Goal: Transaction & Acquisition: Obtain resource

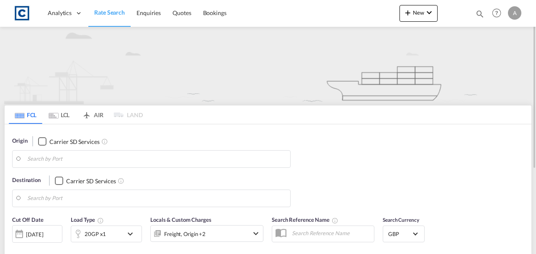
type input "NN17"
type input "Dadri, UP, INDRI"
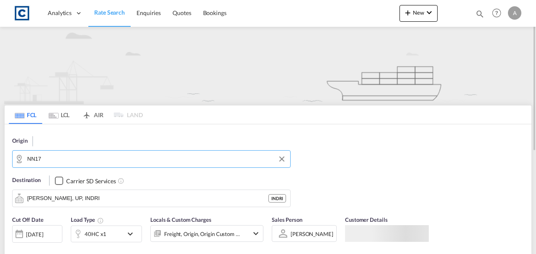
click at [126, 154] on input "NN17" at bounding box center [156, 159] width 259 height 13
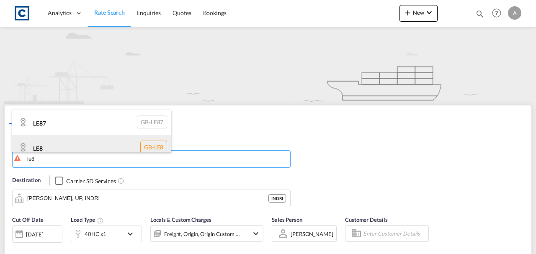
click at [61, 145] on div "LE8 GB-LE8" at bounding box center [91, 147] width 159 height 25
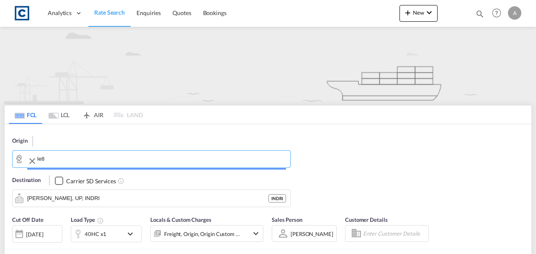
type input "LE8"
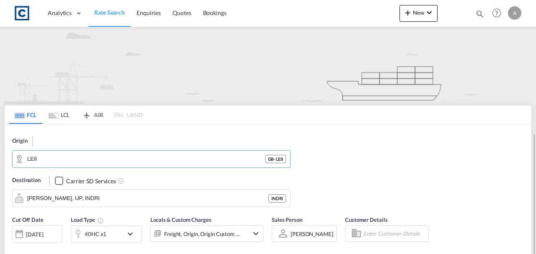
scroll to position [111, 0]
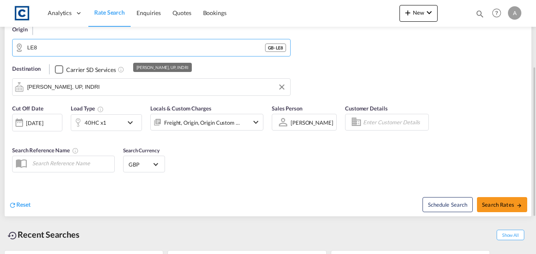
click at [93, 88] on input "Dadri, UP, INDRI" at bounding box center [156, 87] width 259 height 13
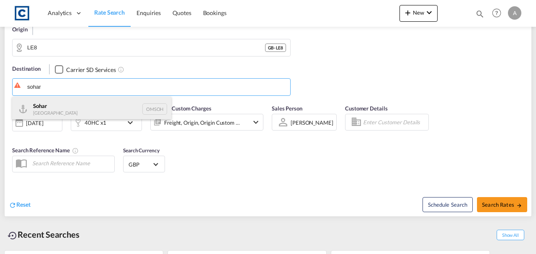
click at [55, 111] on div "Sohar Oman OMSOH" at bounding box center [91, 109] width 159 height 25
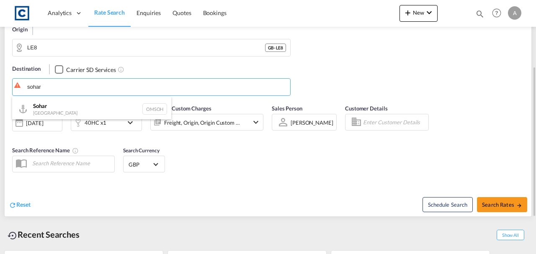
type input "Sohar, OMSOH"
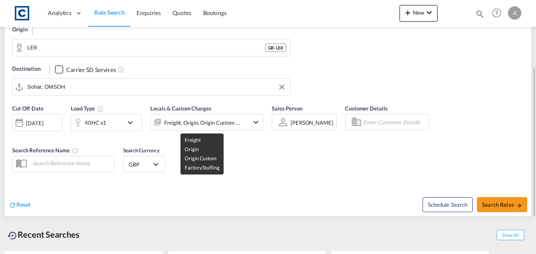
click at [214, 125] on div "Freight, Origin, Origin Custom +1" at bounding box center [202, 123] width 76 height 12
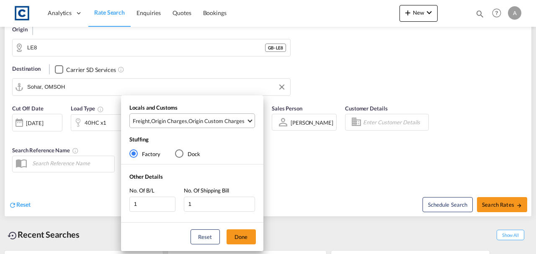
click at [210, 125] on md-select-value "Freight , Origin Charges , Origin Custom Charges" at bounding box center [193, 121] width 123 height 14
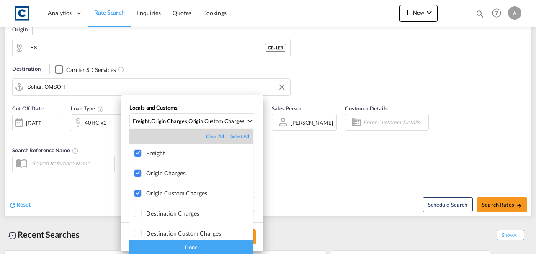
click at [215, 247] on div "Done" at bounding box center [190, 247] width 123 height 15
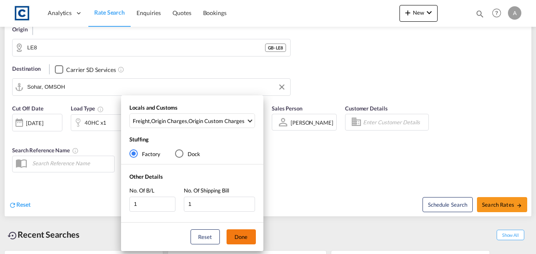
drag, startPoint x: 243, startPoint y: 238, endPoint x: 253, endPoint y: 211, distance: 28.2
click at [243, 236] on button "Done" at bounding box center [240, 236] width 29 height 15
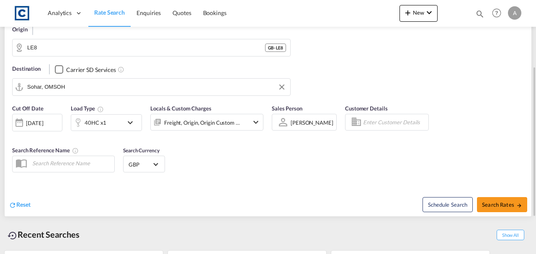
click at [290, 169] on div "Cut Off Date 17 Sep 2025 17/09/2025 Load Type 40HC x1 Locals & Custom Charges F…" at bounding box center [268, 140] width 527 height 80
click at [91, 126] on div "40HC x1" at bounding box center [96, 123] width 22 height 12
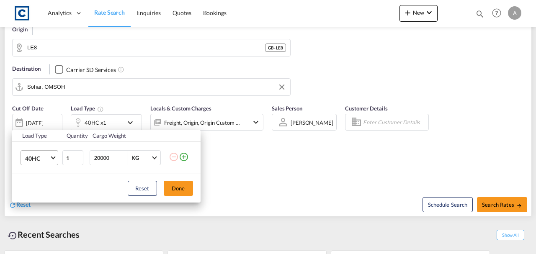
click at [41, 161] on span "40HC" at bounding box center [37, 158] width 24 height 8
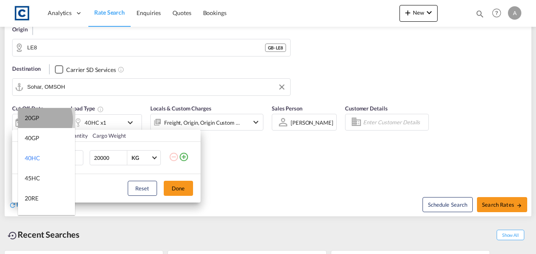
click at [37, 120] on div "20GP" at bounding box center [32, 118] width 15 height 8
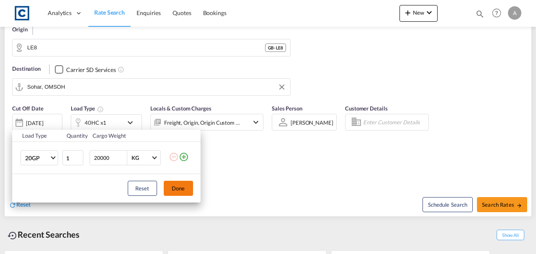
click at [185, 192] on button "Done" at bounding box center [178, 188] width 29 height 15
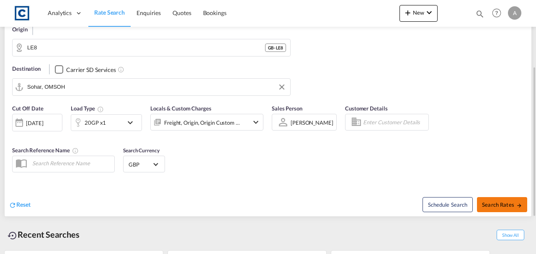
click at [490, 206] on span "Search Rates" at bounding box center [502, 204] width 40 height 7
type input "LE8 to OMSOH / 17 Sep 2025"
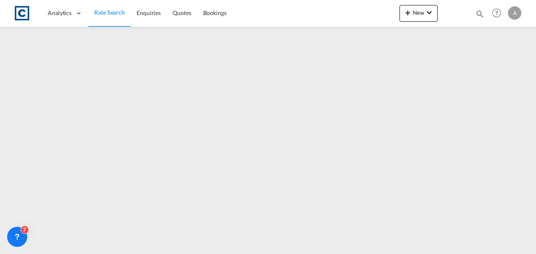
click at [113, 12] on span "Rate Search" at bounding box center [109, 12] width 31 height 7
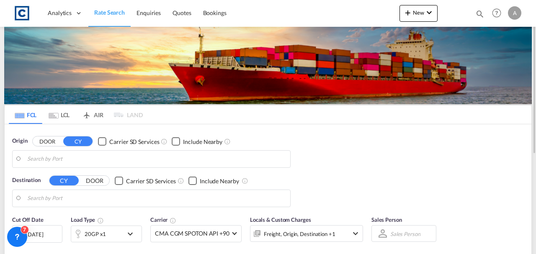
type input "GB-LE8, Blaby"
type input "Sohar, OMSOH"
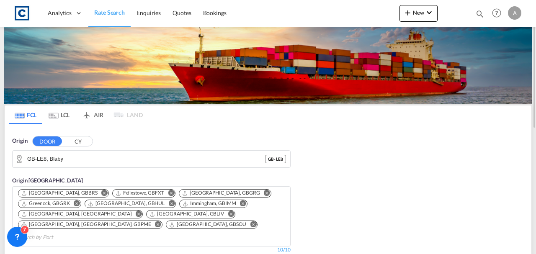
scroll to position [111, 0]
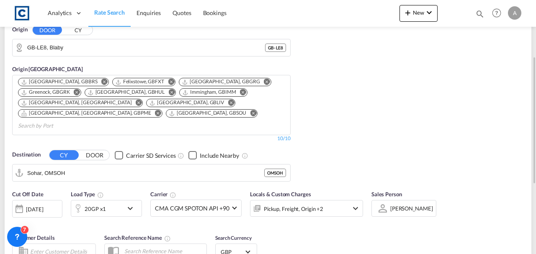
click at [329, 200] on div "Pickup, Freight, Origin +2" at bounding box center [295, 208] width 90 height 17
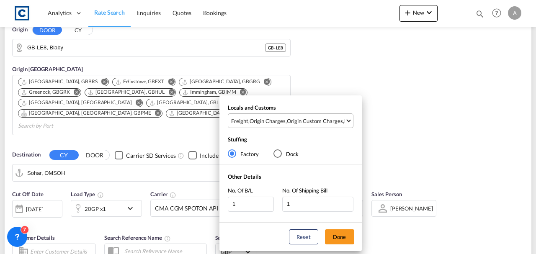
click at [314, 122] on div "Origin Custom Charges" at bounding box center [315, 121] width 56 height 8
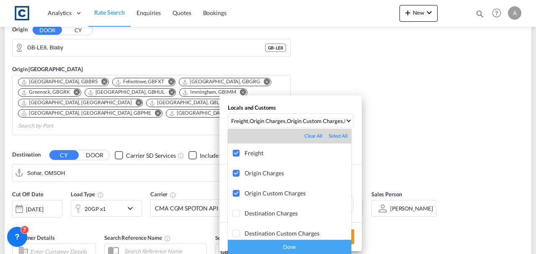
drag, startPoint x: 326, startPoint y: 247, endPoint x: 348, endPoint y: 240, distance: 23.3
click at [326, 247] on div "Done" at bounding box center [289, 247] width 123 height 15
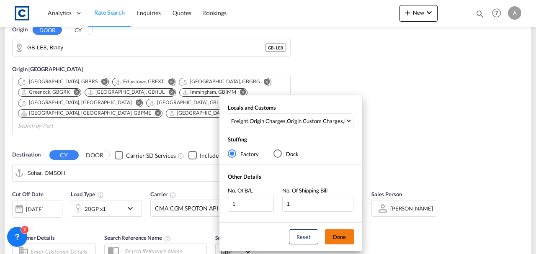
click at [351, 236] on button "Done" at bounding box center [339, 236] width 29 height 15
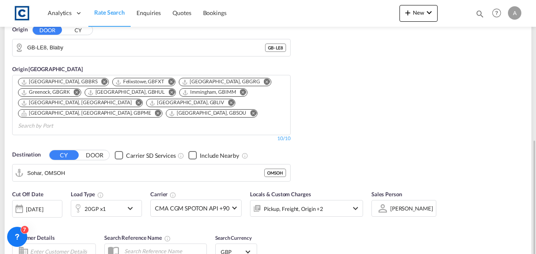
scroll to position [251, 0]
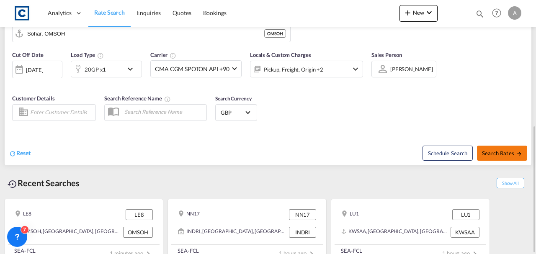
click at [492, 146] on button "Search Rates" at bounding box center [502, 153] width 50 height 15
type input "LE8 to OMSOH / 17 Sep 2025"
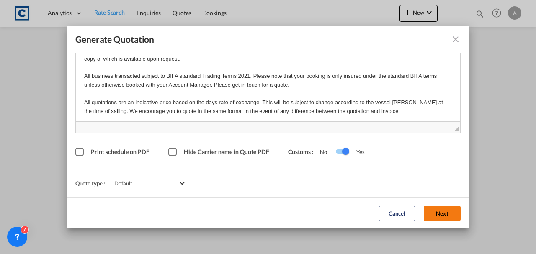
click at [438, 208] on button "Next" at bounding box center [442, 213] width 37 height 15
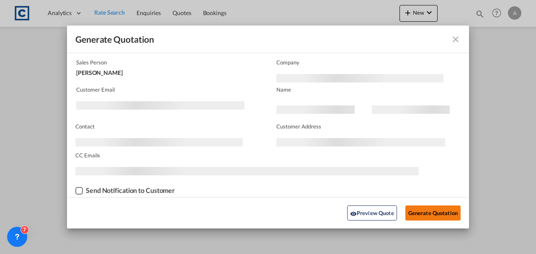
scroll to position [51, 0]
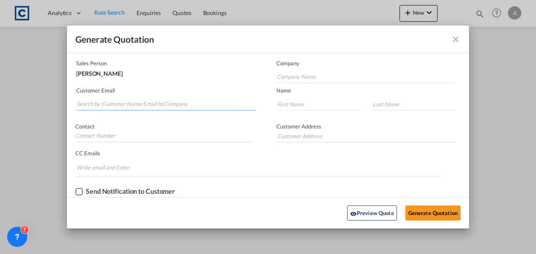
click at [104, 106] on input "Search by Customer Name/Email Id/Company" at bounding box center [166, 104] width 179 height 13
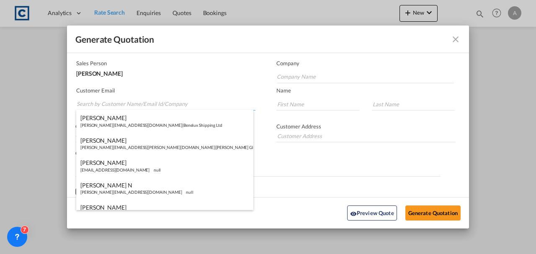
paste input "Andrea.Locarno@gruber-logistics.com"
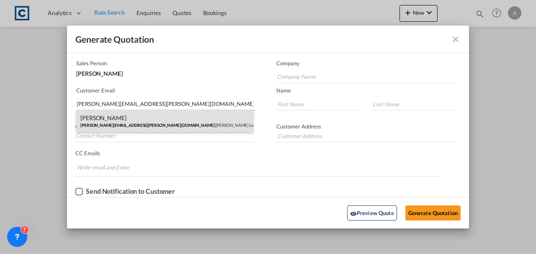
type input "Andrea.Locarno@gruber-logistics.com"
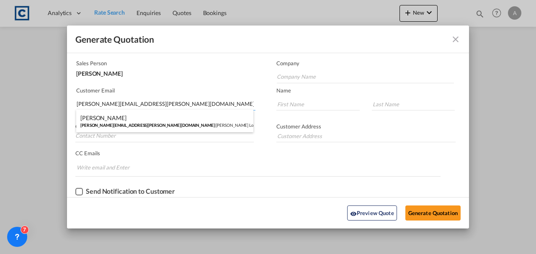
click at [153, 117] on div "Andrea Locarno Andrea.Locarno@gruber-logistics.com | Gruber Logisitcs" at bounding box center [164, 121] width 177 height 23
type input "Gruber Logisitcs"
type input "Andrea"
type input "Locarno"
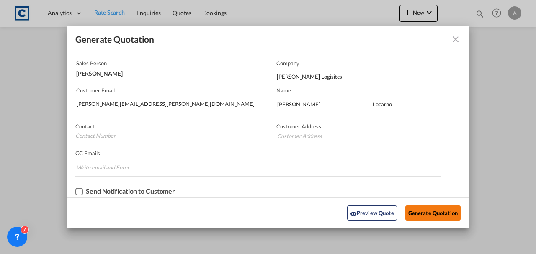
click at [418, 210] on button "Generate Quotation" at bounding box center [432, 213] width 55 height 15
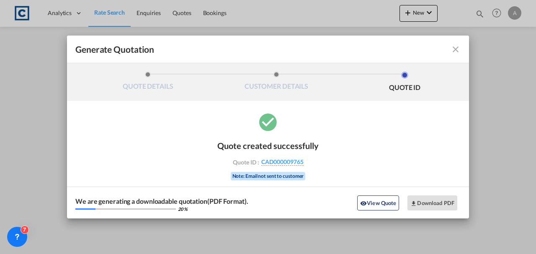
scroll to position [0, 0]
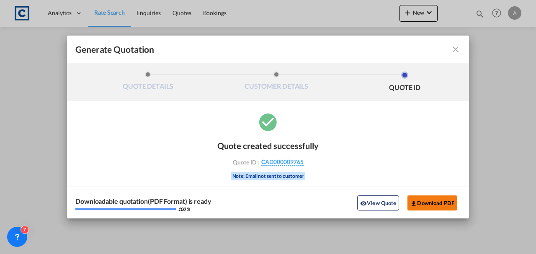
click at [415, 203] on md-icon "icon-download" at bounding box center [413, 203] width 7 height 7
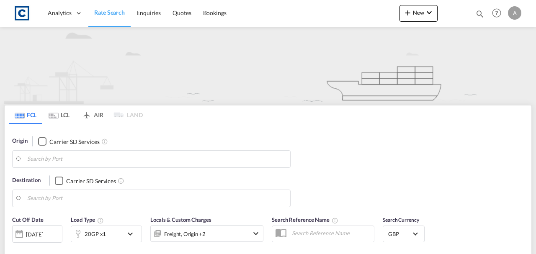
type input "LE8"
type input "Sohar, OMSOH"
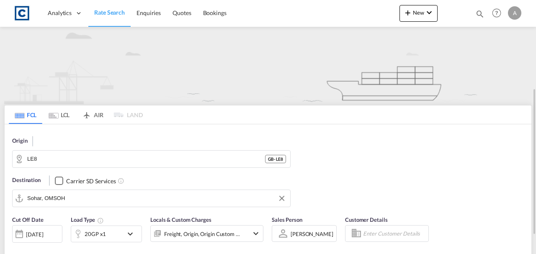
scroll to position [56, 0]
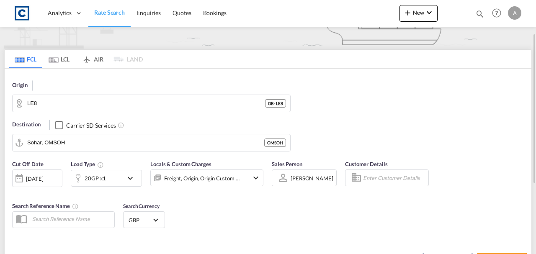
click at [92, 91] on div "Origin LE8 GB - LE8" at bounding box center [151, 96] width 278 height 31
click at [88, 97] on input "LE8" at bounding box center [156, 103] width 259 height 13
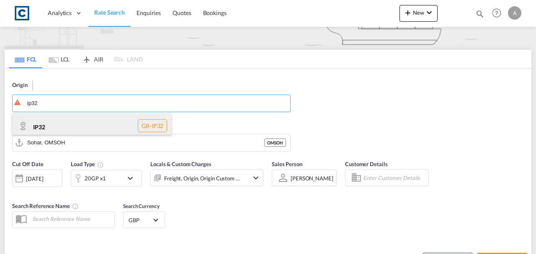
click at [52, 127] on div "IP32 GB-IP32" at bounding box center [91, 125] width 159 height 25
type input "IP32"
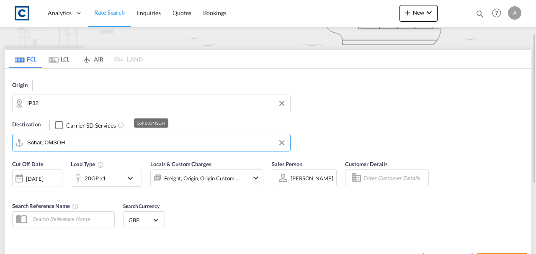
click at [78, 145] on input "Sohar, OMSOH" at bounding box center [156, 142] width 259 height 13
drag, startPoint x: 296, startPoint y: 213, endPoint x: 296, endPoint y: 208, distance: 5.0
click at [298, 211] on div "Cut Off Date 17 Sep 2025 17/09/2025 Load Type 20GP x1 Locals & Custom Charges F…" at bounding box center [268, 196] width 527 height 80
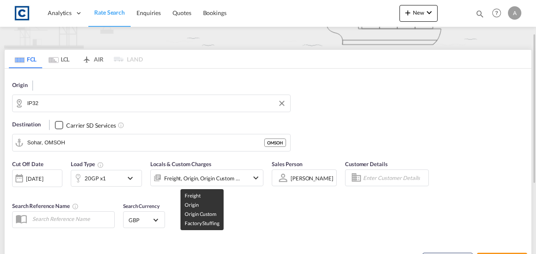
click at [200, 179] on div "Freight, Origin, Origin Custom +1" at bounding box center [202, 178] width 76 height 12
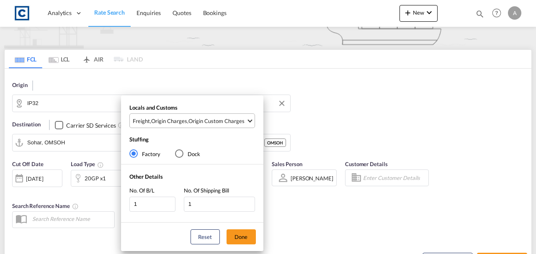
click at [208, 123] on div "Origin Custom Charges" at bounding box center [216, 121] width 56 height 8
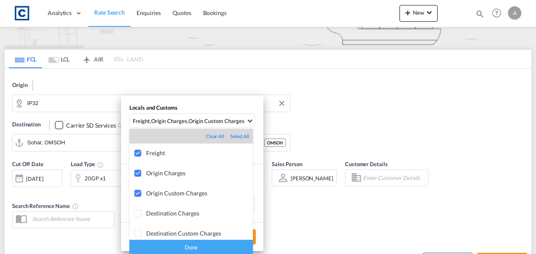
click at [227, 244] on div "Done" at bounding box center [190, 247] width 123 height 15
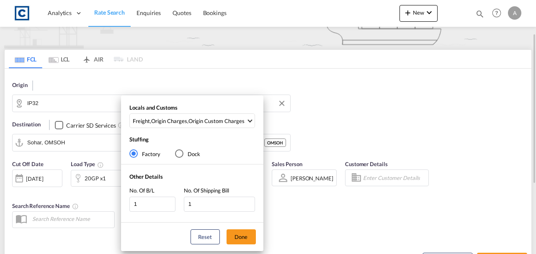
drag, startPoint x: 243, startPoint y: 236, endPoint x: 247, endPoint y: 235, distance: 4.2
click at [244, 236] on button "Done" at bounding box center [240, 236] width 29 height 15
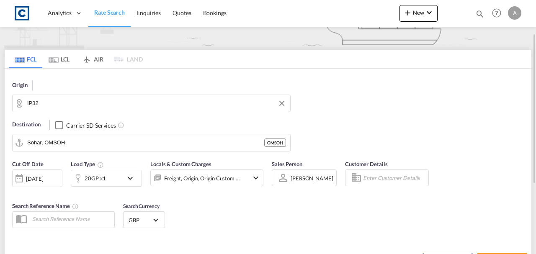
click at [290, 227] on div "Cut Off Date 17 Sep 2025 17/09/2025 Load Type 20GP x1 Locals & Custom Charges F…" at bounding box center [268, 196] width 527 height 80
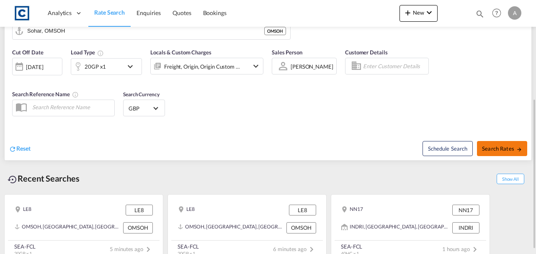
click at [505, 152] on button "Search Rates" at bounding box center [502, 148] width 50 height 15
type input "IP32 to OMSOH / 17 Sep 2025"
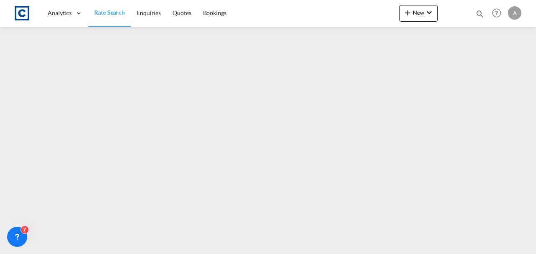
click at [107, 11] on span "Rate Search" at bounding box center [109, 12] width 31 height 7
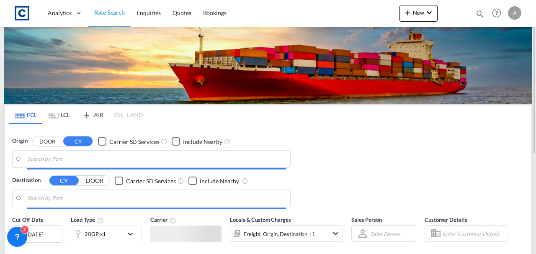
type input "GB-IP32, [GEOGRAPHIC_DATA]"
type input "Sohar, OMSOH"
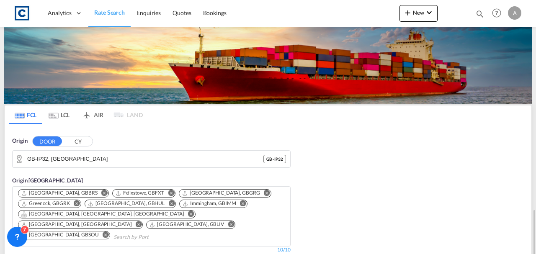
scroll to position [167, 0]
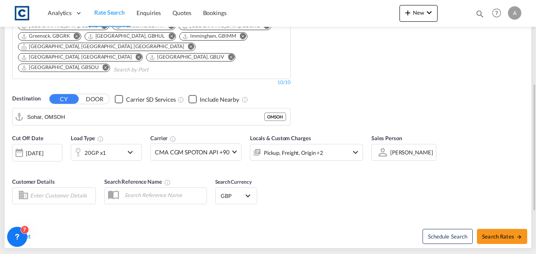
click at [299, 147] on div "Pickup, Freight, Origin +2" at bounding box center [293, 153] width 59 height 12
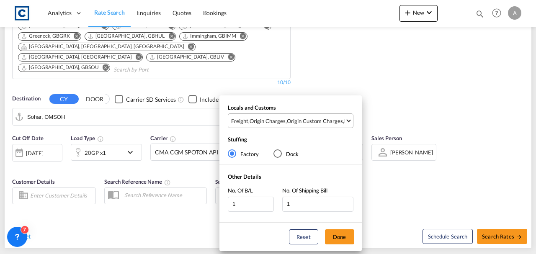
click at [296, 120] on div "Origin Custom Charges" at bounding box center [315, 121] width 56 height 8
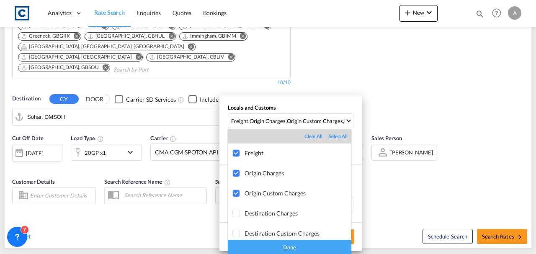
click at [337, 249] on div "Done" at bounding box center [289, 247] width 123 height 15
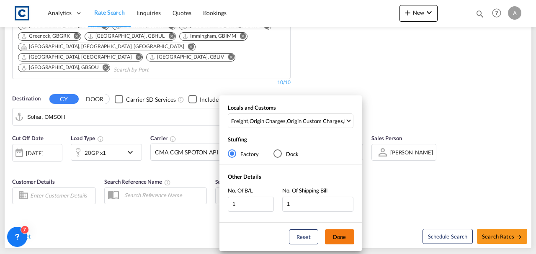
click at [342, 239] on button "Done" at bounding box center [339, 236] width 29 height 15
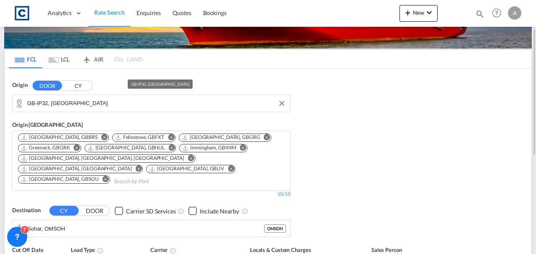
scroll to position [139, 0]
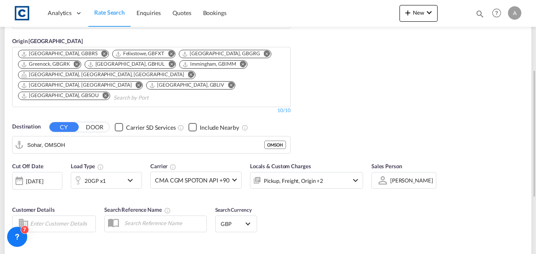
type input "IP32 to OMSOH / 17 Sep 2025"
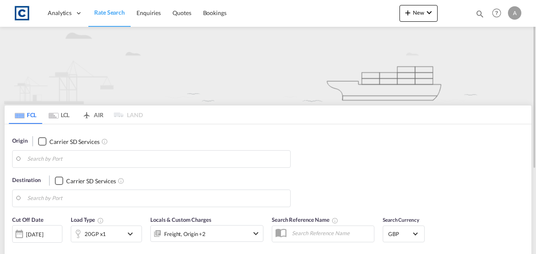
type input "IP32"
type input "Sohar, OMSOH"
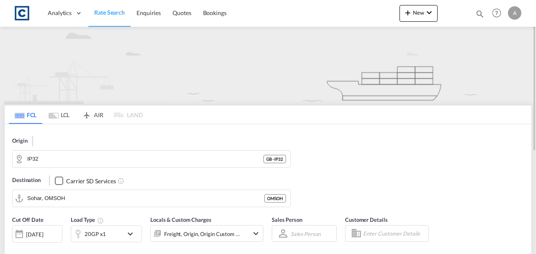
scroll to position [139, 0]
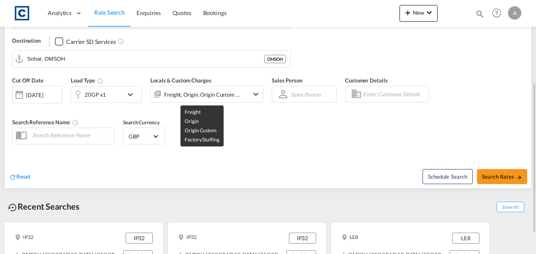
click at [222, 90] on div "Freight, Origin, Origin Custom +1" at bounding box center [202, 95] width 76 height 12
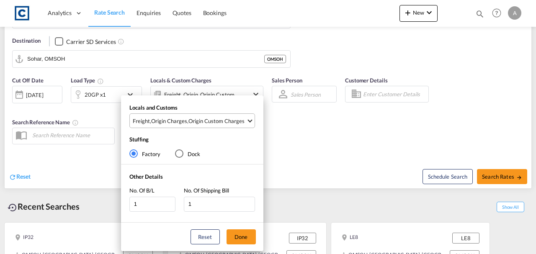
click at [225, 118] on div "Origin Custom Charges" at bounding box center [216, 121] width 56 height 8
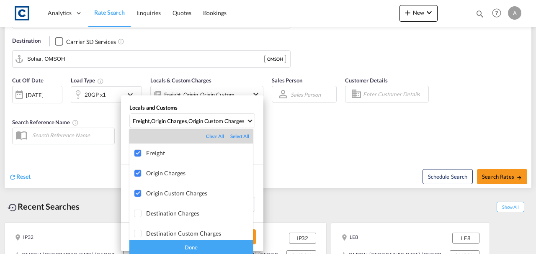
click at [223, 249] on div "Done" at bounding box center [190, 247] width 123 height 15
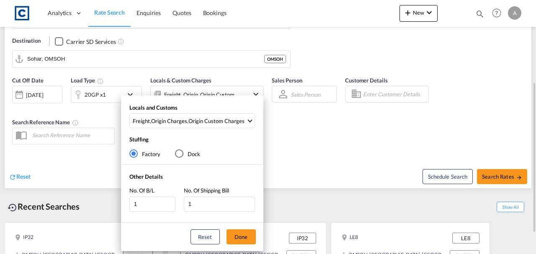
drag, startPoint x: 248, startPoint y: 236, endPoint x: 260, endPoint y: 196, distance: 41.5
click at [249, 235] on button "Done" at bounding box center [240, 236] width 29 height 15
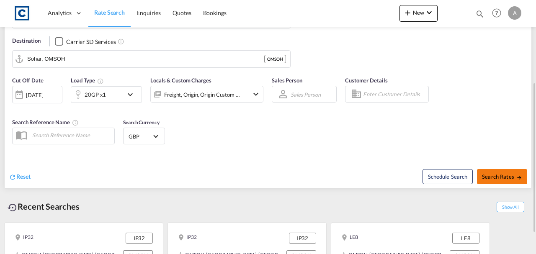
click at [498, 181] on button "Search Rates" at bounding box center [502, 176] width 50 height 15
type input "IP32 to OMSOH / 17 Sep 2025"
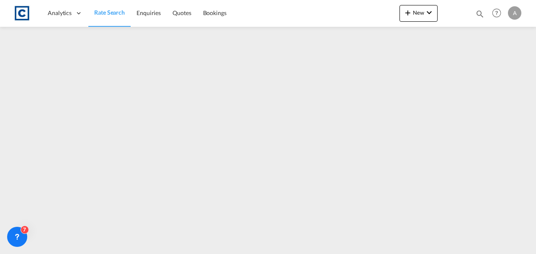
click at [111, 13] on span "Rate Search" at bounding box center [109, 12] width 31 height 7
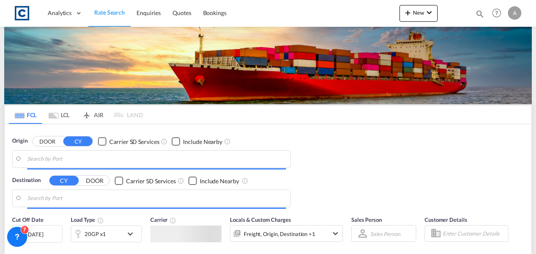
scroll to position [165, 0]
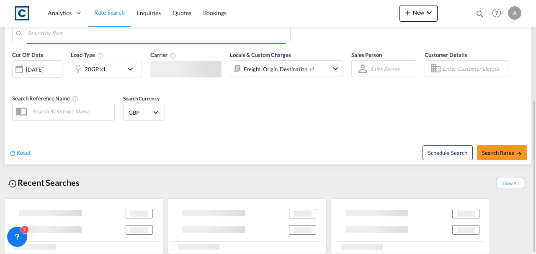
type input "GB-IP32, [GEOGRAPHIC_DATA]"
type input "Sohar, OMSOH"
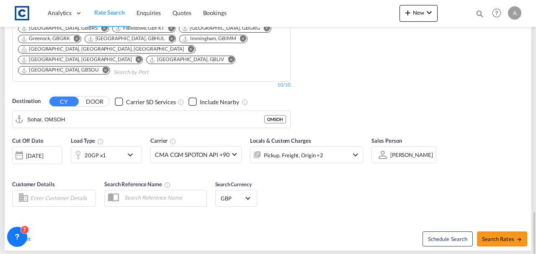
scroll to position [251, 0]
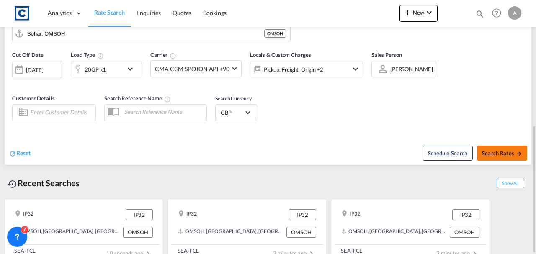
click at [499, 146] on button "Search Rates" at bounding box center [502, 153] width 50 height 15
type input "IP32 to OMSOH / 17 Sep 2025"
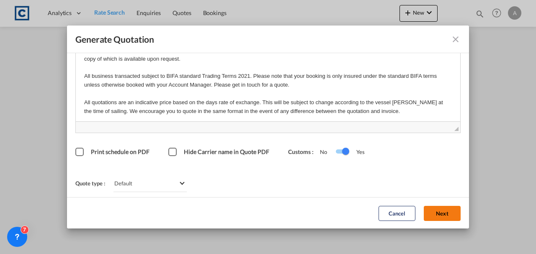
click at [437, 210] on button "Next" at bounding box center [442, 213] width 37 height 15
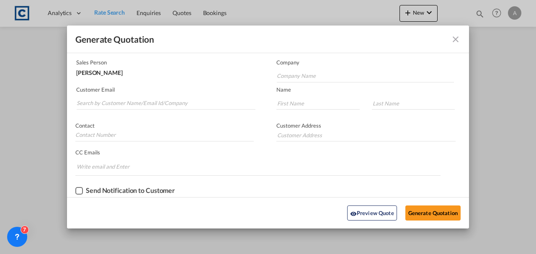
scroll to position [51, 0]
click at [138, 106] on input "Search by Customer Name/Email Id/Company" at bounding box center [166, 104] width 179 height 13
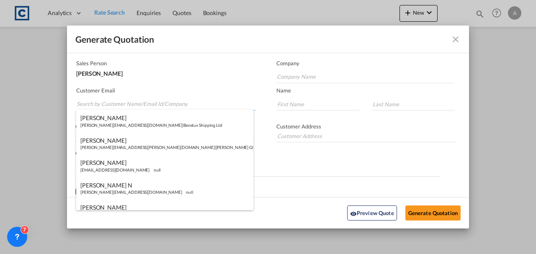
paste input "Andrea.Locarno@gruber-logistics.com"
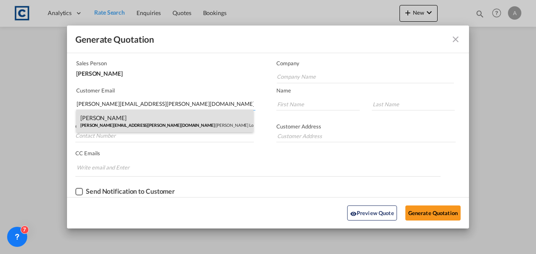
type input "Andrea.Locarno@gruber-logistics.com"
click at [173, 117] on div "Andrea Locarno Andrea.Locarno@gruber-logistics.com | Gruber Logisitcs" at bounding box center [164, 121] width 177 height 23
type input "Gruber Logisitcs"
type input "Andrea"
type input "Locarno"
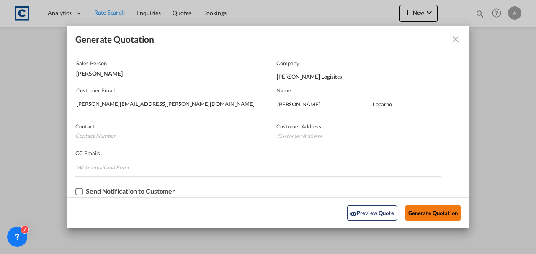
click at [421, 214] on button "Generate Quotation" at bounding box center [432, 213] width 55 height 15
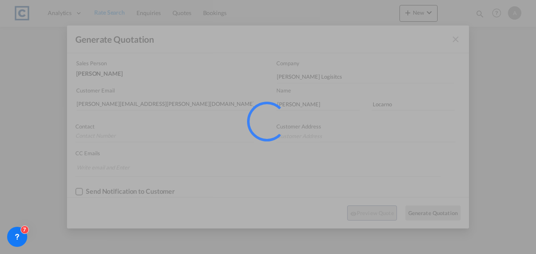
scroll to position [0, 0]
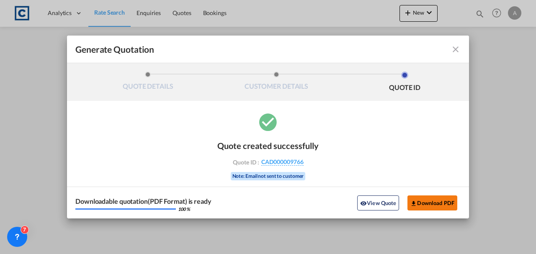
click at [419, 202] on button "Download PDF" at bounding box center [432, 202] width 50 height 15
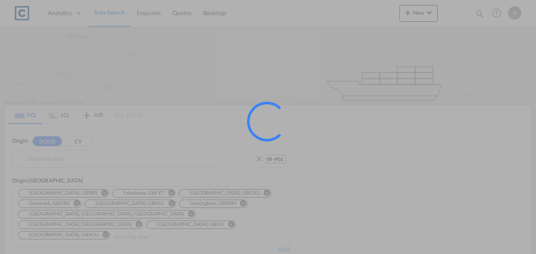
type input "GB-IP32, [GEOGRAPHIC_DATA]"
type input "Sohar, OMSOH"
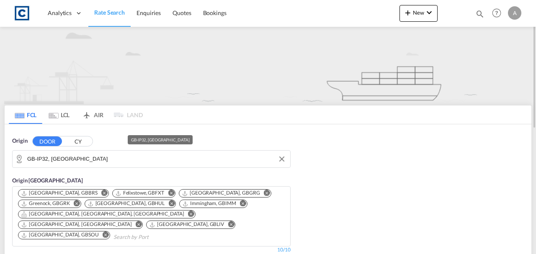
click at [128, 156] on input "GB-IP32, [GEOGRAPHIC_DATA]" at bounding box center [156, 159] width 259 height 13
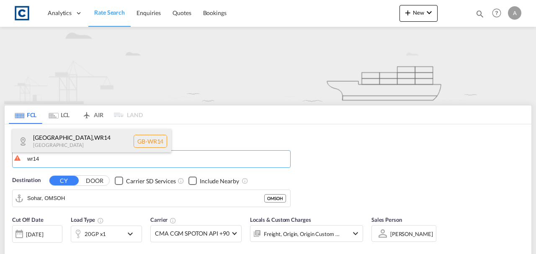
click at [93, 144] on div "[GEOGRAPHIC_DATA] [GEOGRAPHIC_DATA] [GEOGRAPHIC_DATA]-WR14" at bounding box center [91, 141] width 159 height 25
type input "GB-WR14, [GEOGRAPHIC_DATA]"
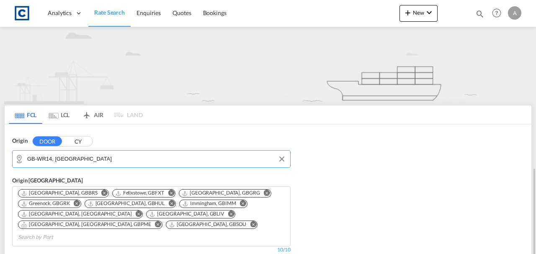
scroll to position [111, 0]
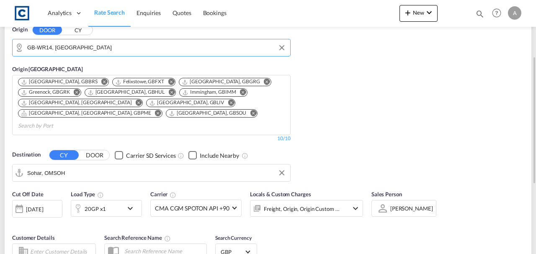
click at [132, 167] on input "Sohar, OMSOH" at bounding box center [156, 173] width 259 height 13
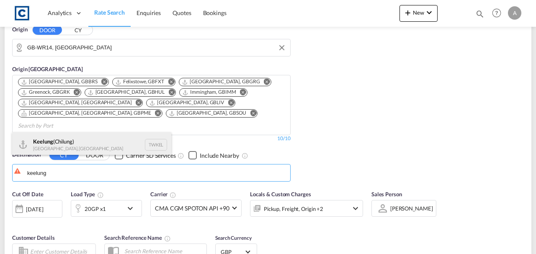
click at [104, 147] on div "Keelung ([GEOGRAPHIC_DATA]) [GEOGRAPHIC_DATA], [GEOGRAPHIC_DATA] TWKEL" at bounding box center [91, 144] width 159 height 25
type input "Keelung (Chilung), TWKEL"
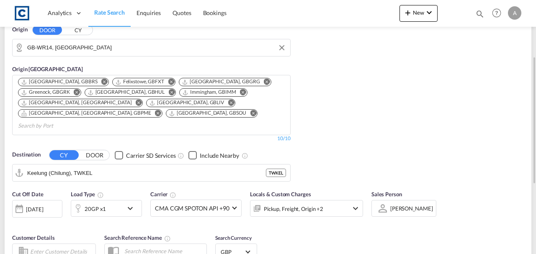
click at [339, 200] on div "Pickup, Freight, Origin +2" at bounding box center [306, 208] width 113 height 17
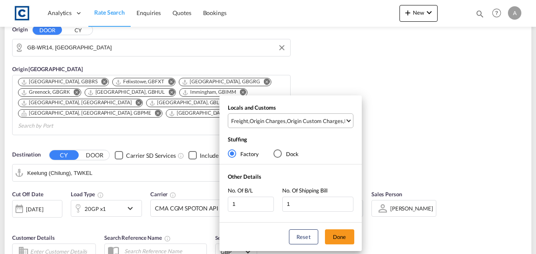
click at [311, 125] on md-select-value "Freight , Origin Charges , Origin Custom Charges , Pickup Charges" at bounding box center [291, 121] width 123 height 14
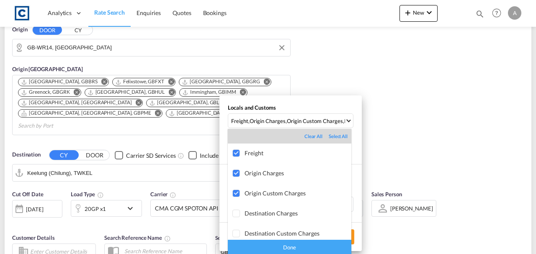
click at [304, 247] on div "Done" at bounding box center [289, 247] width 123 height 15
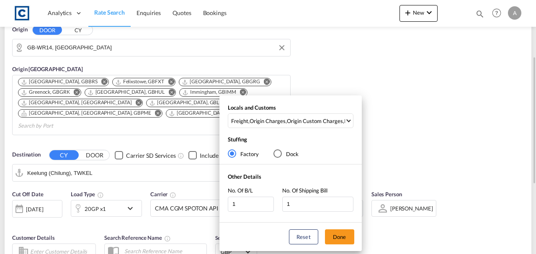
click at [335, 237] on button "Done" at bounding box center [339, 236] width 29 height 15
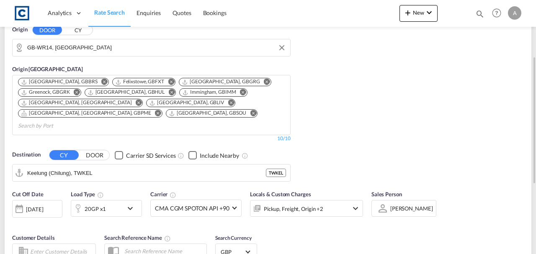
click at [392, 134] on div "Origin DOOR CY GB-WR14, Malvern Hills Origin CY Bristol, GBBRS Felixstowe, GBFX…" at bounding box center [268, 99] width 527 height 173
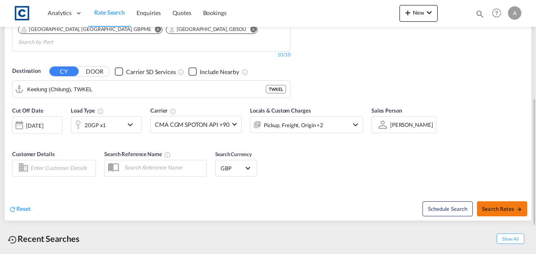
click at [486, 206] on span "Search Rates" at bounding box center [502, 209] width 40 height 7
type input "WR14 to TWKEL / 17 Sep 2025"
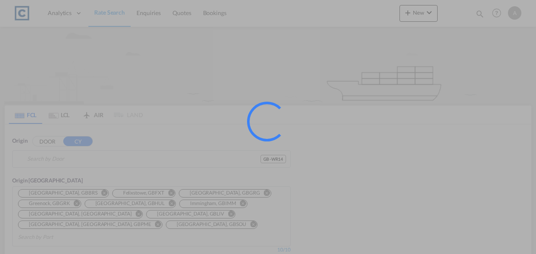
type input "GB-WR14, [GEOGRAPHIC_DATA]"
type input "Keelung (Chilung), TWKEL"
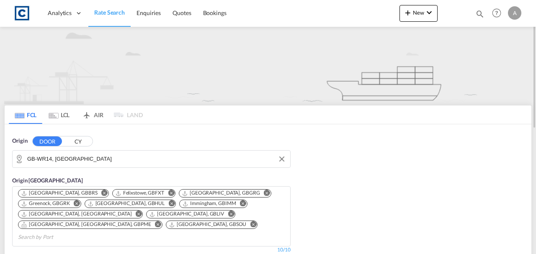
click at [126, 160] on input "GB-WR14, [GEOGRAPHIC_DATA]" at bounding box center [156, 159] width 259 height 13
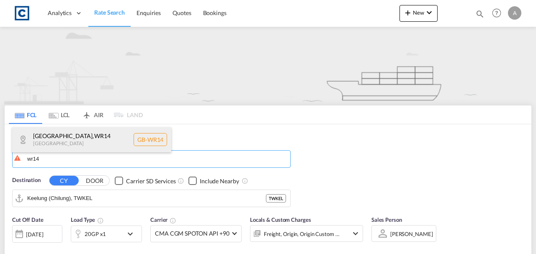
click at [98, 141] on div "Malvern Hills , WR14 United Kingdom GB-WR14" at bounding box center [91, 139] width 159 height 25
type input "GB-WR14, [GEOGRAPHIC_DATA]"
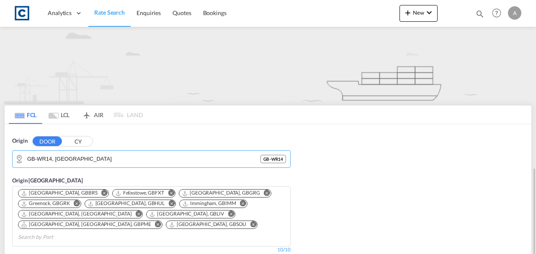
scroll to position [111, 0]
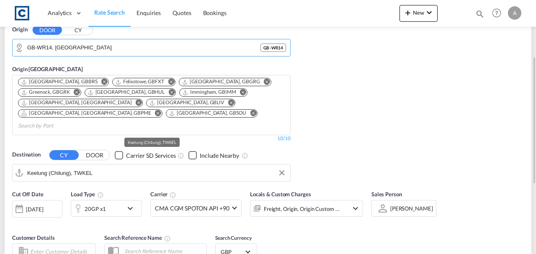
click at [105, 167] on input "Keelung (Chilung), TWKEL" at bounding box center [156, 173] width 259 height 13
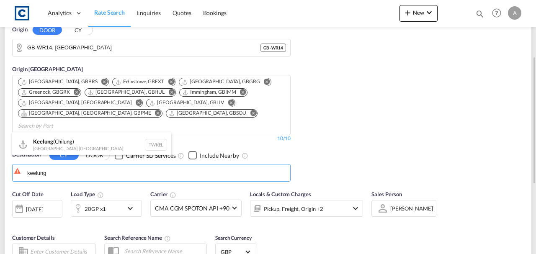
drag, startPoint x: 87, startPoint y: 147, endPoint x: 94, endPoint y: 146, distance: 6.7
click at [87, 147] on div "Keelung (Chilung) Taiwan, Province of China TWKEL" at bounding box center [91, 144] width 159 height 25
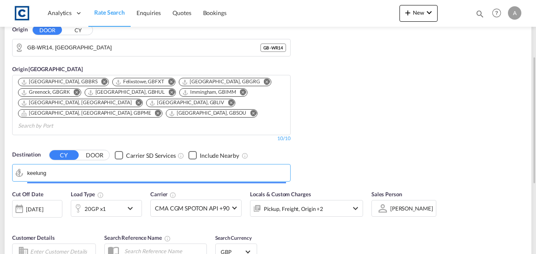
type input "Keelung (Chilung), TWKEL"
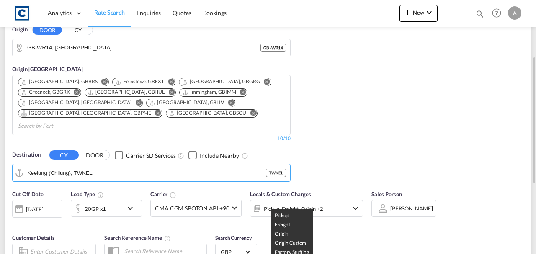
click at [293, 203] on div "Pickup, Freight, Origin +2" at bounding box center [293, 209] width 59 height 12
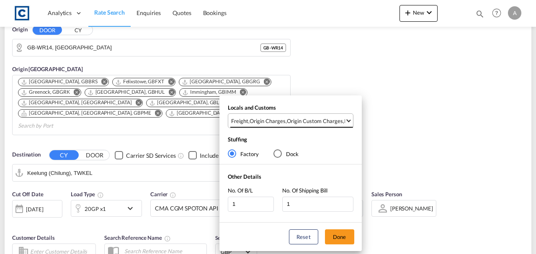
drag, startPoint x: 296, startPoint y: 122, endPoint x: 300, endPoint y: 137, distance: 15.2
click at [296, 121] on div "Origin Custom Charges" at bounding box center [315, 121] width 56 height 8
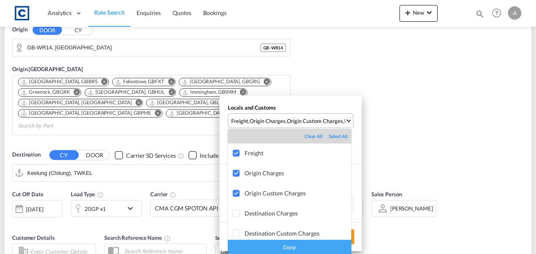
click at [310, 244] on div "Done" at bounding box center [289, 247] width 123 height 15
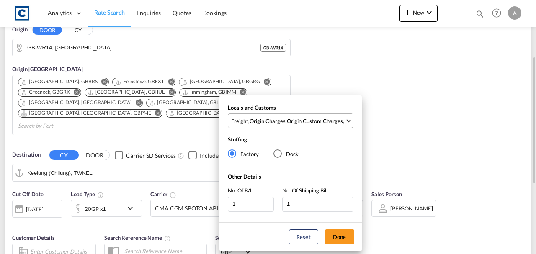
click at [337, 239] on button "Done" at bounding box center [339, 236] width 29 height 15
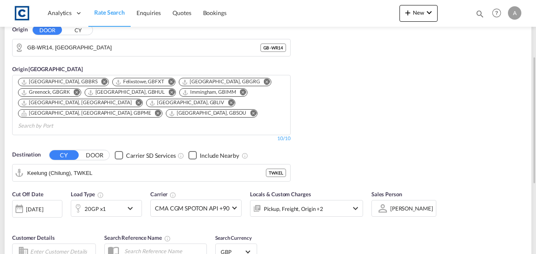
click at [381, 229] on div "Cut Off Date 17 Sep 2025 17/09/2025 Load Type 20GP x1 Carrier CMA CGM SPOTON AP…" at bounding box center [268, 227] width 527 height 82
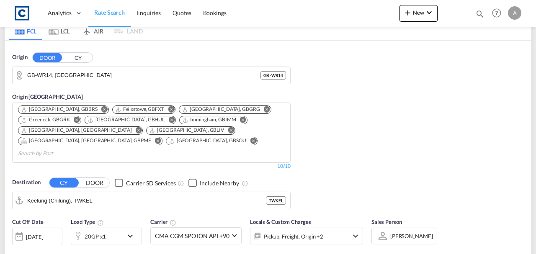
scroll to position [251, 0]
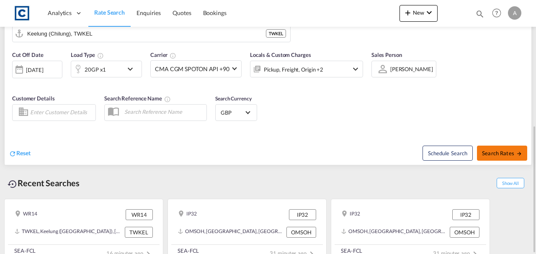
click at [495, 150] on span "Search Rates" at bounding box center [502, 153] width 40 height 7
type input "WR14 to TWKEL / 17 Sep 2025"
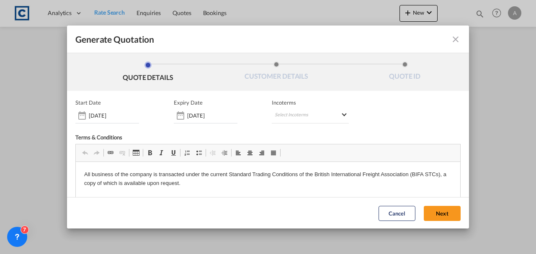
scroll to position [112, 0]
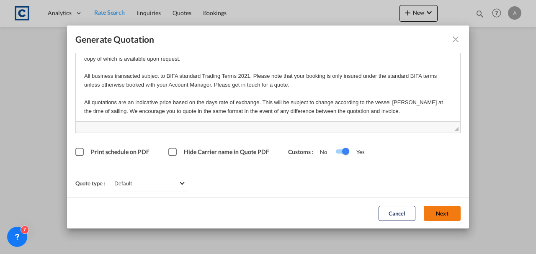
click at [440, 208] on button "Next" at bounding box center [442, 213] width 37 height 15
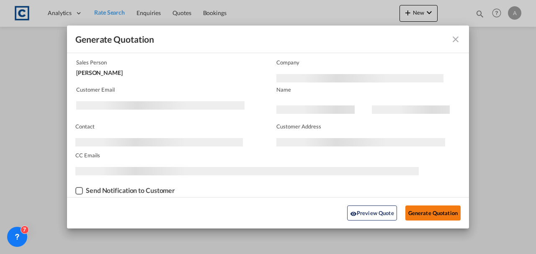
scroll to position [51, 0]
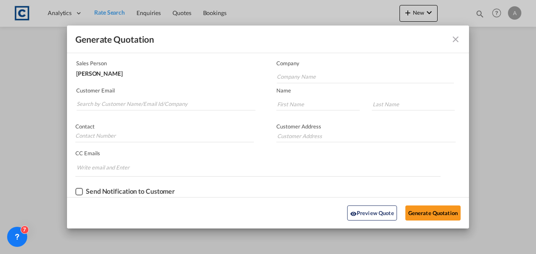
click at [142, 97] on md-autocomplete-wrap "Generate QuotationQUOTE ..." at bounding box center [165, 102] width 179 height 17
drag, startPoint x: 144, startPoint y: 107, endPoint x: 144, endPoint y: 103, distance: 4.2
click at [144, 107] on input "Search by Customer Name/Email Id/Company" at bounding box center [166, 104] width 179 height 13
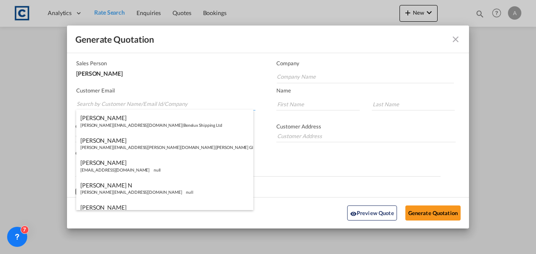
paste input "bethell.a@ontour-lhr.com"
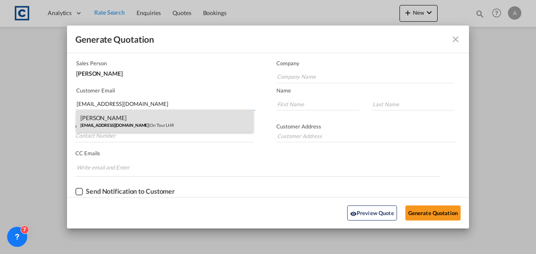
type input "bethell.a@ontour-lhr.com"
click at [185, 123] on div "Adam Bethell bethell.a@ontour-lhr.com | On Tour LHR" at bounding box center [164, 121] width 177 height 23
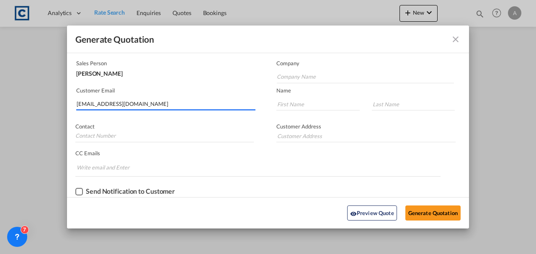
type input "On Tour LHR"
type input "Adam"
type input "Bethell"
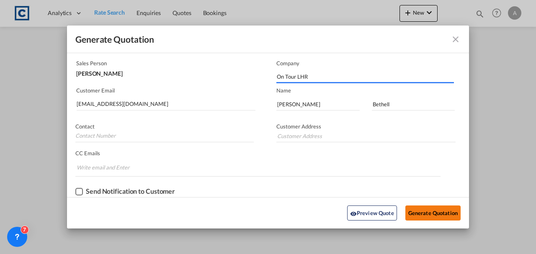
click at [424, 214] on button "Generate Quotation" at bounding box center [432, 213] width 55 height 15
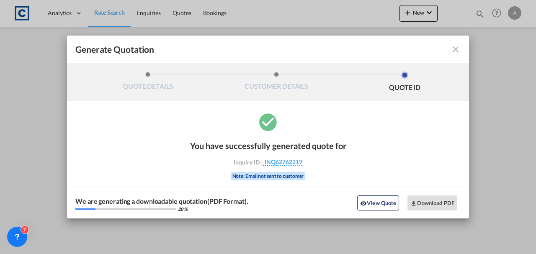
scroll to position [0, 0]
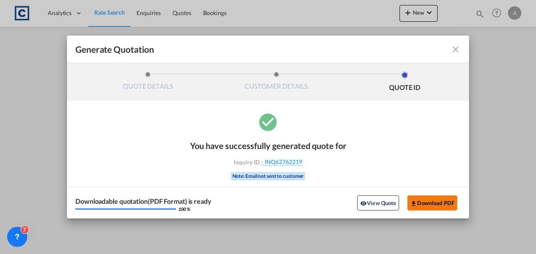
click at [425, 199] on button "Download PDF" at bounding box center [432, 202] width 50 height 15
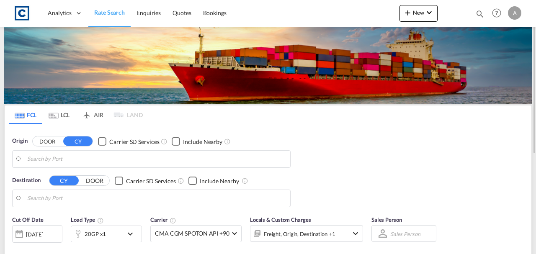
type input "GB-WR14, [GEOGRAPHIC_DATA]"
type input "Keelung (Chilung), TWKEL"
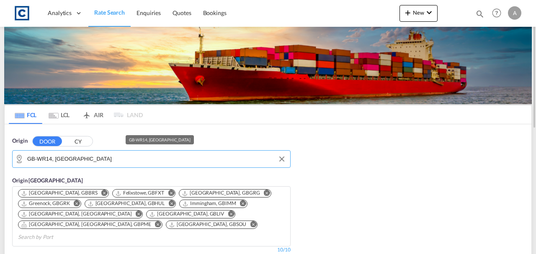
click at [114, 160] on input "GB-WR14, [GEOGRAPHIC_DATA]" at bounding box center [156, 159] width 259 height 13
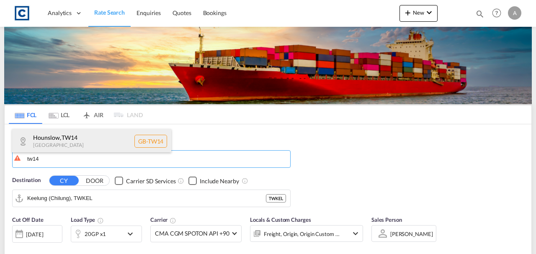
click at [96, 141] on div "Hounslow , TW14 [GEOGRAPHIC_DATA] [GEOGRAPHIC_DATA]-TW14" at bounding box center [91, 141] width 159 height 25
type input "GB-TW14, Hounslow"
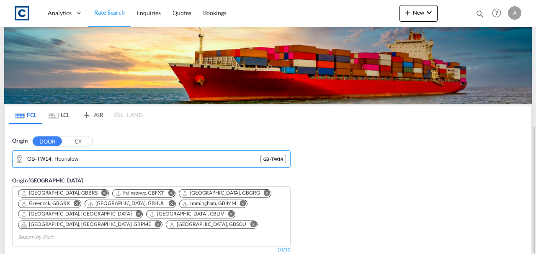
scroll to position [111, 0]
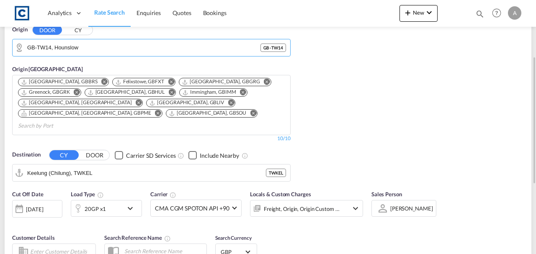
click at [104, 164] on md-input-container "Keelung (Chilung), TWKEL TWKEL" at bounding box center [152, 172] width 278 height 17
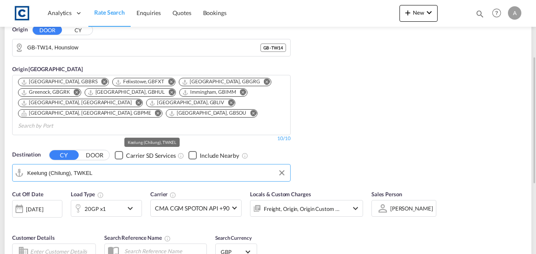
click at [105, 167] on input "Keelung (Chilung), TWKEL" at bounding box center [156, 173] width 259 height 13
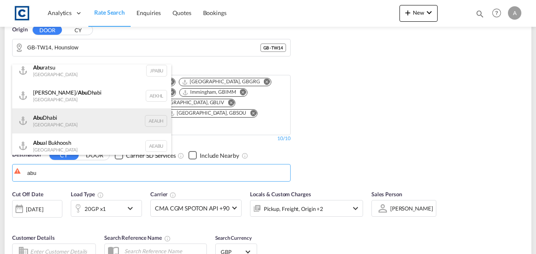
scroll to position [10, 0]
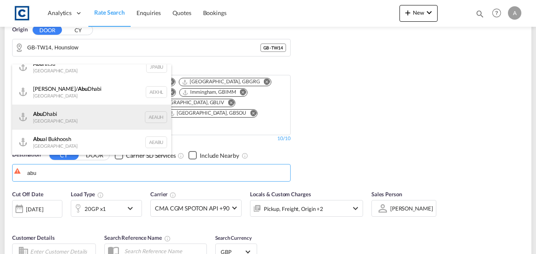
click at [99, 117] on div "Abu Dhabi United Arab Emirates AEAUH" at bounding box center [91, 117] width 159 height 25
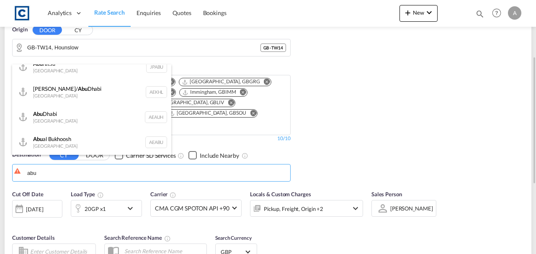
type input "Abu Dhabi, AEAUH"
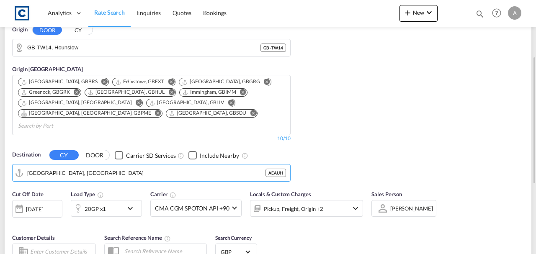
click at [345, 200] on div "Pickup, Freight, Origin +2" at bounding box center [306, 208] width 113 height 17
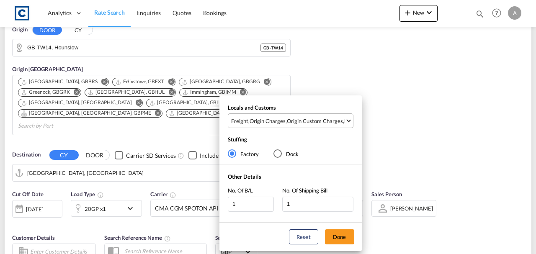
click at [316, 128] on md-select "Freight , Origin Charges , Origin Custom Charges , Pickup Charges Clear All Sel…" at bounding box center [291, 120] width 126 height 15
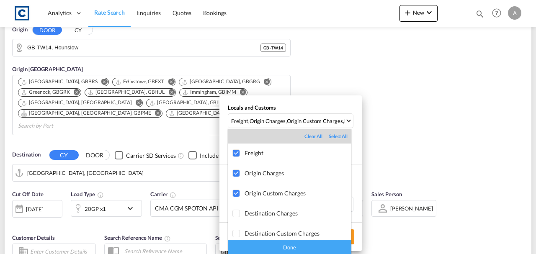
click at [322, 251] on div "Done" at bounding box center [289, 247] width 123 height 15
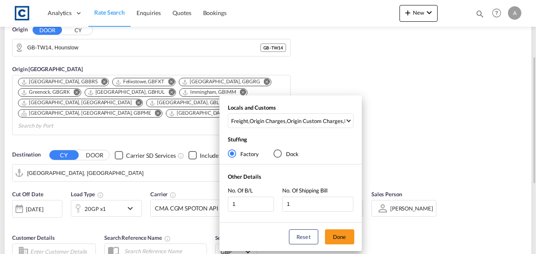
drag, startPoint x: 339, startPoint y: 238, endPoint x: 375, endPoint y: 225, distance: 38.5
click at [339, 238] on button "Done" at bounding box center [339, 236] width 29 height 15
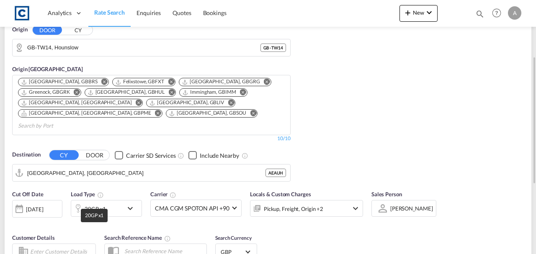
click at [92, 203] on div "20GP x1" at bounding box center [95, 209] width 21 height 12
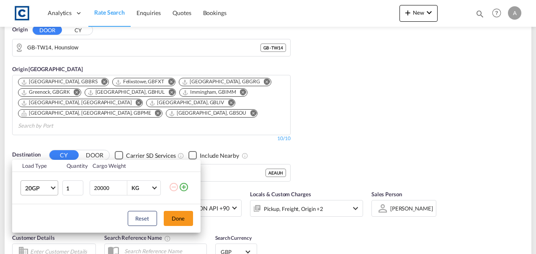
click at [34, 185] on span "20GP" at bounding box center [37, 188] width 24 height 8
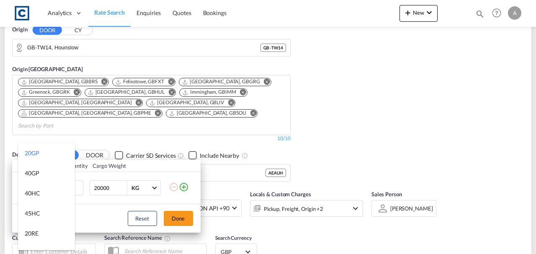
click at [180, 216] on md-backdrop at bounding box center [268, 127] width 536 height 254
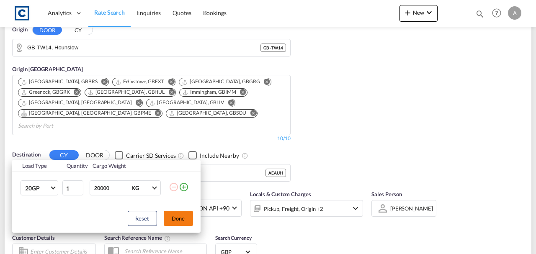
click at [180, 216] on button "Done" at bounding box center [178, 218] width 29 height 15
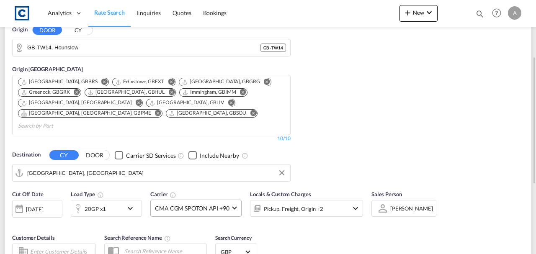
scroll to position [223, 0]
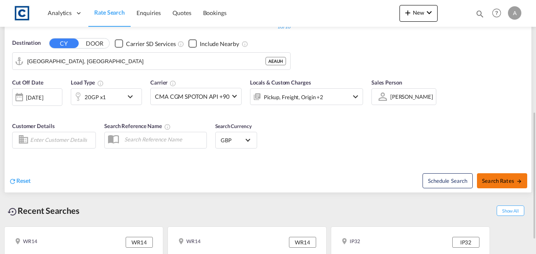
click at [503, 177] on span "Search Rates" at bounding box center [502, 180] width 40 height 7
type input "TW14 to AEAUH / 17 Sep 2025"
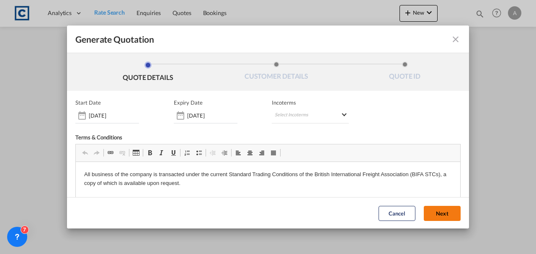
click at [434, 209] on button "Next" at bounding box center [442, 213] width 37 height 15
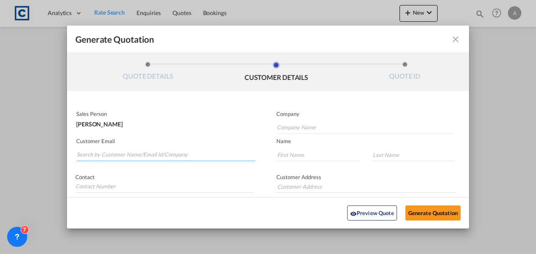
click at [166, 152] on input "Search by Customer Name/Email Id/Company" at bounding box center [166, 155] width 179 height 13
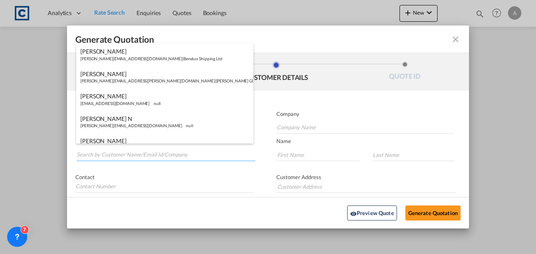
paste input "rb@rivworldwide.com"
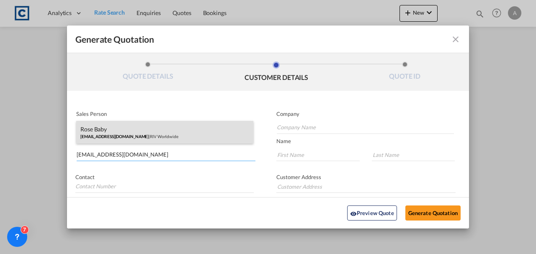
type input "rb@rivworldwide.com"
click at [161, 133] on div "Rose Baby rb@rivworldwide.com | RIV Worldwide" at bounding box center [164, 132] width 177 height 23
type input "RIV Worldwide"
type input "Rose"
type input "Baby"
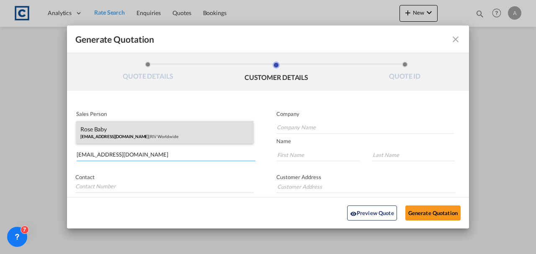
type input "Unit 4 River Gradens 643 Spur Road North Feltham Tradign Estate Greater London …"
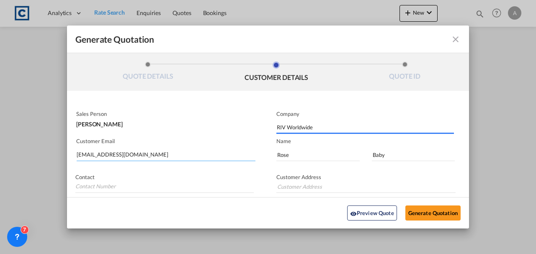
type input "Unit 4 River Gradens 643 Spur Road North Feltham Tradign Estate Greater London …"
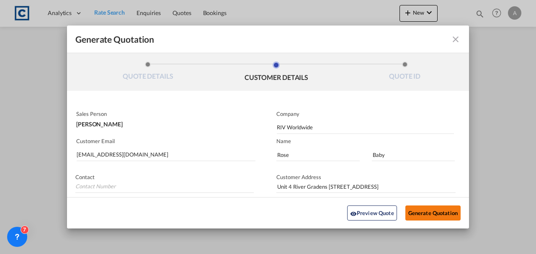
click at [412, 213] on button "Generate Quotation" at bounding box center [432, 213] width 55 height 15
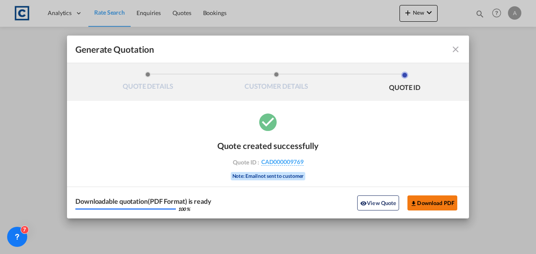
click at [421, 200] on button "Download PDF" at bounding box center [432, 202] width 50 height 15
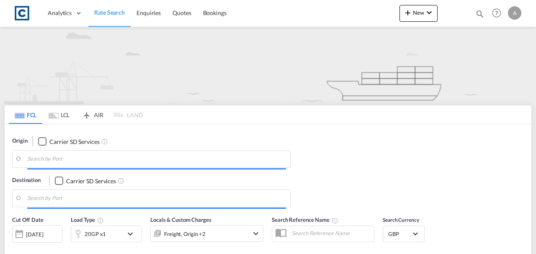
type input "TW14"
type input "[GEOGRAPHIC_DATA], [GEOGRAPHIC_DATA]"
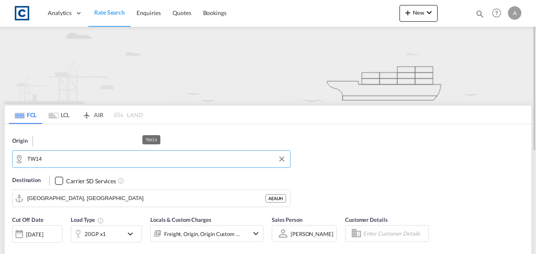
click at [64, 156] on input "TW14" at bounding box center [156, 159] width 259 height 13
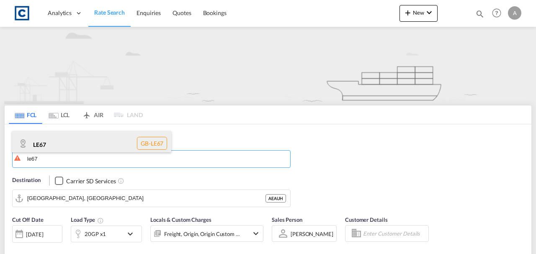
click at [80, 136] on div "LE67 GB-LE67" at bounding box center [91, 143] width 159 height 25
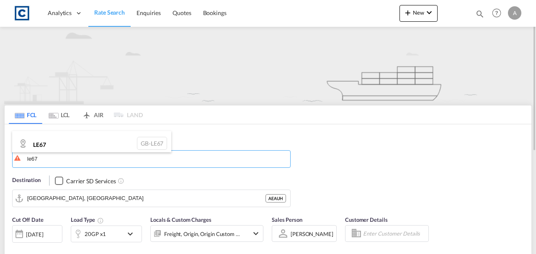
type input "LE67"
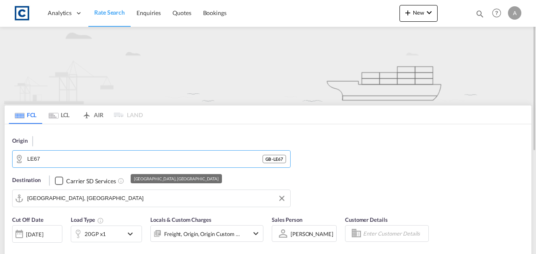
click at [98, 198] on input "Abu Dhabi, AEAUH" at bounding box center [156, 198] width 259 height 13
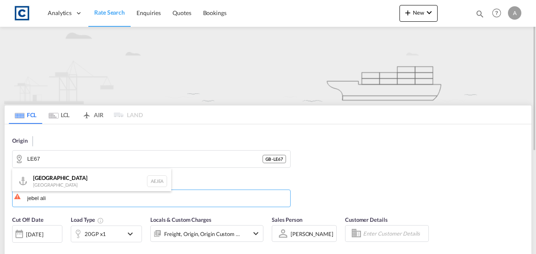
drag, startPoint x: 73, startPoint y: 172, endPoint x: 81, endPoint y: 175, distance: 8.9
click at [73, 172] on div "Jebel Ali United Arab Emirates AEJEA" at bounding box center [91, 181] width 159 height 25
type input "[GEOGRAPHIC_DATA], [GEOGRAPHIC_DATA]"
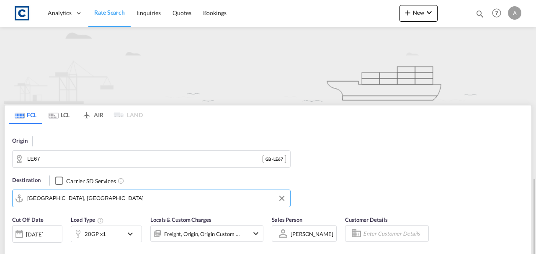
scroll to position [111, 0]
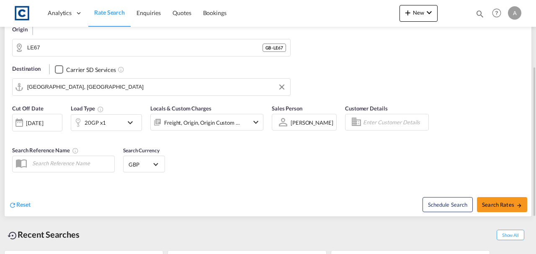
click at [105, 121] on div "20GP x1" at bounding box center [97, 122] width 52 height 17
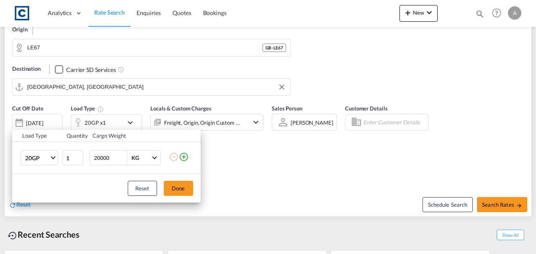
click at [179, 157] on md-icon "icon-plus-circle-outline" at bounding box center [184, 157] width 10 height 10
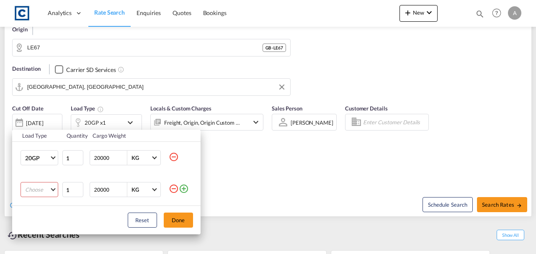
click at [33, 180] on td "Choose 20GP 40GP 40HC 45HC 20RE 40RE 40HR 20OT 40OT 20FR 40FR 40NR 20NR 45S 20T…" at bounding box center [37, 190] width 50 height 32
click at [33, 193] on md-select "Choose 20GP 40GP 40HC 45HC 20RE 40RE 40HR 20OT 40OT 20FR 40FR 40NR 20NR 45S 20T…" at bounding box center [40, 189] width 38 height 15
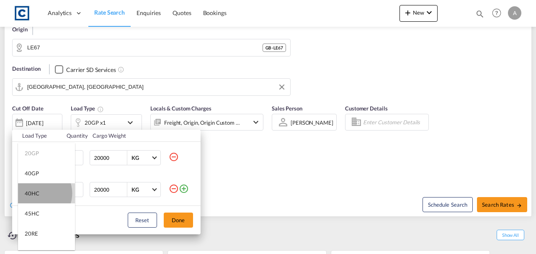
click at [37, 193] on div "40HC" at bounding box center [32, 194] width 15 height 8
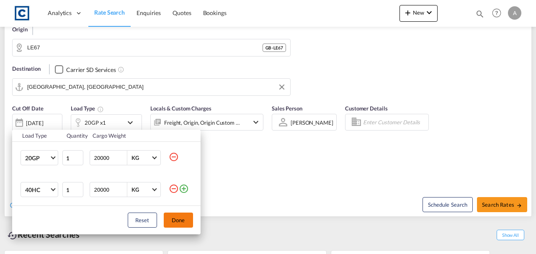
click at [186, 217] on button "Done" at bounding box center [178, 220] width 29 height 15
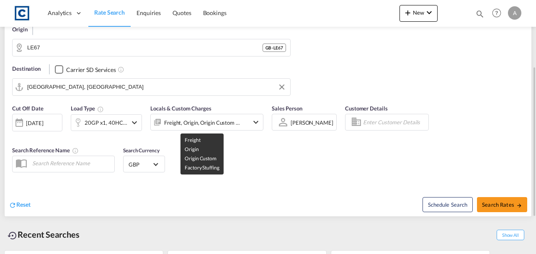
click at [198, 123] on div "Freight, Origin, Origin Custom +1" at bounding box center [202, 123] width 76 height 12
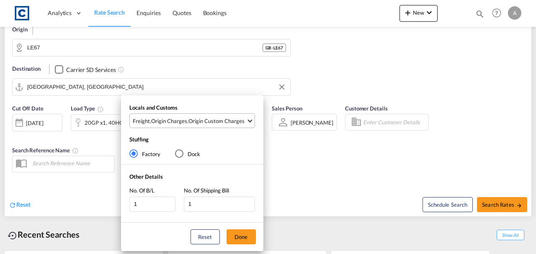
click at [198, 124] on div "Origin Custom Charges" at bounding box center [216, 121] width 56 height 8
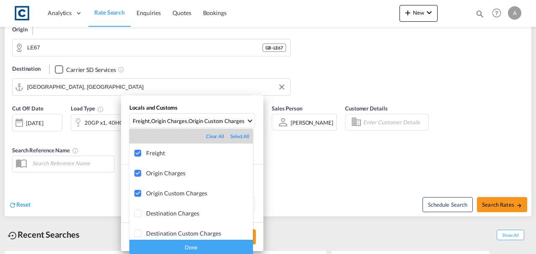
drag, startPoint x: 218, startPoint y: 249, endPoint x: 224, endPoint y: 244, distance: 6.9
click at [221, 249] on div "Done" at bounding box center [190, 247] width 123 height 15
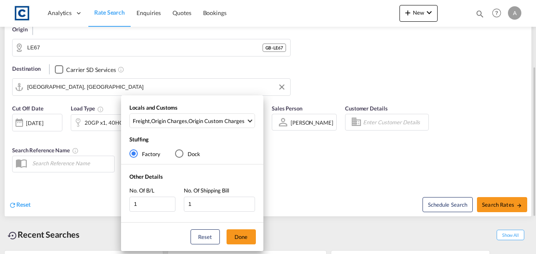
click at [242, 233] on button "Done" at bounding box center [240, 236] width 29 height 15
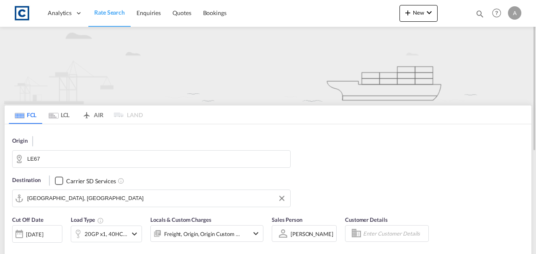
scroll to position [174, 0]
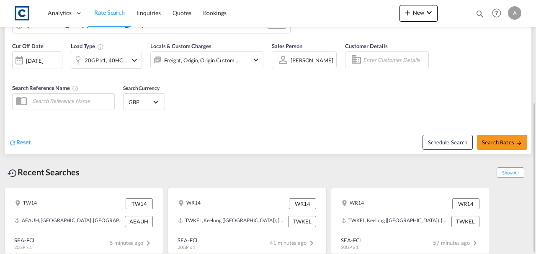
click at [501, 132] on div "Schedule Search Search Rates" at bounding box center [400, 138] width 261 height 32
click at [500, 139] on span "Search Rates" at bounding box center [502, 142] width 40 height 7
type input "LE67 to AEJEA / 17 Sep 2025"
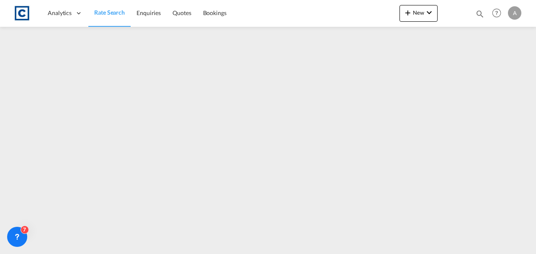
drag, startPoint x: 120, startPoint y: 17, endPoint x: 115, endPoint y: 21, distance: 6.6
click at [120, 17] on link "Rate Search" at bounding box center [109, 13] width 42 height 27
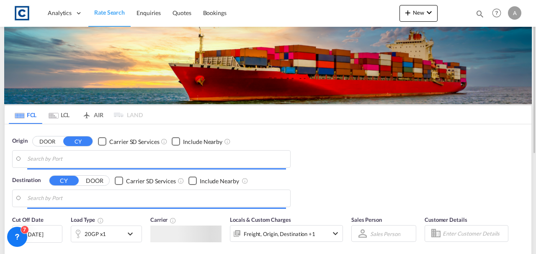
type input "GB-LE67, [GEOGRAPHIC_DATA]"
type input "[GEOGRAPHIC_DATA], [GEOGRAPHIC_DATA]"
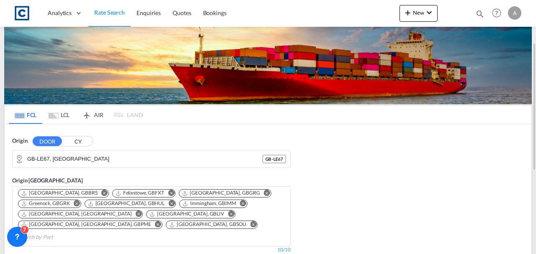
scroll to position [167, 0]
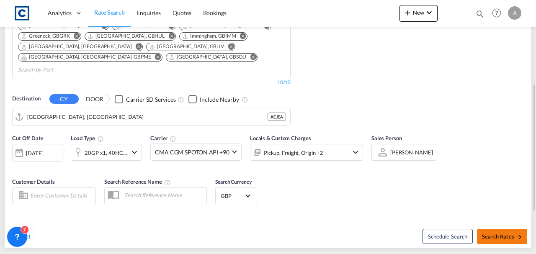
click at [493, 229] on button "Search Rates" at bounding box center [502, 236] width 50 height 15
type input "LE67 to AEJEA / 17 Sep 2025"
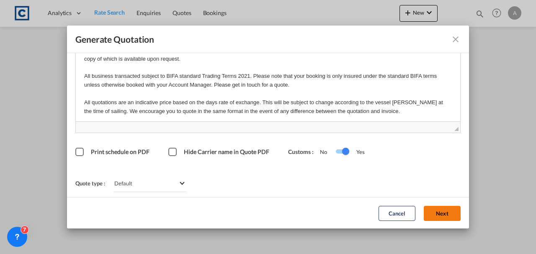
click at [432, 210] on button "Next" at bounding box center [442, 213] width 37 height 15
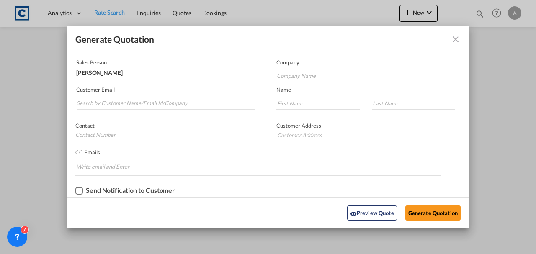
scroll to position [51, 0]
click at [179, 103] on input "Search by Customer Name/Email Id/Company" at bounding box center [166, 104] width 179 height 13
paste input "Andrea.Locarno@gruber-logistics.com"
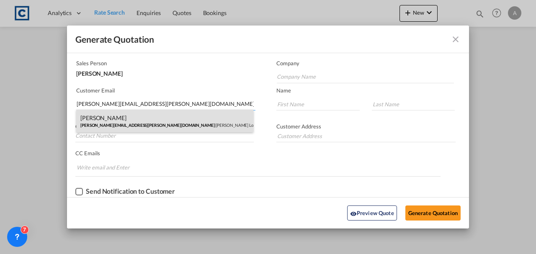
type input "Andrea.Locarno@gruber-logistics.com"
click at [189, 114] on div "Andrea Locarno Andrea.Locarno@gruber-logistics.com | Gruber Logisitcs" at bounding box center [164, 121] width 177 height 23
type input "Gruber Logisitcs"
type input "Andrea"
type input "Locarno"
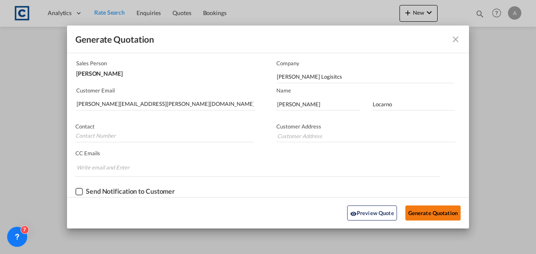
click at [425, 213] on button "Generate Quotation" at bounding box center [432, 213] width 55 height 15
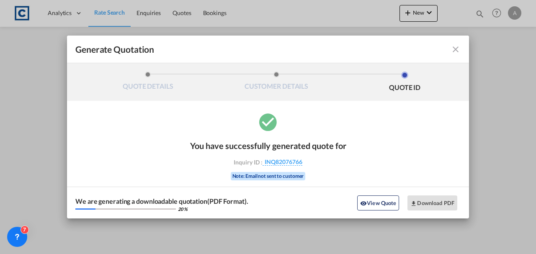
scroll to position [0, 0]
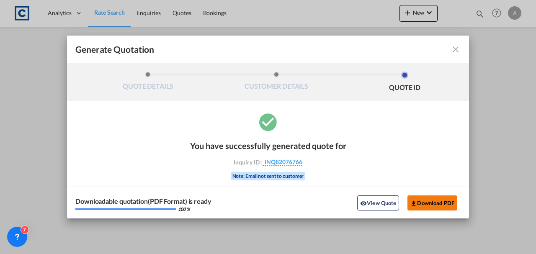
click at [435, 204] on button "Download PDF" at bounding box center [432, 202] width 50 height 15
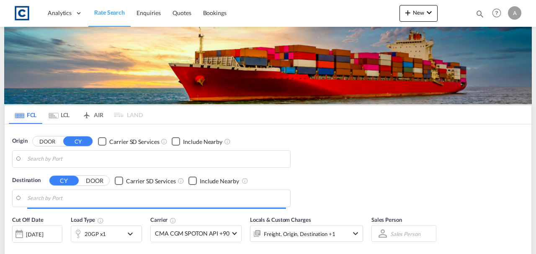
type input "GB-LE67, [GEOGRAPHIC_DATA]"
type input "[GEOGRAPHIC_DATA], [GEOGRAPHIC_DATA]"
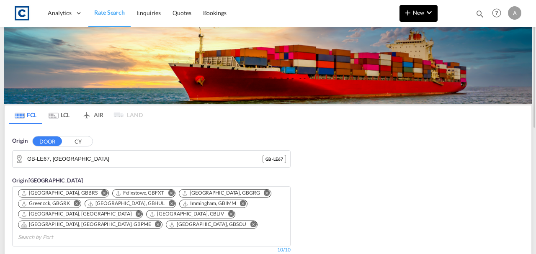
click at [430, 17] on md-icon "icon-chevron-down" at bounding box center [429, 13] width 10 height 10
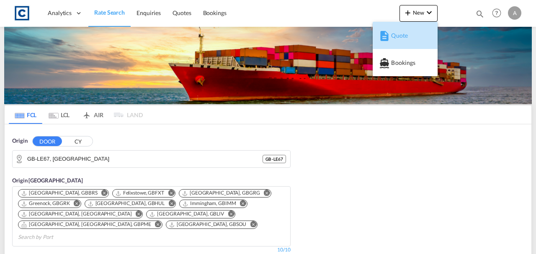
click at [393, 35] on span "Quote" at bounding box center [395, 35] width 9 height 17
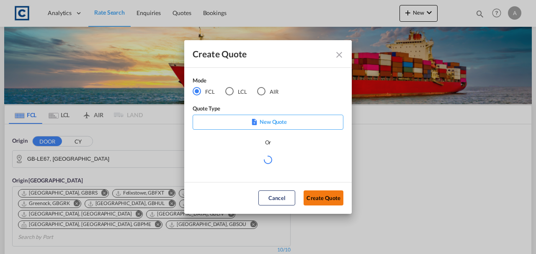
click at [329, 198] on button "Create Quote" at bounding box center [323, 197] width 40 height 15
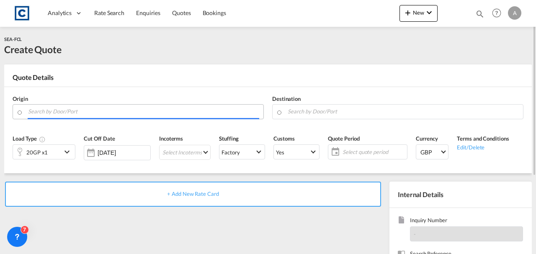
click at [61, 111] on input "Search by Door/Port" at bounding box center [143, 111] width 231 height 15
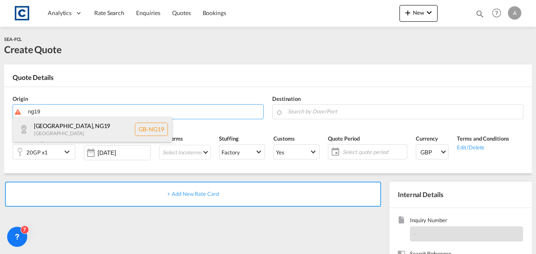
click at [52, 128] on div "Mansfield , NG19 United Kingdom GB-NG19" at bounding box center [92, 129] width 159 height 25
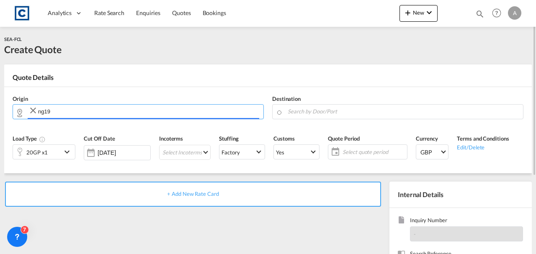
type input "GB-NG19, Mansfield"
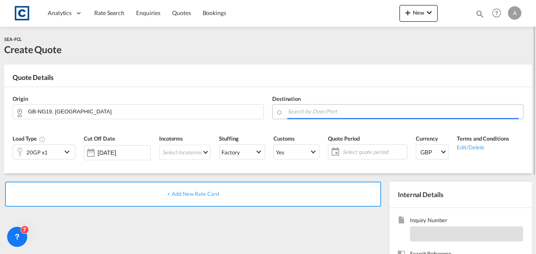
click at [311, 113] on input "Search by Door/Port" at bounding box center [403, 111] width 231 height 15
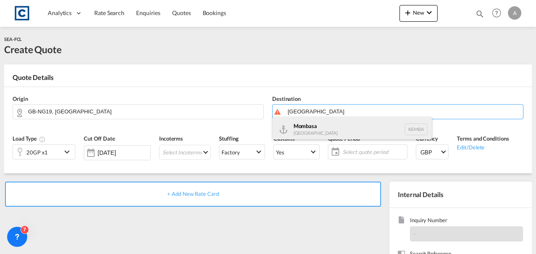
click at [315, 126] on div "Mombasa Kenya KEMBA" at bounding box center [351, 129] width 159 height 25
type input "Mombasa, KEMBA"
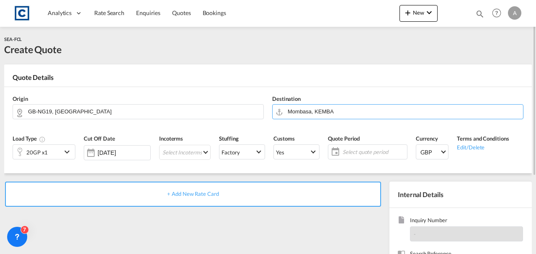
click at [51, 148] on div "20GP x1" at bounding box center [37, 152] width 49 height 14
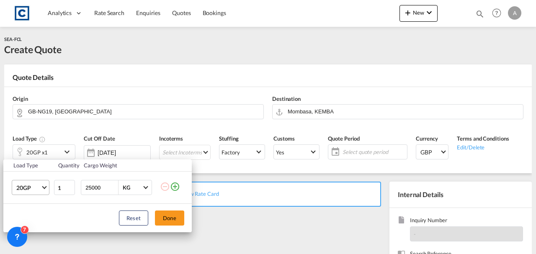
click at [24, 187] on span "20GP" at bounding box center [28, 188] width 24 height 8
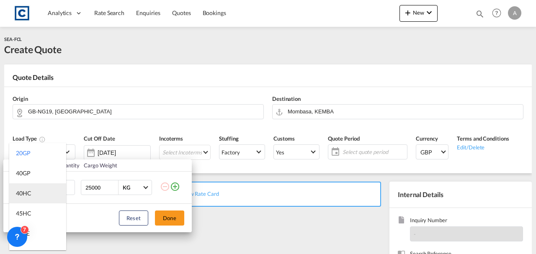
click at [32, 200] on md-option "40HC" at bounding box center [37, 193] width 57 height 20
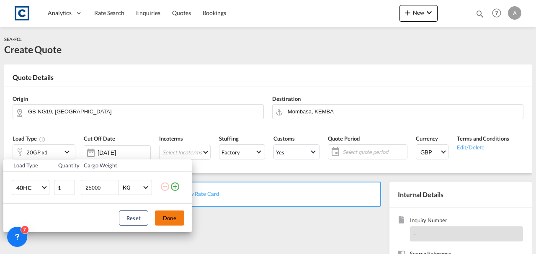
click at [175, 221] on button "Done" at bounding box center [169, 218] width 29 height 15
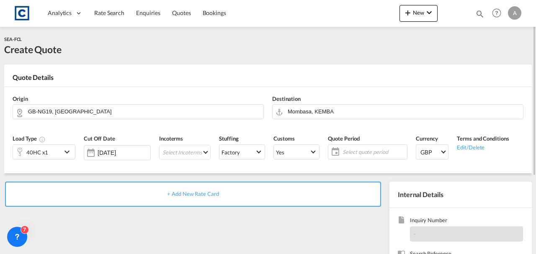
click at [208, 190] on div "+ Add New Rate Card" at bounding box center [193, 194] width 376 height 25
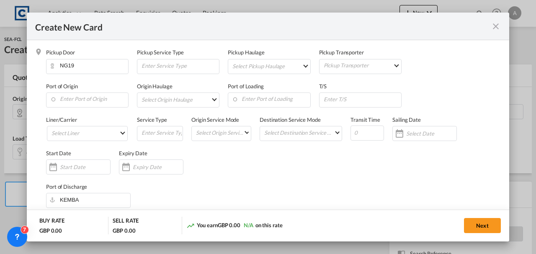
type input "Basic Ocean Freight"
select select "per equipment"
click at [68, 100] on input "Enter Port of Origin" at bounding box center [89, 99] width 78 height 13
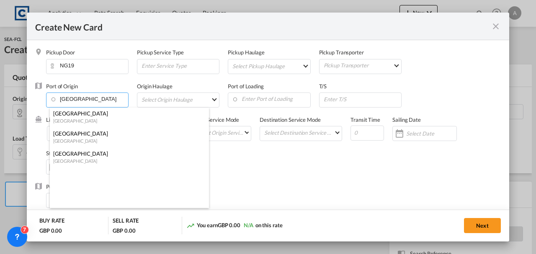
click at [76, 115] on div "[GEOGRAPHIC_DATA]" at bounding box center [126, 114] width 147 height 8
type input "[GEOGRAPHIC_DATA], [GEOGRAPHIC_DATA]"
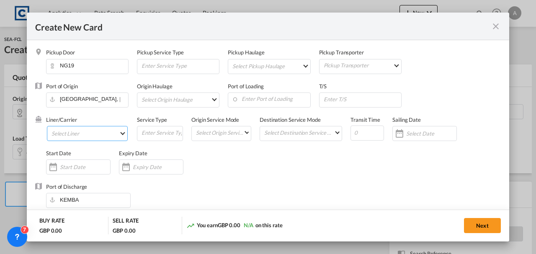
click at [77, 131] on md-select "Select Liner 2HM LOGISTICS D.O.O 2M Alliance AAXL GLOBAL SHIPPING LINES LLC [PE…" at bounding box center [87, 133] width 81 height 15
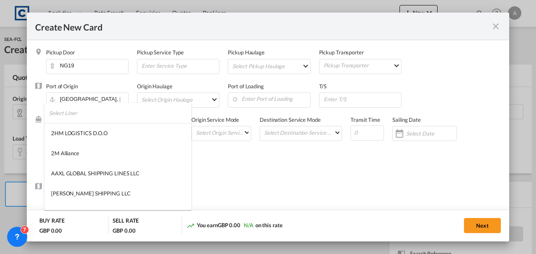
click at [75, 121] on input "search" at bounding box center [120, 113] width 142 height 20
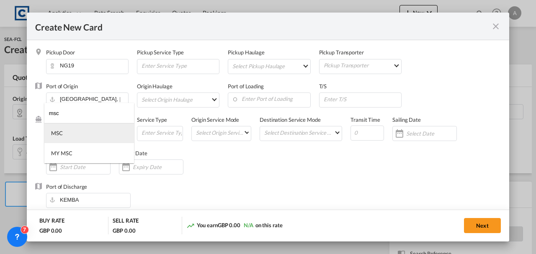
type input "msc"
click at [72, 131] on md-option "MSC" at bounding box center [89, 133] width 90 height 20
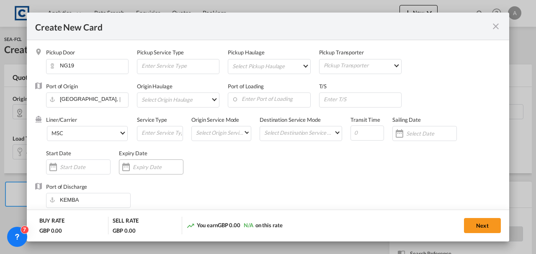
click at [136, 164] on input "Create New Card ..." at bounding box center [158, 167] width 50 height 7
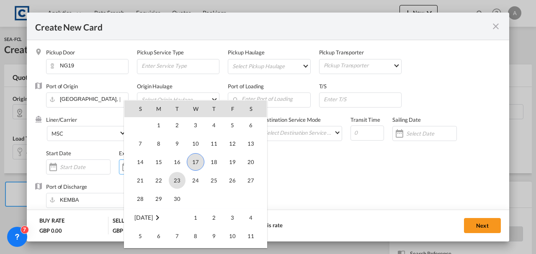
scroll to position [193917, 0]
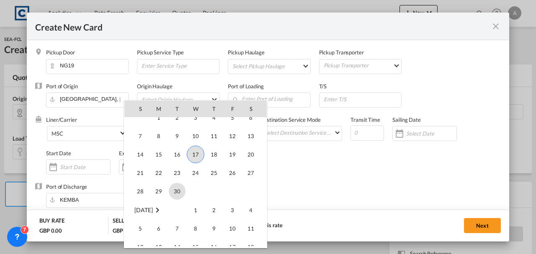
click at [178, 188] on span "30" at bounding box center [177, 191] width 17 height 17
type input "[DATE]"
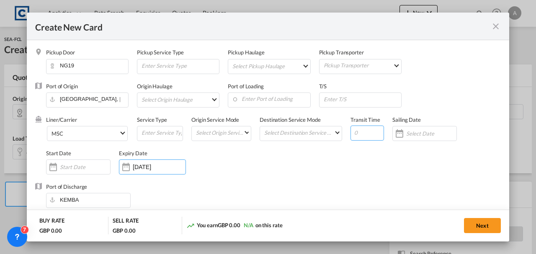
click at [361, 136] on input "Create New Card ..." at bounding box center [366, 133] width 33 height 15
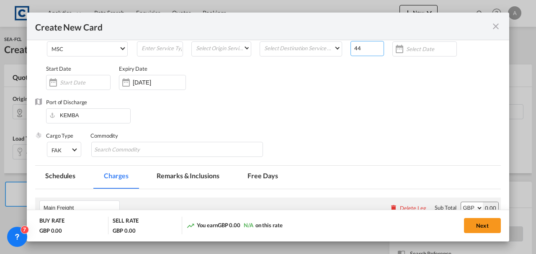
scroll to position [167, 0]
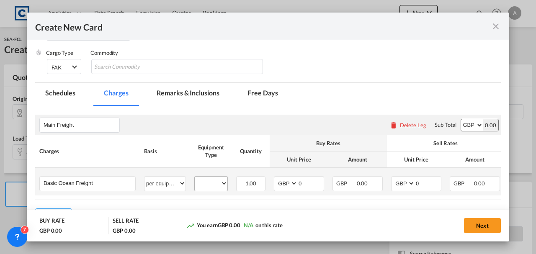
type input "44"
click at [216, 187] on select "40HC" at bounding box center [211, 183] width 33 height 11
click at [195, 178] on select "40HC" at bounding box center [211, 183] width 33 height 11
click at [215, 188] on select "40HC" at bounding box center [211, 183] width 33 height 11
select select "40HC"
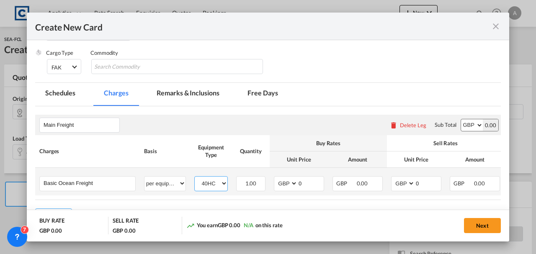
click at [195, 178] on select "40HC" at bounding box center [211, 183] width 33 height 11
click at [306, 184] on input "0" at bounding box center [311, 183] width 26 height 13
type input "2395.00"
click at [434, 180] on input "0" at bounding box center [428, 183] width 26 height 13
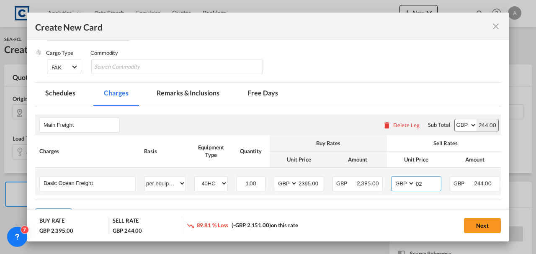
type input "0"
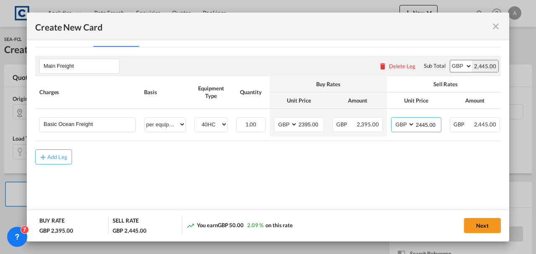
scroll to position [227, 0]
type input "2445.00"
click at [62, 154] on button "Add Leg" at bounding box center [53, 156] width 37 height 15
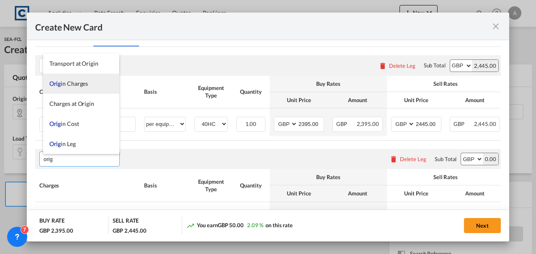
click at [79, 79] on li "Orig in Charges" at bounding box center [81, 84] width 76 height 20
type input "Origin Charges"
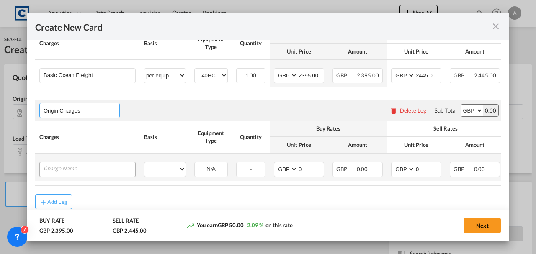
scroll to position [300, 0]
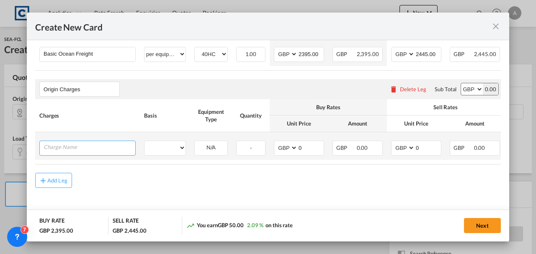
click at [77, 142] on input "Charge Name" at bounding box center [90, 147] width 92 height 13
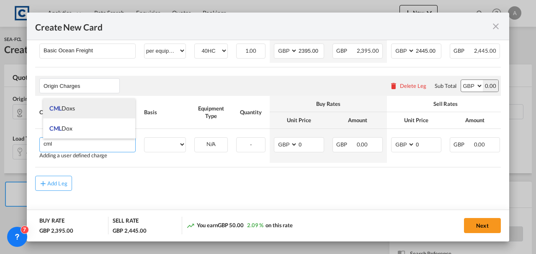
click at [70, 112] on span "CML Doxs" at bounding box center [62, 108] width 26 height 7
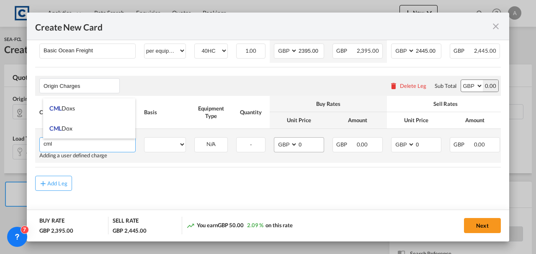
type input "CML Doxs"
select select "per B/L"
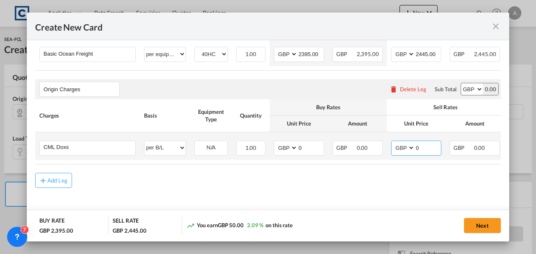
click at [428, 146] on input "0" at bounding box center [428, 147] width 26 height 13
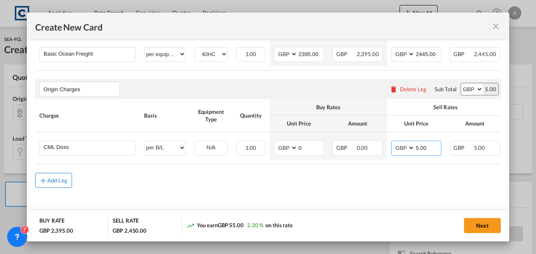
type input "5.00"
click at [69, 178] on button "Add Leg" at bounding box center [53, 180] width 37 height 15
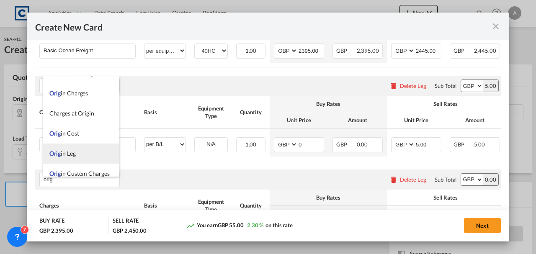
scroll to position [20, 0]
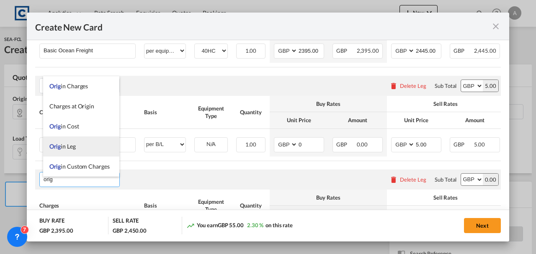
click at [74, 170] on span "Orig in Custom Charges" at bounding box center [79, 166] width 60 height 7
type input "Origin Custom Charges"
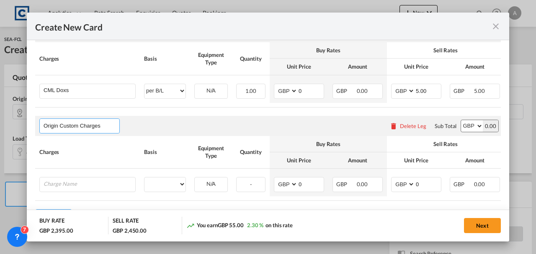
scroll to position [396, 0]
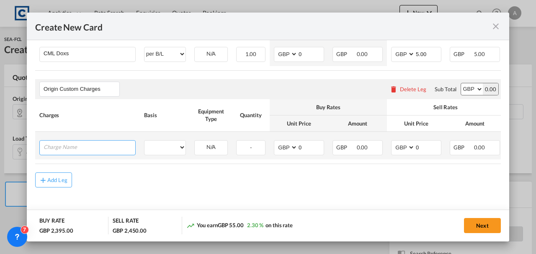
click at [73, 151] on input "Charge Name" at bounding box center [90, 147] width 92 height 13
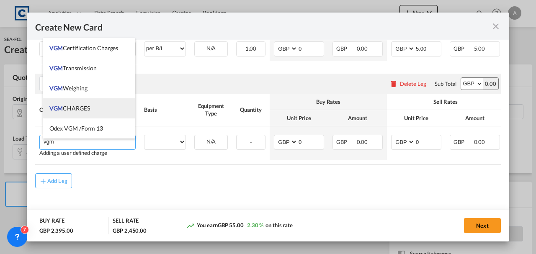
click at [76, 107] on span "VGM CHARGES" at bounding box center [69, 108] width 41 height 7
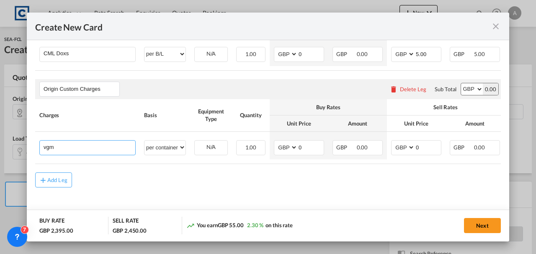
type input "VGM CHARGES"
select select "per container"
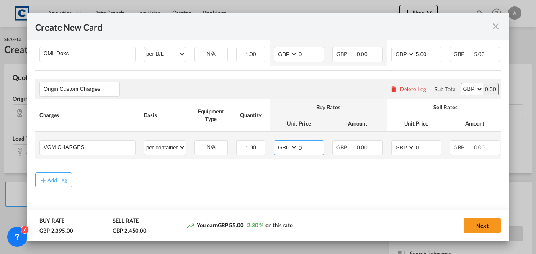
click at [304, 144] on input "0" at bounding box center [311, 147] width 26 height 13
type input "35.00"
click at [439, 145] on input "0" at bounding box center [428, 147] width 26 height 13
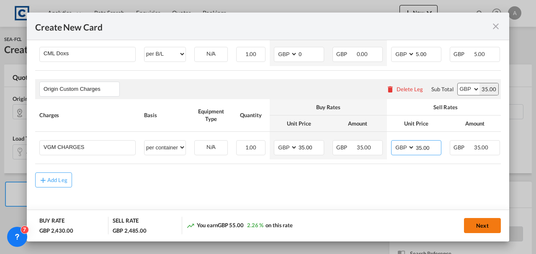
type input "35.00"
click at [497, 229] on button "Next" at bounding box center [482, 225] width 37 height 15
type input "2395"
type input "2445"
type input "5"
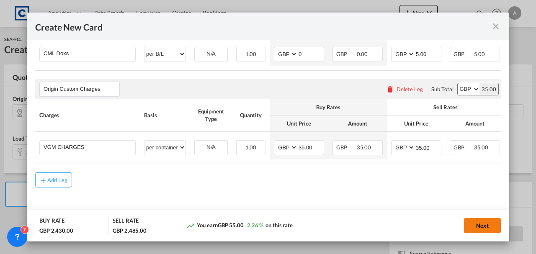
type input "35"
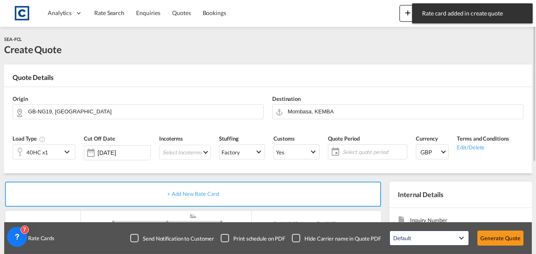
click at [344, 153] on span "Select quote period" at bounding box center [373, 152] width 62 height 8
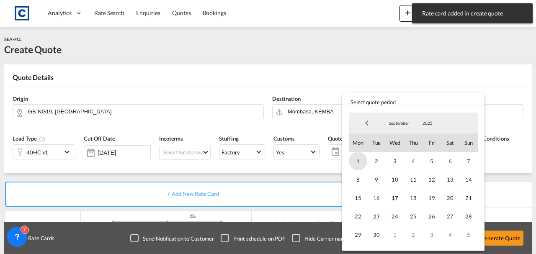
click at [355, 160] on span "1" at bounding box center [358, 161] width 18 height 18
click at [376, 237] on span "30" at bounding box center [376, 235] width 18 height 18
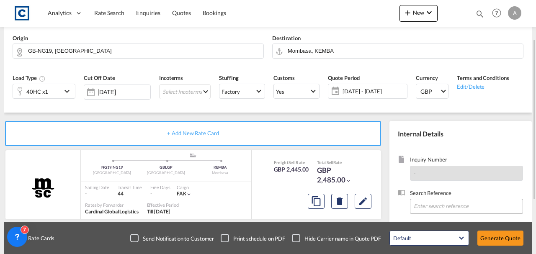
scroll to position [116, 0]
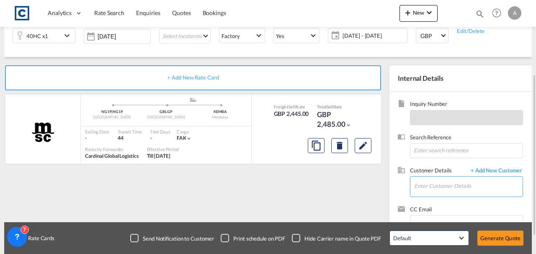
drag, startPoint x: 432, startPoint y: 183, endPoint x: 438, endPoint y: 185, distance: 6.4
click at [432, 183] on input "Enter Customer Details" at bounding box center [468, 186] width 108 height 19
paste input "[EMAIL_ADDRESS][DOMAIN_NAME]"
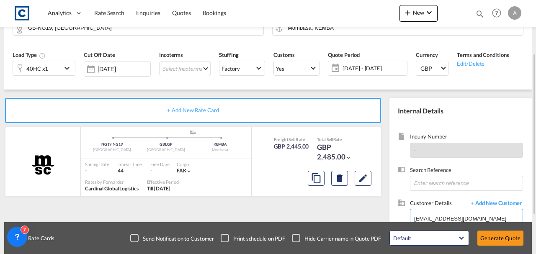
scroll to position [111, 0]
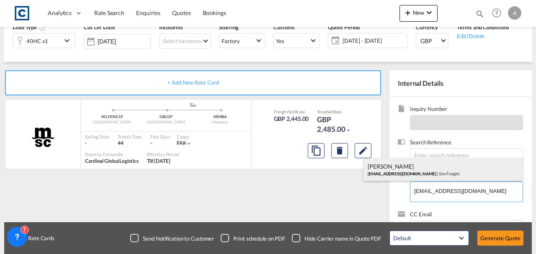
click at [429, 175] on div "[PERSON_NAME] [EMAIL_ADDRESS][DOMAIN_NAME] | Sim Freight" at bounding box center [442, 169] width 159 height 23
type input "[PERSON_NAME], [PERSON_NAME], [EMAIL_ADDRESS][DOMAIN_NAME]"
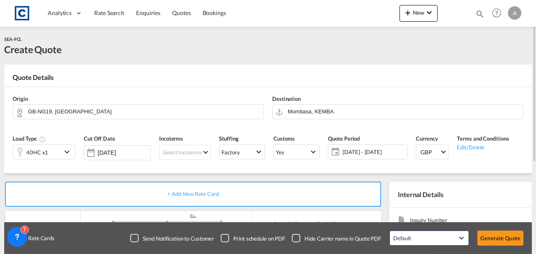
scroll to position [144, 0]
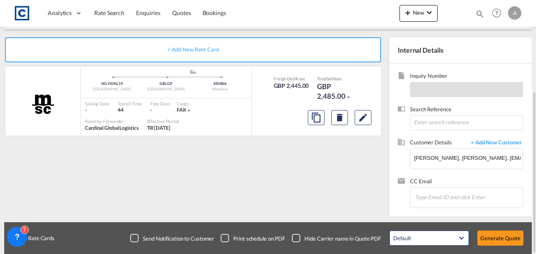
click at [498, 247] on div "Default All in Leg Totals Default Generate Quote" at bounding box center [456, 237] width 142 height 23
click at [499, 238] on button "Generate Quote" at bounding box center [500, 238] width 46 height 15
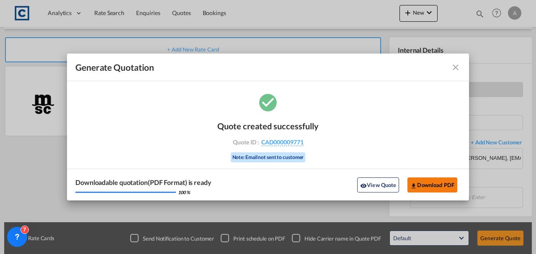
click at [441, 184] on button "Download PDF" at bounding box center [432, 184] width 50 height 15
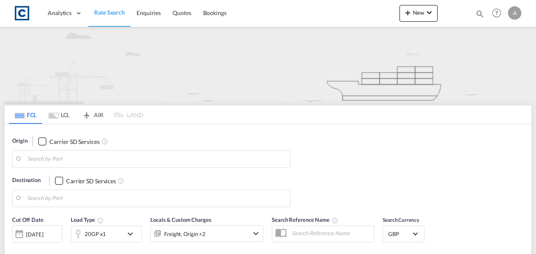
type input "LE67"
type input "[GEOGRAPHIC_DATA], [GEOGRAPHIC_DATA]"
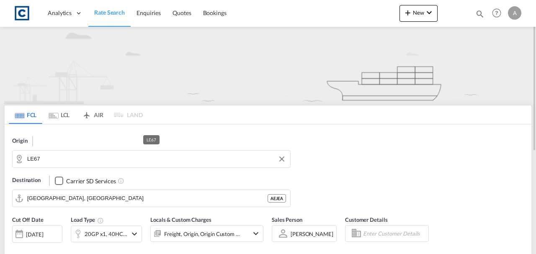
click at [57, 169] on div "Origin LE67" at bounding box center [151, 152] width 287 height 39
click at [58, 166] on md-autocomplete-wrap "LE67" at bounding box center [156, 161] width 259 height 17
click at [58, 159] on input "LE67" at bounding box center [156, 159] width 259 height 13
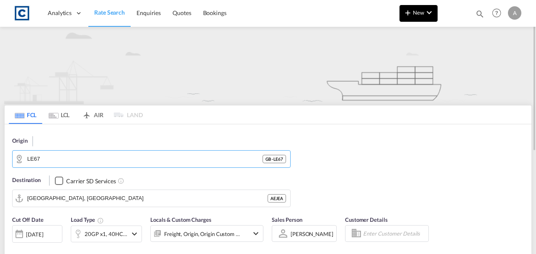
click at [437, 0] on html "Analytics Dashboard Rate Search Enquiries Quotes Bookings Analytics" at bounding box center [268, 127] width 536 height 254
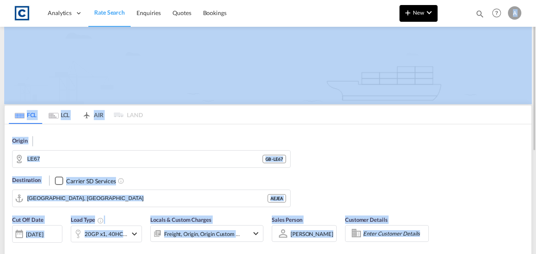
click at [424, 8] on button "New" at bounding box center [418, 13] width 38 height 17
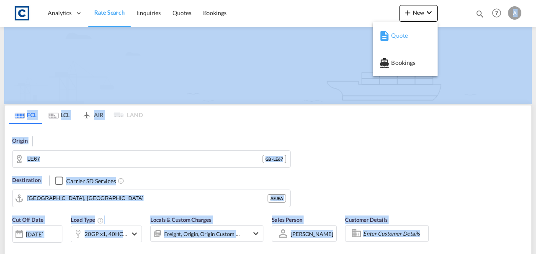
click at [389, 36] on div "Quote" at bounding box center [404, 35] width 51 height 21
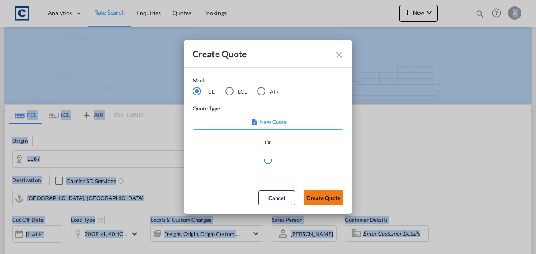
click at [324, 200] on button "Create Quote" at bounding box center [323, 197] width 40 height 15
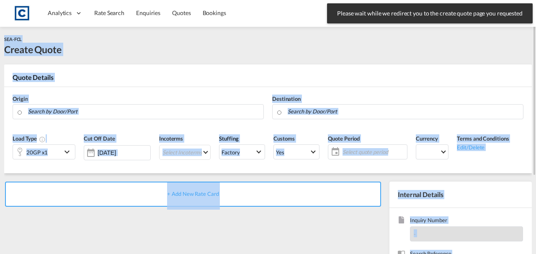
click at [91, 121] on div "Origin" at bounding box center [138, 106] width 260 height 33
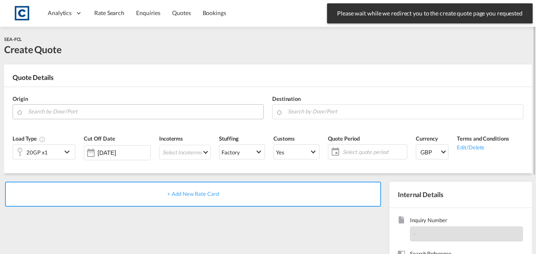
click at [87, 113] on input "Search by Door/Port" at bounding box center [143, 111] width 231 height 15
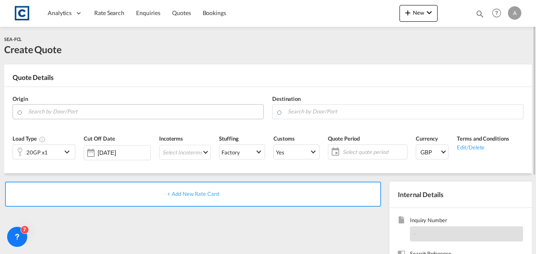
click at [65, 110] on body "Analytics Dashboard Rate Search Enquiries Quotes Bookings" at bounding box center [268, 127] width 536 height 254
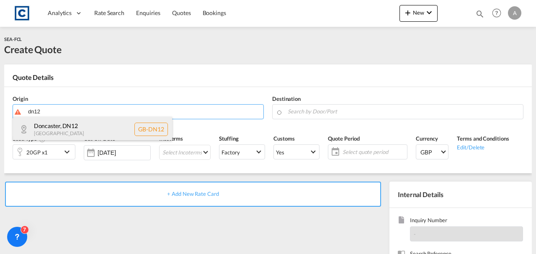
click at [57, 126] on div "Doncaster , DN12 United Kingdom GB-DN12" at bounding box center [92, 129] width 159 height 25
type input "GB-DN12, Doncaster"
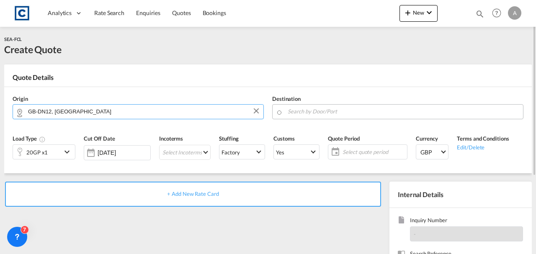
click at [332, 111] on input "Search by Door/Port" at bounding box center [403, 111] width 231 height 15
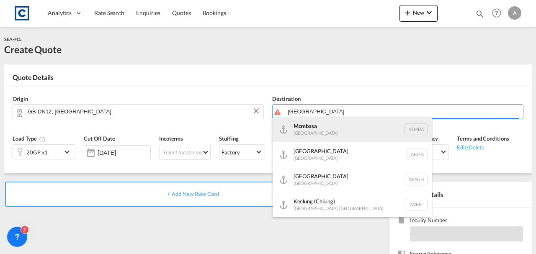
click at [324, 126] on div "Mombasa [GEOGRAPHIC_DATA] [GEOGRAPHIC_DATA]" at bounding box center [351, 129] width 159 height 25
type input "Mombasa, KEMBA"
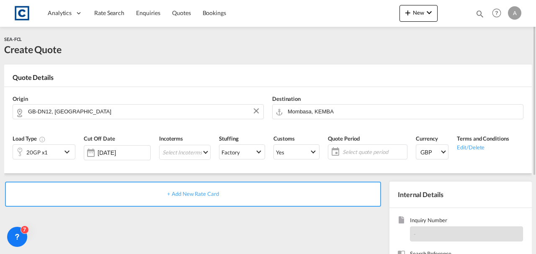
click at [250, 162] on div "Stuffing Factory Factory Dock" at bounding box center [242, 150] width 54 height 40
click at [65, 157] on div "20GP x1" at bounding box center [44, 151] width 63 height 15
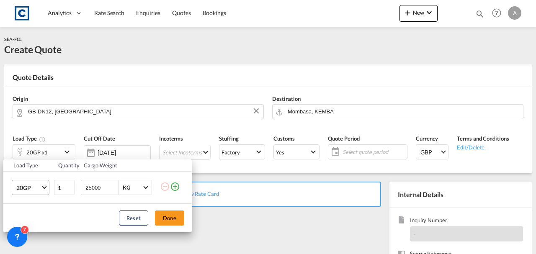
click at [28, 185] on span "20GP" at bounding box center [28, 188] width 24 height 8
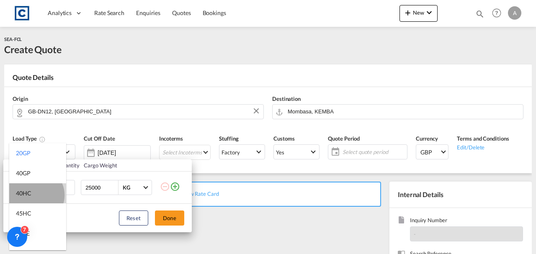
click at [34, 195] on md-option "40HC" at bounding box center [37, 193] width 57 height 20
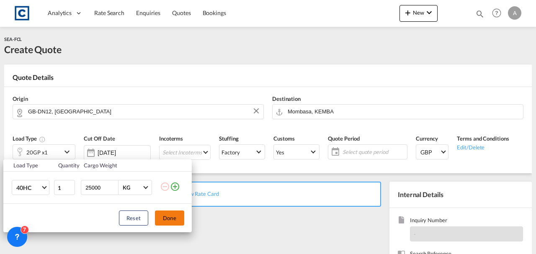
click at [174, 218] on button "Done" at bounding box center [169, 218] width 29 height 15
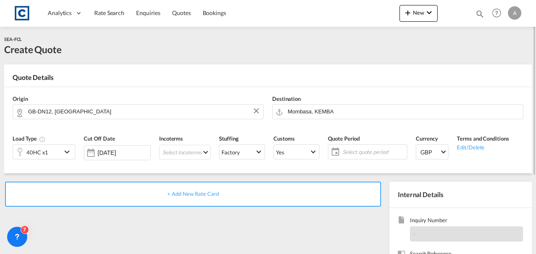
click at [188, 193] on span "+ Add New Rate Card" at bounding box center [192, 193] width 51 height 7
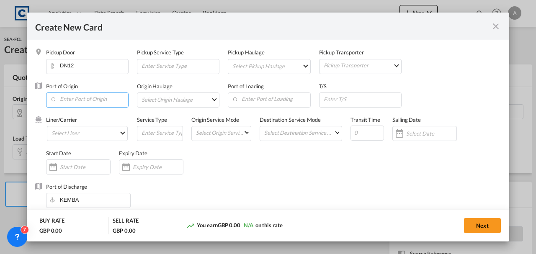
click at [79, 101] on input "Enter Port of Origin" at bounding box center [89, 99] width 78 height 13
type input "Basic Ocean Freight"
select select "per equipment"
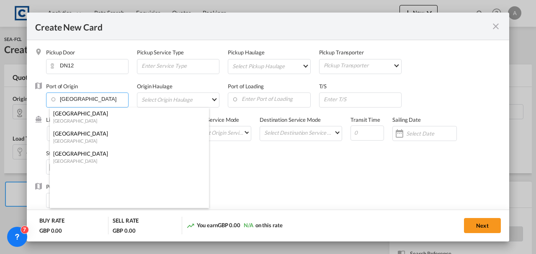
click at [79, 120] on div "[GEOGRAPHIC_DATA]" at bounding box center [126, 121] width 147 height 6
type input "[GEOGRAPHIC_DATA], [GEOGRAPHIC_DATA]"
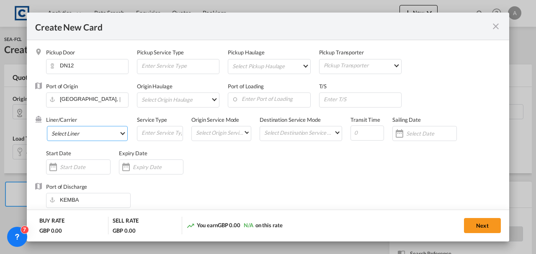
click at [82, 131] on md-select "Select Liner 2HM LOGISTICS D.O.O 2M Alliance AAXL GLOBAL SHIPPING LINES LLC ABD…" at bounding box center [87, 133] width 81 height 15
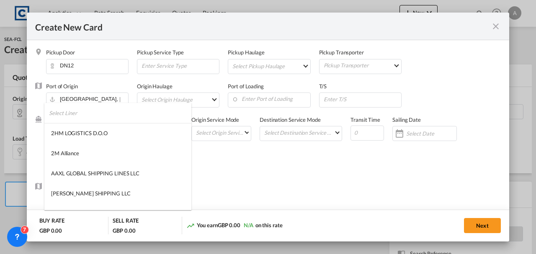
click at [72, 116] on input "search" at bounding box center [120, 113] width 142 height 20
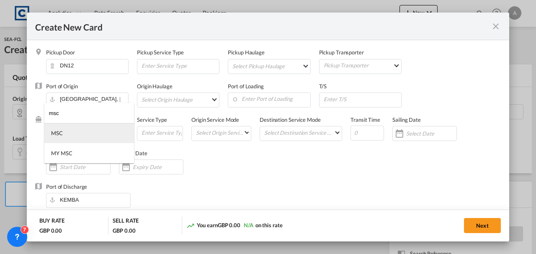
type input "msc"
click at [81, 131] on md-option "MSC" at bounding box center [89, 133] width 90 height 20
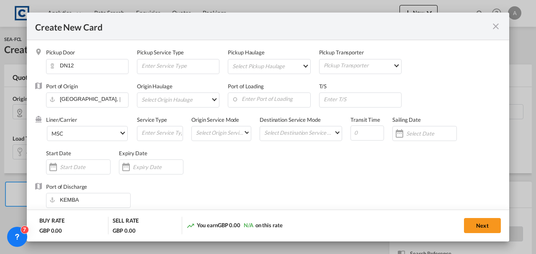
scroll to position [223, 0]
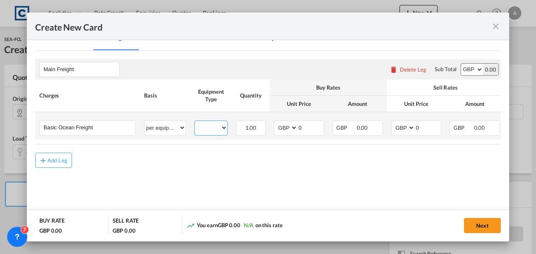
click at [213, 129] on select "40HC" at bounding box center [211, 127] width 33 height 11
select select "40HC"
click at [195, 122] on select "40HC" at bounding box center [211, 127] width 33 height 11
click at [306, 123] on input "0" at bounding box center [311, 127] width 26 height 13
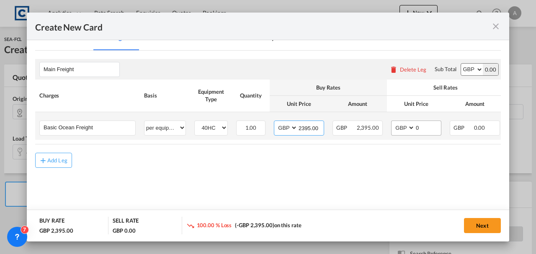
type input "2395.00"
click at [421, 125] on input "0" at bounding box center [428, 127] width 26 height 13
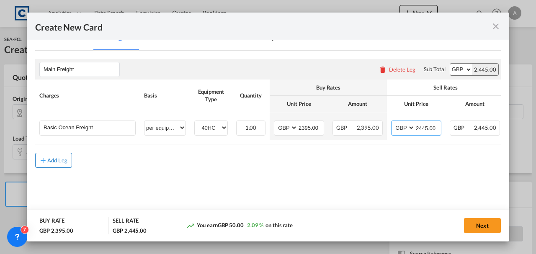
type input "2445.00"
click at [60, 163] on div "Add Leg" at bounding box center [57, 160] width 20 height 5
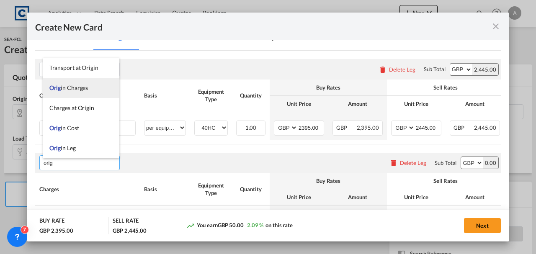
click at [65, 92] on li "Orig in Charges" at bounding box center [81, 88] width 76 height 20
type input "Origin Charges"
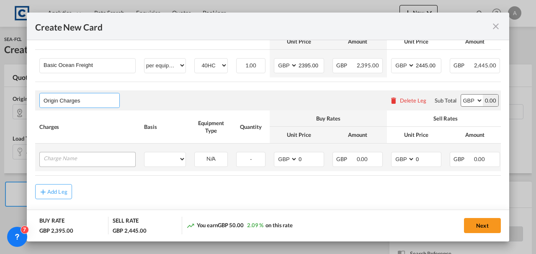
scroll to position [300, 0]
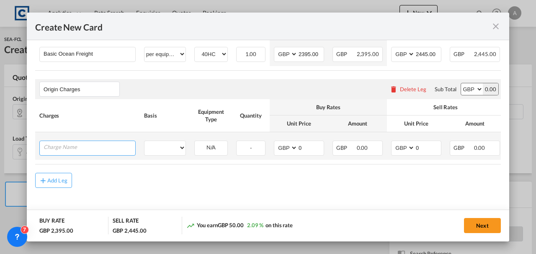
click at [71, 141] on input "Charge Name" at bounding box center [90, 147] width 92 height 13
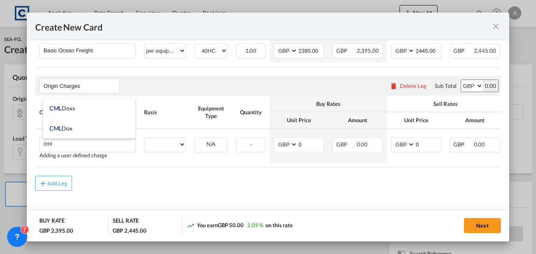
drag, startPoint x: 73, startPoint y: 106, endPoint x: 448, endPoint y: 127, distance: 375.2
click at [75, 106] on span "CML Doxs" at bounding box center [62, 108] width 26 height 7
type input "CML Doxs"
select select "per B/L"
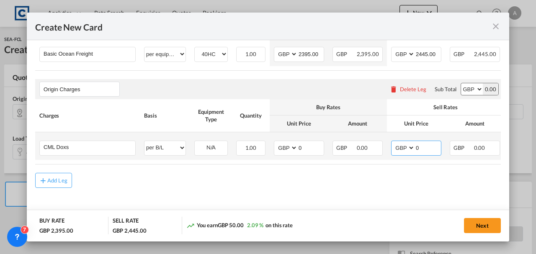
click at [421, 146] on input "0" at bounding box center [428, 147] width 26 height 13
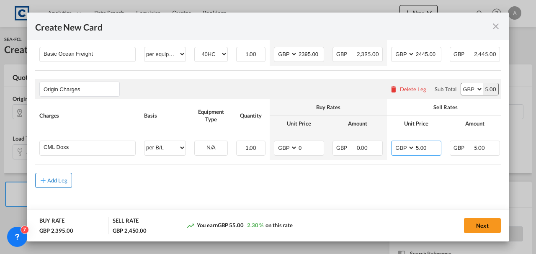
type input "5.00"
click at [49, 184] on button "Add Leg" at bounding box center [53, 180] width 37 height 15
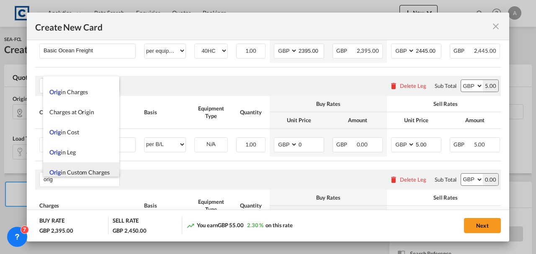
scroll to position [20, 0]
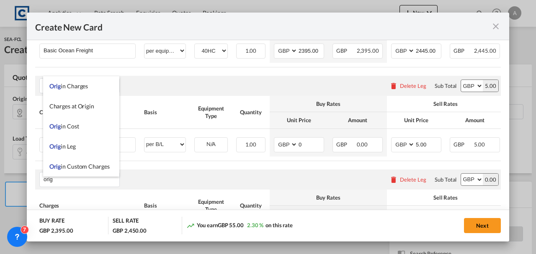
drag, startPoint x: 67, startPoint y: 169, endPoint x: 71, endPoint y: 167, distance: 4.9
click at [67, 170] on span "Orig in Custom Charges" at bounding box center [79, 166] width 60 height 7
type input "Origin Custom Charges"
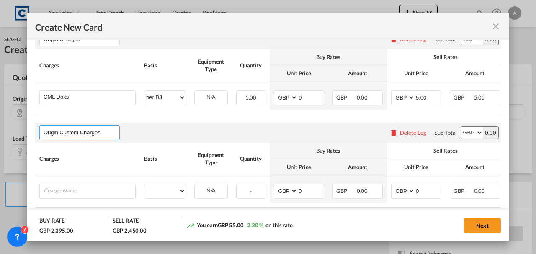
scroll to position [396, 0]
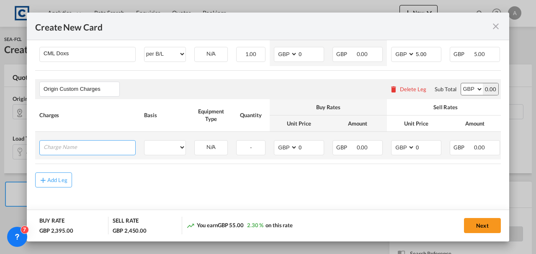
click at [88, 144] on input "Charge Name" at bounding box center [90, 147] width 92 height 13
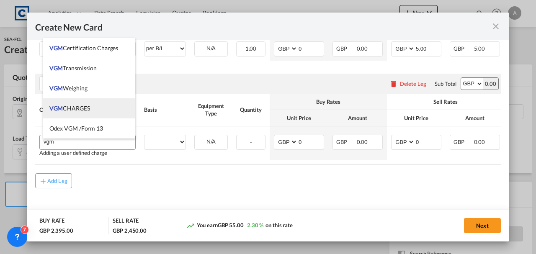
click at [77, 112] on li "VGM CHARGES" at bounding box center [89, 108] width 93 height 20
type input "VGM CHARGES"
select select "per container"
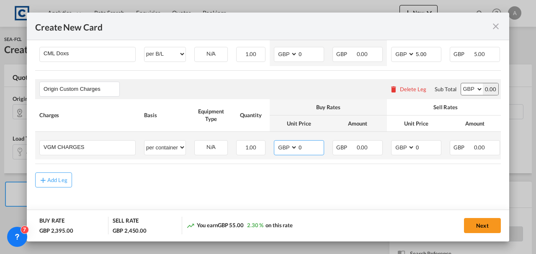
click at [311, 144] on input "0" at bounding box center [311, 147] width 26 height 13
type input "6"
type input "35.00"
click at [421, 150] on input "0" at bounding box center [428, 147] width 26 height 13
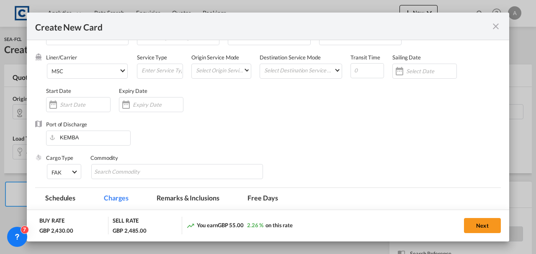
scroll to position [61, 0]
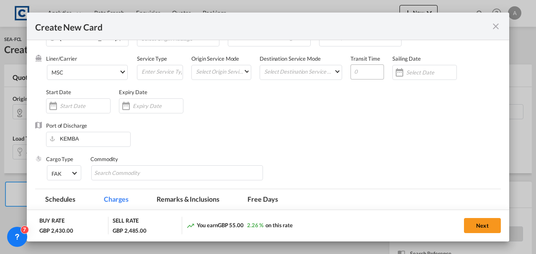
type input "35.00"
click at [365, 69] on input "Create New Card ..." at bounding box center [366, 71] width 33 height 15
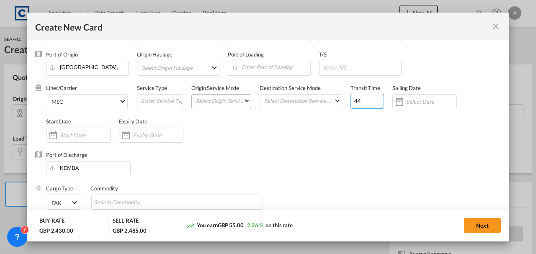
scroll to position [28, 0]
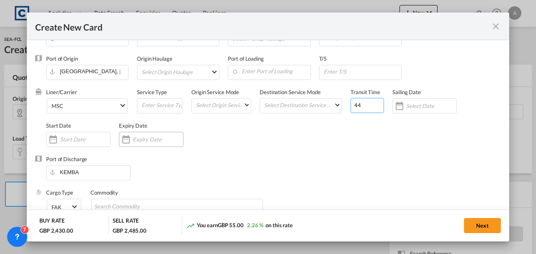
type input "44"
click at [163, 138] on input "Create New Card ..." at bounding box center [158, 139] width 50 height 7
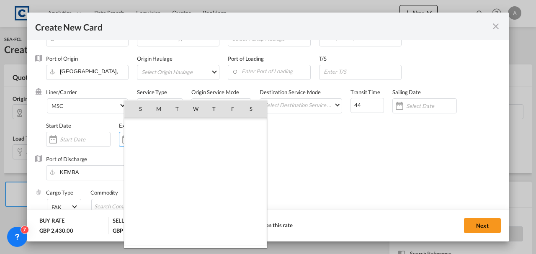
scroll to position [193889, 0]
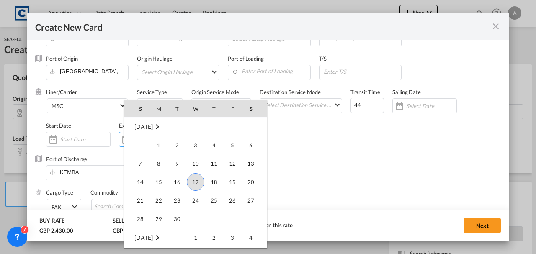
drag, startPoint x: 172, startPoint y: 224, endPoint x: 192, endPoint y: 221, distance: 20.2
click at [172, 224] on span "30" at bounding box center [177, 219] width 17 height 17
type input "30 Sep 2025"
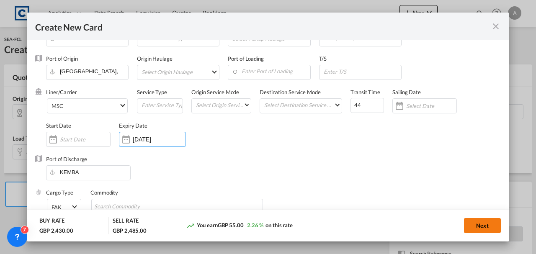
click at [477, 222] on button "Next" at bounding box center [482, 225] width 37 height 15
type input "2395"
type input "2445"
type input "5"
type input "35"
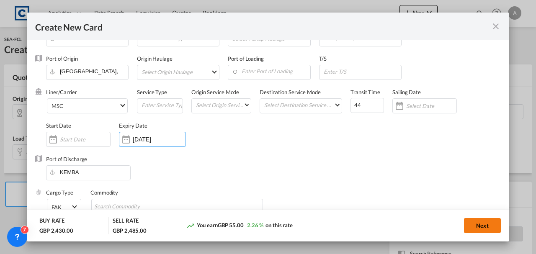
type input "35"
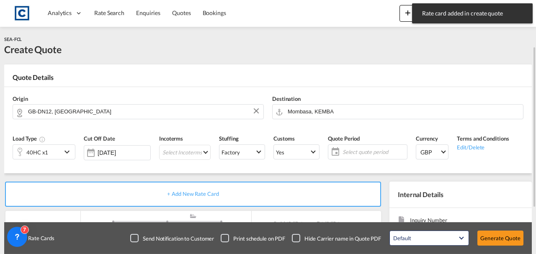
scroll to position [28, 0]
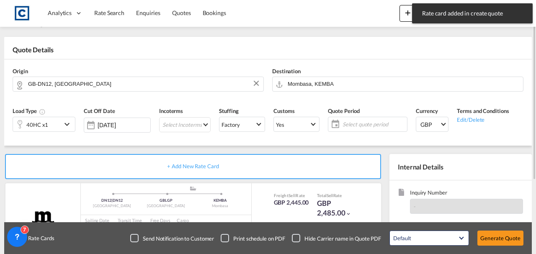
click at [361, 128] on span "Select quote period" at bounding box center [373, 124] width 67 height 12
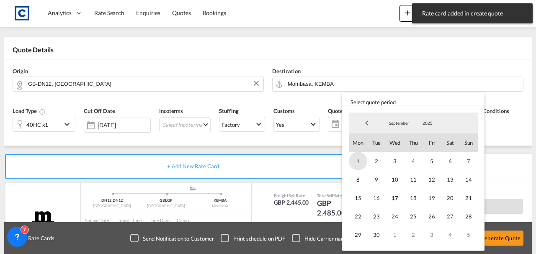
click at [353, 159] on span "1" at bounding box center [358, 161] width 18 height 18
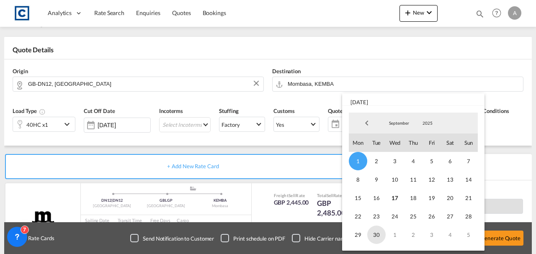
click at [379, 231] on span "30" at bounding box center [376, 235] width 18 height 18
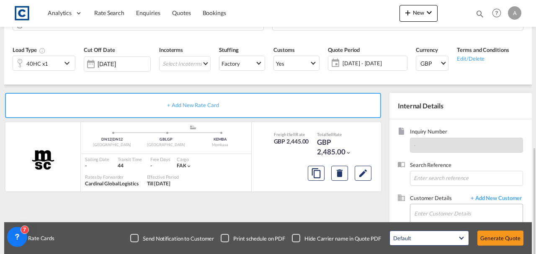
scroll to position [144, 0]
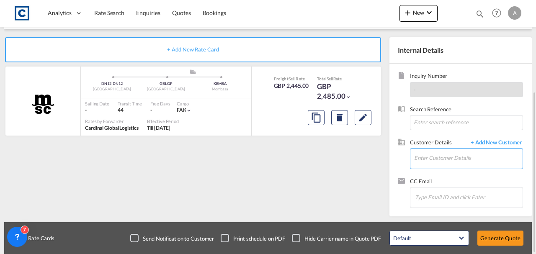
click at [425, 155] on input "Enter Customer Details" at bounding box center [468, 158] width 108 height 19
paste input "[EMAIL_ADDRESS][DOMAIN_NAME]"
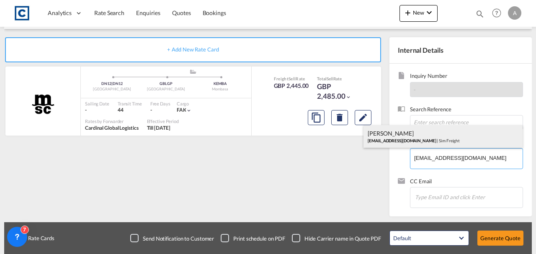
click at [424, 131] on div "Francesca Haiphong exports@simfreight.com | Sim Freight" at bounding box center [442, 136] width 159 height 23
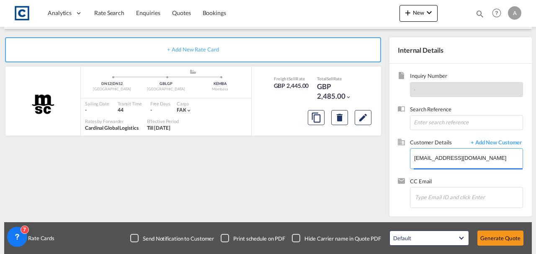
type input "Sim Freight, Francesca Haiphong, exports@simfreight.com"
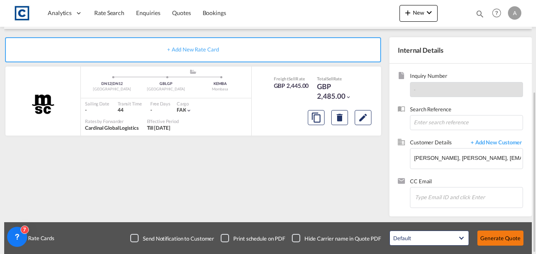
click at [489, 234] on button "Generate Quote" at bounding box center [500, 238] width 46 height 15
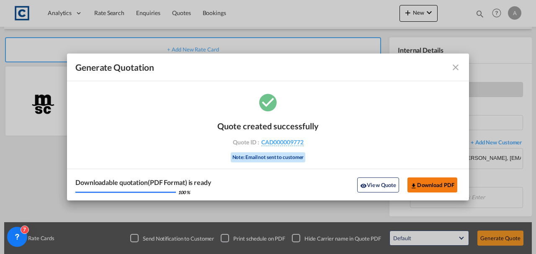
click at [433, 186] on button "Download PDF" at bounding box center [432, 184] width 50 height 15
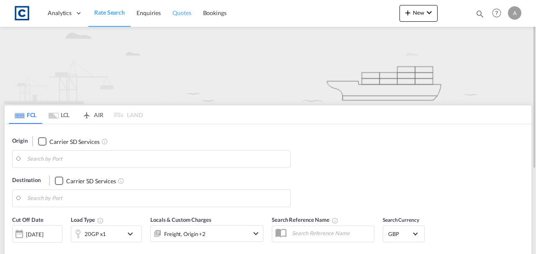
click at [180, 15] on span "Quotes" at bounding box center [181, 12] width 18 height 7
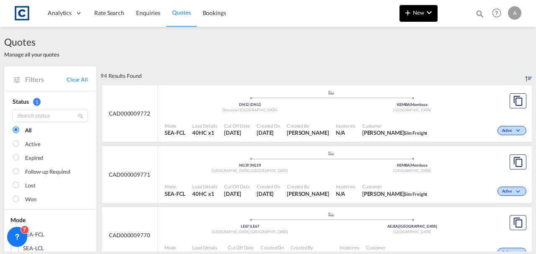
click at [420, 13] on span "New" at bounding box center [418, 12] width 31 height 7
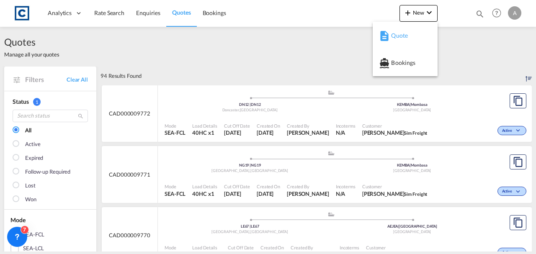
click at [405, 31] on div "Quote" at bounding box center [406, 35] width 31 height 21
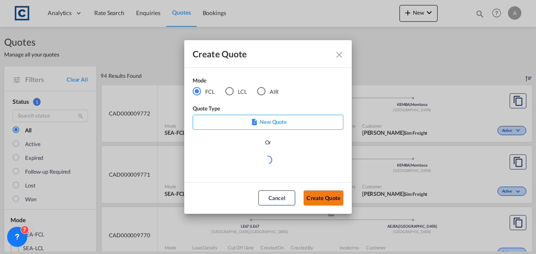
click at [324, 197] on button "Create Quote" at bounding box center [323, 197] width 40 height 15
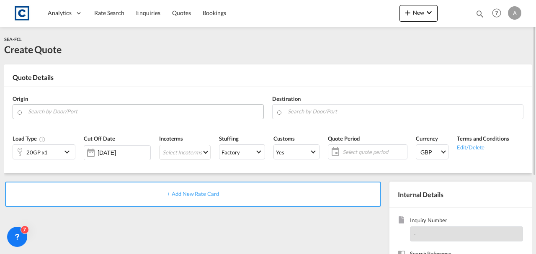
click at [80, 114] on input "Search by Door/Port" at bounding box center [143, 111] width 231 height 15
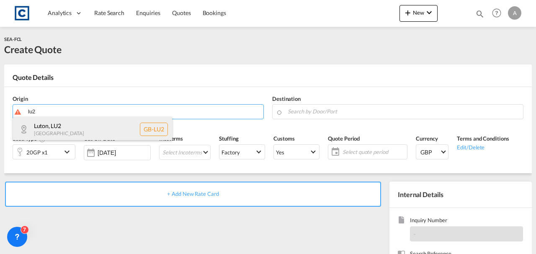
click at [81, 123] on div "Luton , LU2 [GEOGRAPHIC_DATA] [GEOGRAPHIC_DATA]-LU2" at bounding box center [92, 129] width 159 height 25
type input "GB-LU2, [GEOGRAPHIC_DATA]"
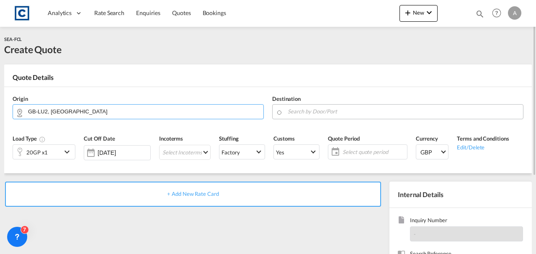
click at [296, 108] on input "Search by Door/Port" at bounding box center [403, 111] width 231 height 15
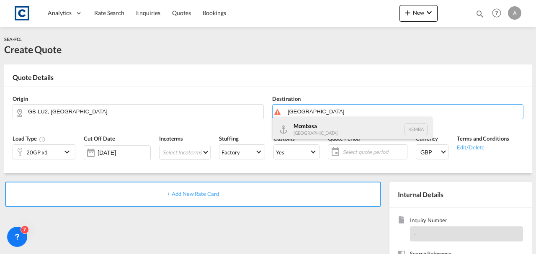
click at [315, 131] on div "Mombasa [GEOGRAPHIC_DATA] [GEOGRAPHIC_DATA]" at bounding box center [351, 129] width 159 height 25
type input "Mombasa, KEMBA"
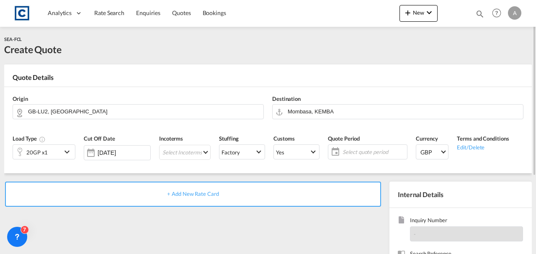
click at [195, 192] on span "+ Add New Rate Card" at bounding box center [192, 193] width 51 height 7
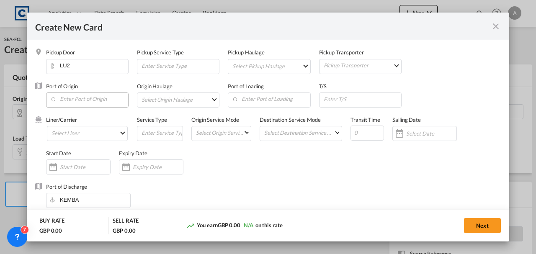
type input "Basic Ocean Freight"
select select "per equipment"
click at [78, 100] on input "Enter Port of Origin" at bounding box center [89, 99] width 78 height 13
click at [72, 98] on input "Enter Port of Origin" at bounding box center [89, 99] width 78 height 13
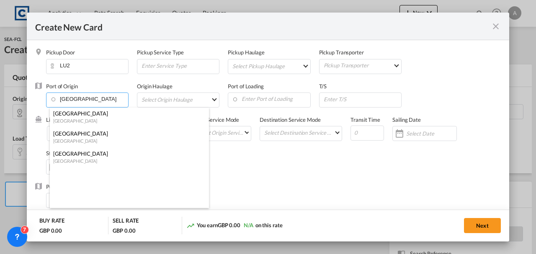
click at [74, 122] on div "[GEOGRAPHIC_DATA]" at bounding box center [126, 121] width 147 height 6
type input "[GEOGRAPHIC_DATA], [GEOGRAPHIC_DATA]"
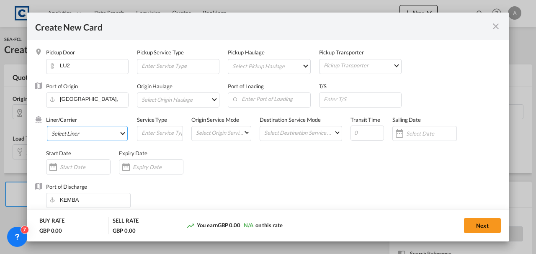
click at [69, 132] on md-select "Select Liner 2HM LOGISTICS D.O.O 2M Alliance AAXL GLOBAL SHIPPING LINES LLC [PE…" at bounding box center [87, 133] width 81 height 15
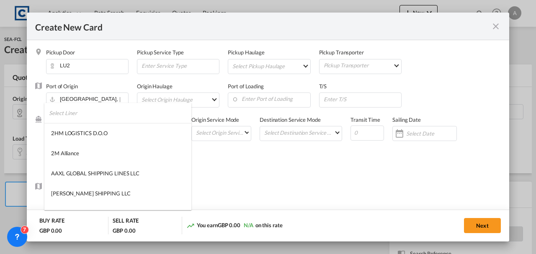
click at [68, 115] on input "search" at bounding box center [120, 113] width 142 height 20
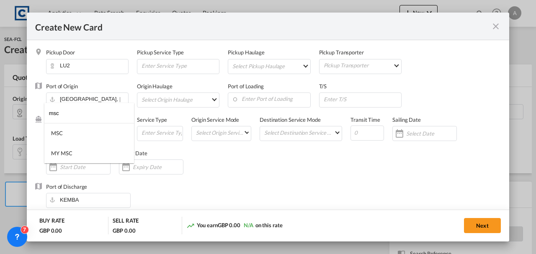
type input "msc"
click at [76, 129] on md-option "MSC" at bounding box center [89, 133] width 90 height 20
click at [362, 129] on input "Create New Card ..." at bounding box center [366, 133] width 33 height 15
type input "44"
click at [143, 169] on input "Create New Card ..." at bounding box center [158, 167] width 50 height 7
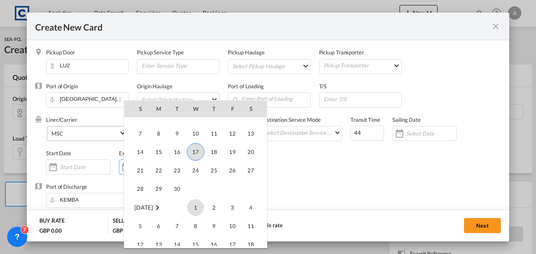
scroll to position [193945, 0]
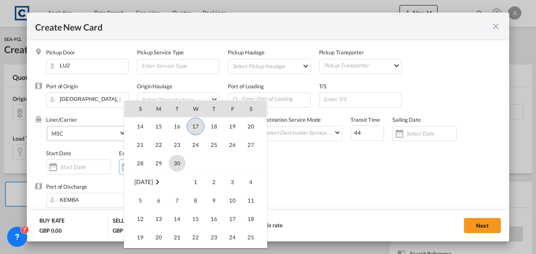
click at [180, 167] on span "30" at bounding box center [177, 163] width 17 height 17
type input "[DATE]"
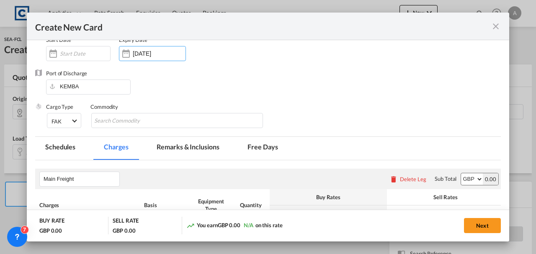
scroll to position [167, 0]
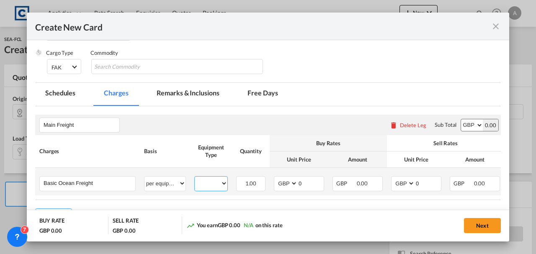
drag, startPoint x: 204, startPoint y: 182, endPoint x: 205, endPoint y: 187, distance: 5.1
click at [204, 182] on select "20GP" at bounding box center [211, 183] width 33 height 11
select select "20GP"
click at [195, 178] on select "20GP" at bounding box center [211, 183] width 33 height 11
click at [305, 186] on input "0" at bounding box center [311, 183] width 26 height 13
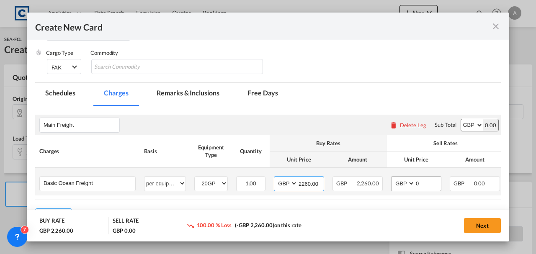
type input "2260.00"
click at [422, 183] on input "0" at bounding box center [428, 183] width 26 height 13
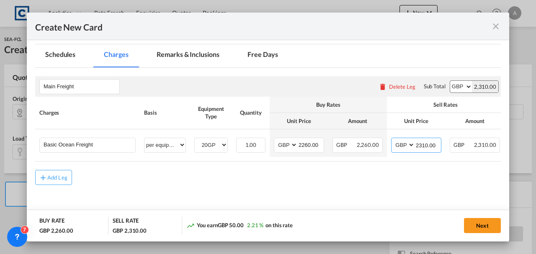
scroll to position [227, 0]
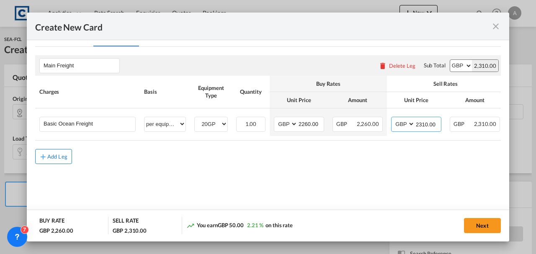
type input "2310.00"
click at [47, 157] on div "Add Leg" at bounding box center [57, 156] width 20 height 5
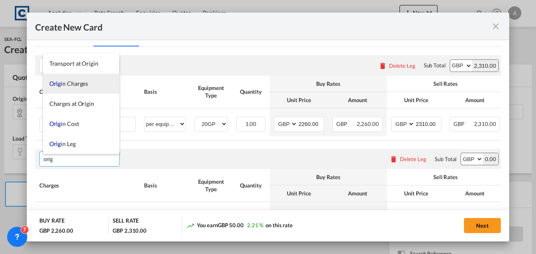
click at [68, 86] on span "Orig in Charges" at bounding box center [68, 83] width 39 height 7
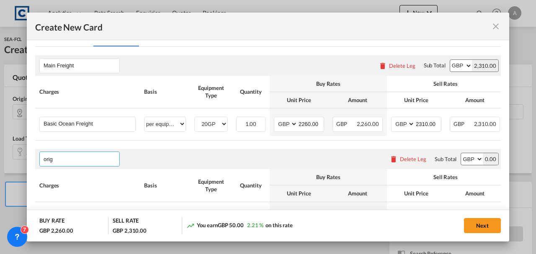
type input "Origin Charges"
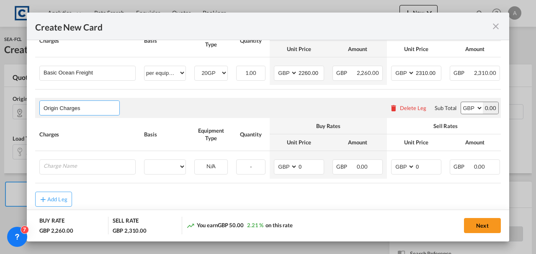
scroll to position [300, 0]
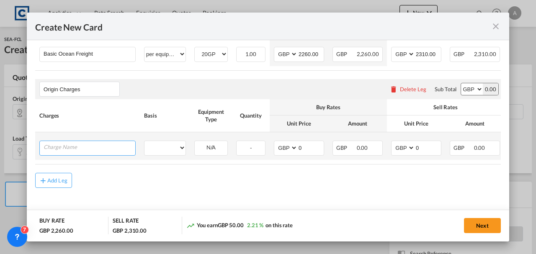
click at [70, 141] on input "Charge Name" at bounding box center [90, 147] width 92 height 13
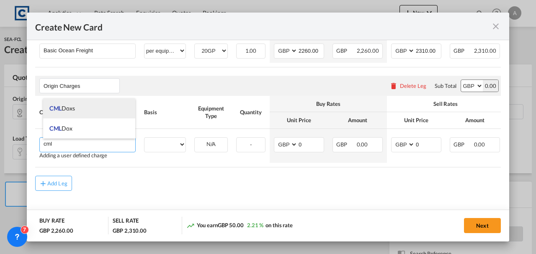
click at [76, 104] on li "CML Doxs" at bounding box center [89, 108] width 93 height 20
type input "CML Doxs"
select select "per B/L"
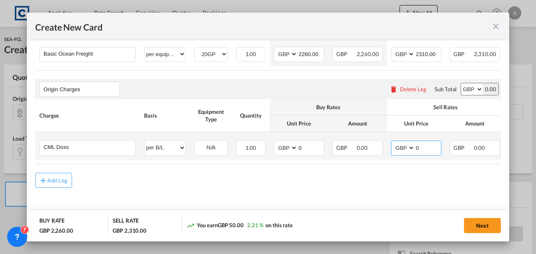
click at [426, 144] on input "0" at bounding box center [428, 147] width 26 height 13
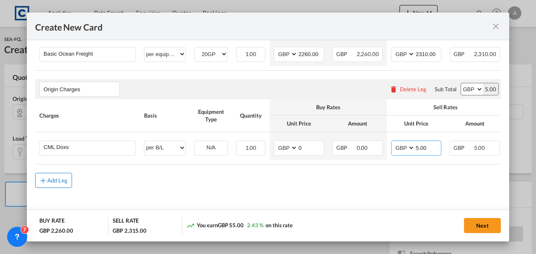
type input "5.00"
click at [59, 182] on div "Add Leg" at bounding box center [57, 180] width 20 height 5
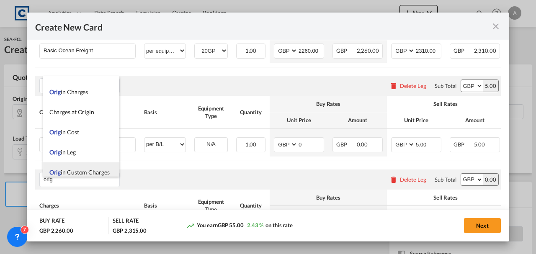
scroll to position [20, 0]
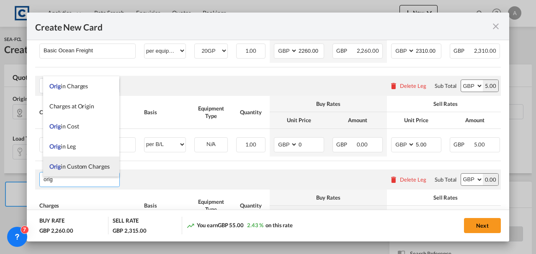
click at [77, 171] on li "Orig in Custom Charges" at bounding box center [81, 167] width 76 height 20
type input "Origin Custom Charges"
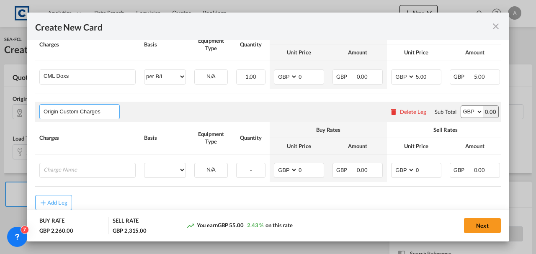
scroll to position [396, 0]
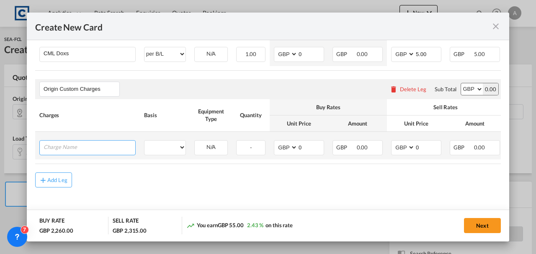
click at [72, 141] on input "Charge Name" at bounding box center [90, 147] width 92 height 13
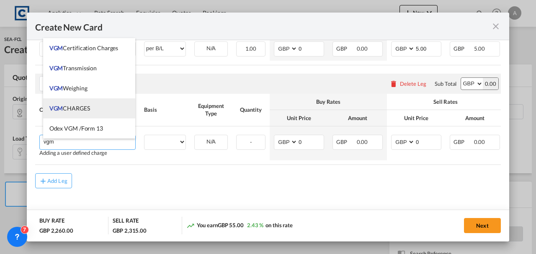
click at [62, 111] on span "VGM" at bounding box center [56, 108] width 14 height 7
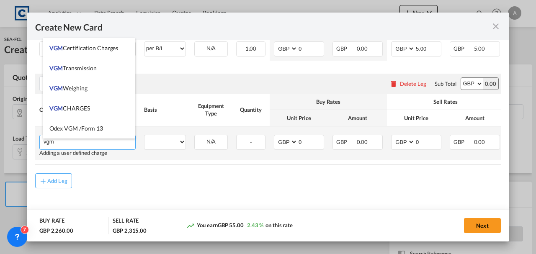
type input "VGM CHARGES"
select select "per container"
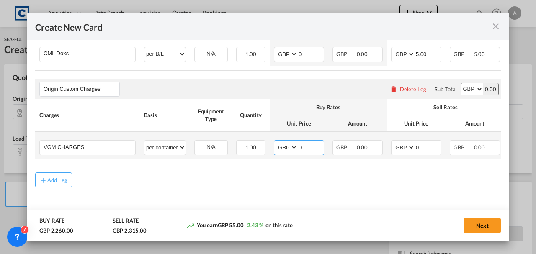
click at [303, 145] on input "0" at bounding box center [311, 147] width 26 height 13
type input "35.00"
click at [427, 142] on input "0" at bounding box center [428, 147] width 26 height 13
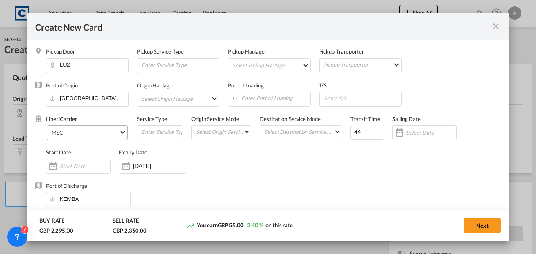
scroll to position [0, 0]
type input "35.00"
click at [493, 221] on button "Next" at bounding box center [482, 225] width 37 height 15
type input "2260"
type input "2310"
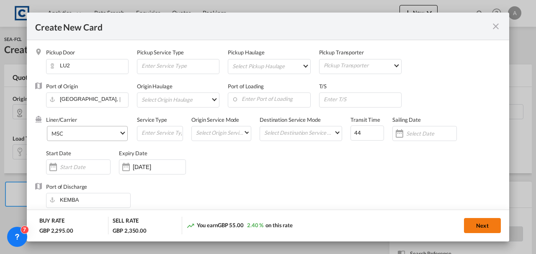
type input "5"
type input "35"
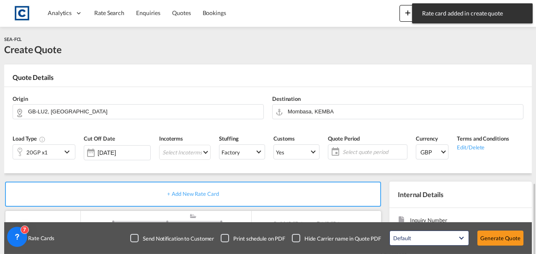
scroll to position [111, 0]
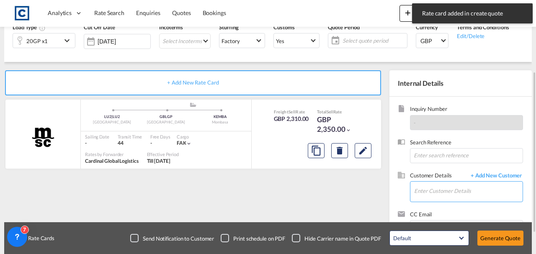
click at [426, 191] on input "Enter Customer Details" at bounding box center [468, 191] width 108 height 19
paste input "[EMAIL_ADDRESS][DOMAIN_NAME]"
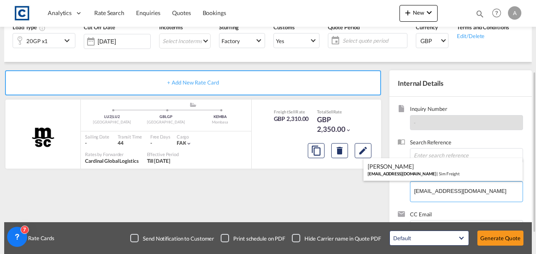
click at [435, 172] on div "Francesca Haiphong exports@simfreight.com | Sim Freight" at bounding box center [442, 169] width 159 height 23
type input "Sim Freight, Francesca Haiphong, exports@simfreight.com"
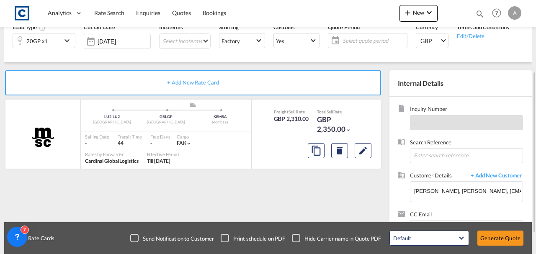
click at [388, 40] on span "Select quote period" at bounding box center [373, 41] width 62 height 8
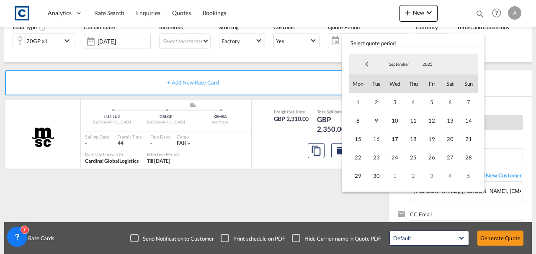
click at [367, 107] on div "1 2 3 4 5 6 7 8 9 10 11 12 13 14 15 16 17 18 19 20 21 22 23 24 25 26 27 28 29 3…" at bounding box center [413, 139] width 129 height 92
click at [360, 101] on span "1" at bounding box center [358, 102] width 18 height 18
click at [381, 178] on span "30" at bounding box center [376, 176] width 18 height 18
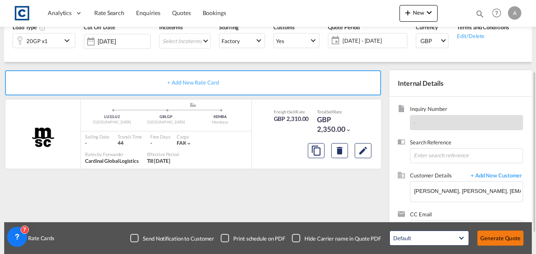
click at [511, 241] on button "Generate Quote" at bounding box center [500, 238] width 46 height 15
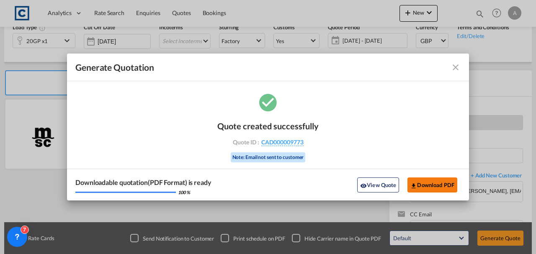
click at [417, 184] on button "Download PDF" at bounding box center [432, 184] width 50 height 15
click at [455, 67] on md-icon "icon-close fg-AAA8AD cursor m-0" at bounding box center [455, 67] width 10 height 10
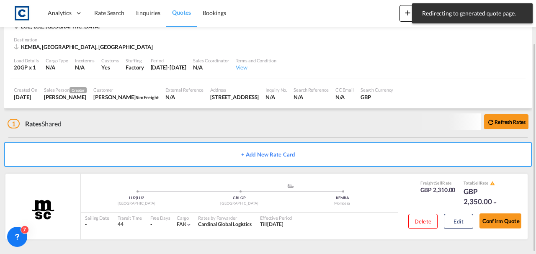
scroll to position [53, 0]
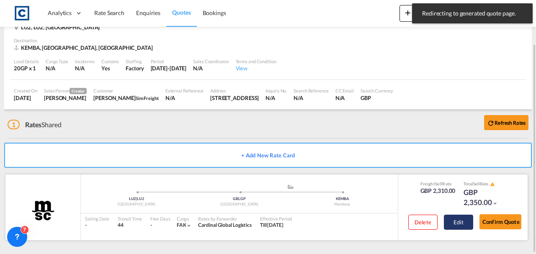
click at [460, 223] on button "Edit" at bounding box center [458, 222] width 29 height 15
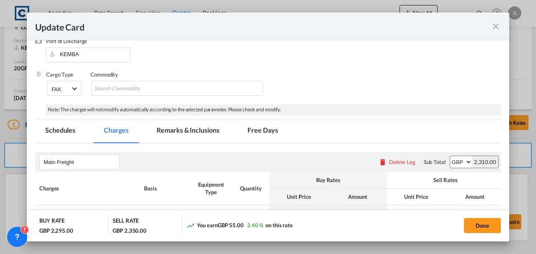
scroll to position [251, 0]
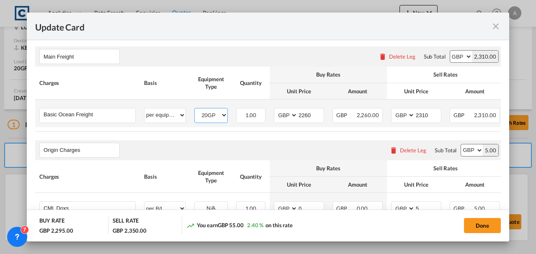
drag, startPoint x: 218, startPoint y: 116, endPoint x: 224, endPoint y: 113, distance: 7.1
click at [217, 116] on select "20GP" at bounding box center [211, 115] width 33 height 11
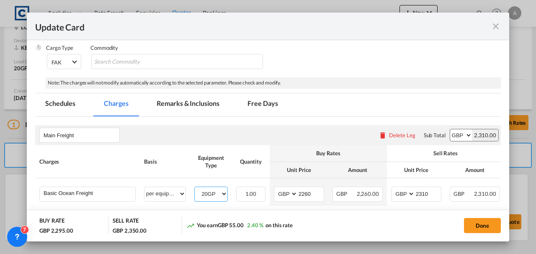
scroll to position [167, 0]
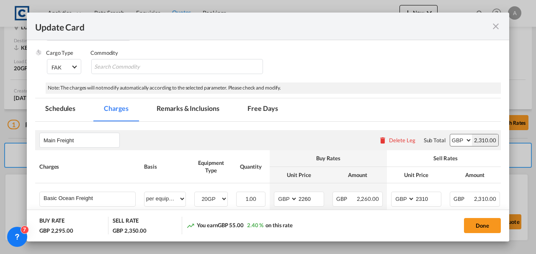
click at [490, 29] on div "Update Card" at bounding box center [262, 26] width 455 height 10
click at [495, 28] on md-icon "icon-close fg-AAA8AD m-0 pointer" at bounding box center [496, 26] width 10 height 10
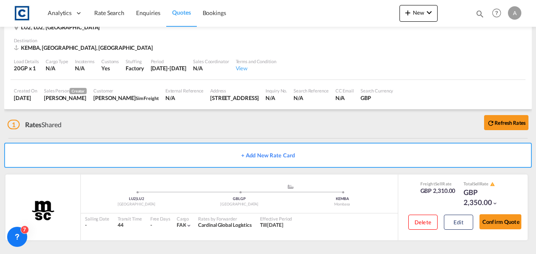
click at [413, 16] on div "Update Card Pickup Door LU2 Pickup Service Type Pickup Haulage Select Pickup Ha…" at bounding box center [268, 127] width 536 height 254
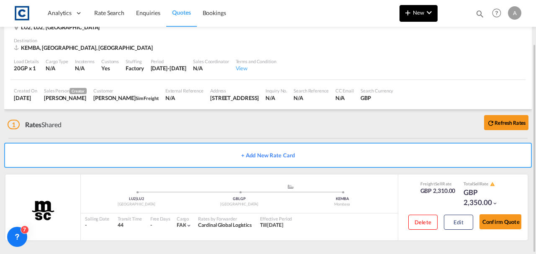
click at [410, 18] on button "New" at bounding box center [418, 13] width 38 height 17
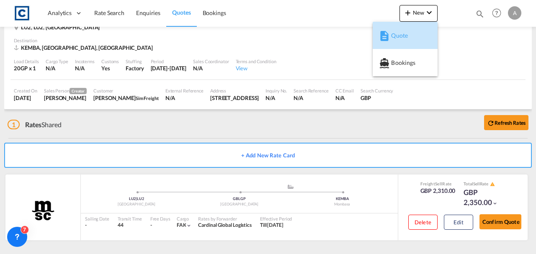
click at [401, 40] on div "Quote" at bounding box center [406, 35] width 31 height 21
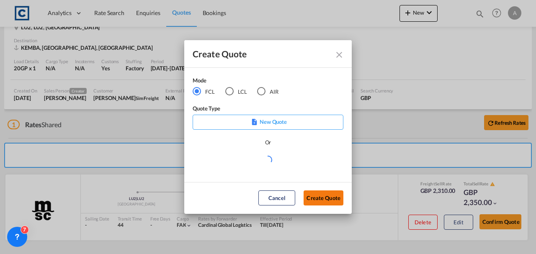
click at [310, 197] on button "Create Quote" at bounding box center [323, 197] width 40 height 15
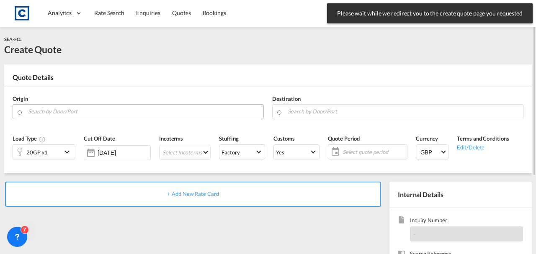
click at [83, 111] on input "Search by Door/Port" at bounding box center [143, 111] width 231 height 15
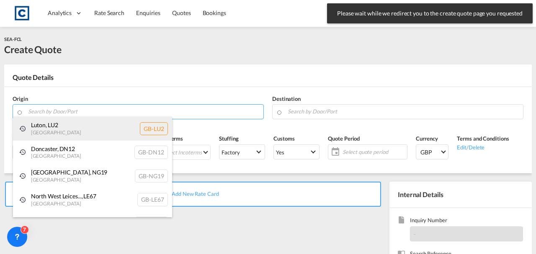
drag, startPoint x: 75, startPoint y: 125, endPoint x: 143, endPoint y: 126, distance: 68.7
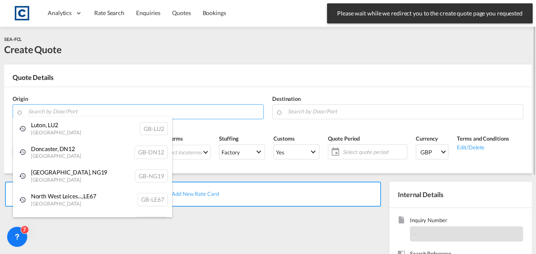
click at [75, 125] on div "Luton , LU2 United Kingdom GB-LU2" at bounding box center [92, 129] width 159 height 24
type input "GB-LU2, Luton"
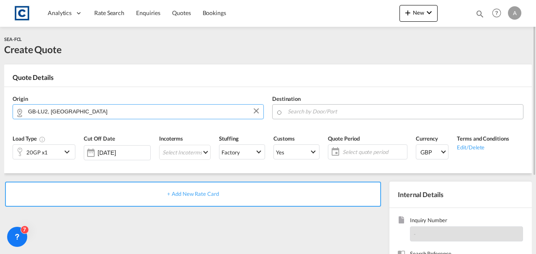
click at [299, 112] on input "Search by Door/Port" at bounding box center [403, 111] width 231 height 15
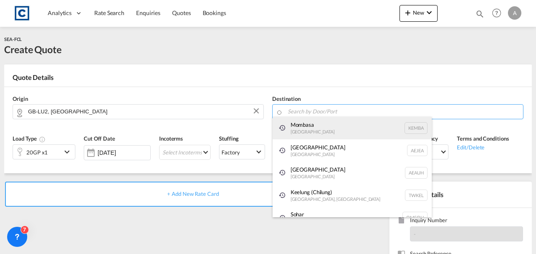
click at [302, 123] on div "Mombasa Kenya KEMBA" at bounding box center [351, 128] width 159 height 23
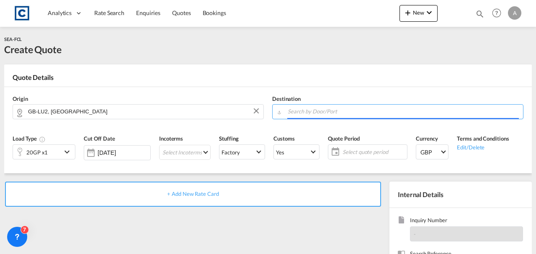
type input "Mombasa, KEMBA"
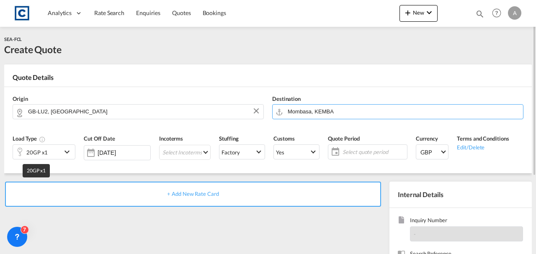
click at [39, 150] on div "20GP x1" at bounding box center [36, 152] width 21 height 12
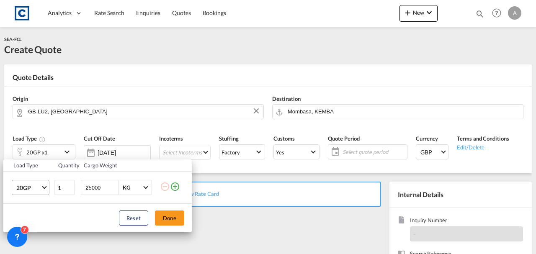
click at [24, 185] on span "20GP" at bounding box center [28, 188] width 24 height 8
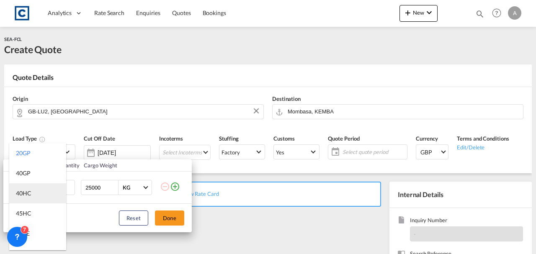
click at [28, 197] on div "40HC" at bounding box center [23, 193] width 15 height 8
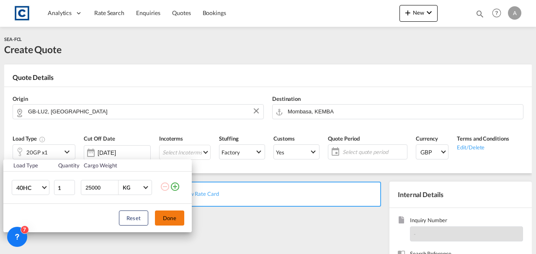
drag, startPoint x: 167, startPoint y: 220, endPoint x: 174, endPoint y: 206, distance: 15.7
click at [167, 218] on button "Done" at bounding box center [169, 218] width 29 height 15
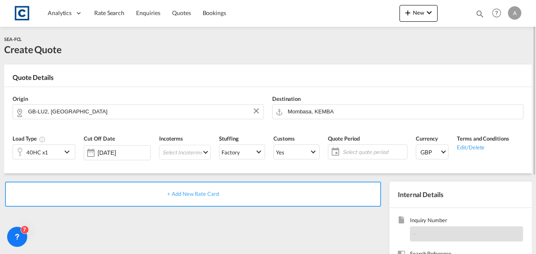
click at [180, 198] on div "+ Add New Rate Card" at bounding box center [193, 194] width 376 height 25
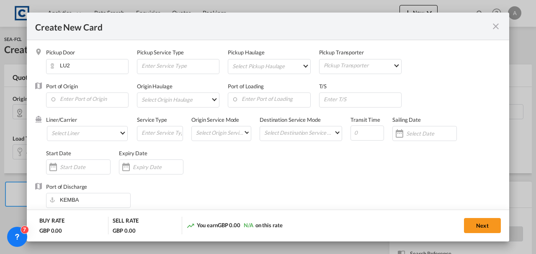
type input "Basic Ocean Freight"
select select "per equipment"
click at [98, 100] on input "Enter Port of Origin" at bounding box center [89, 99] width 78 height 13
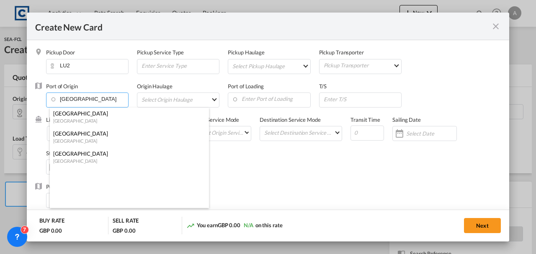
click at [72, 113] on div "London Gateway Port" at bounding box center [126, 114] width 147 height 8
type input "[GEOGRAPHIC_DATA], [GEOGRAPHIC_DATA]"
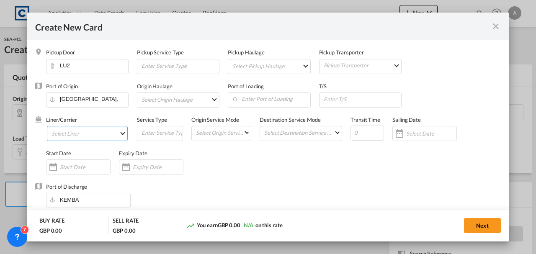
click at [71, 136] on md-select "Select Liner 2HM LOGISTICS D.O.O 2M Alliance AAXL GLOBAL SHIPPING LINES LLC ABD…" at bounding box center [87, 133] width 81 height 15
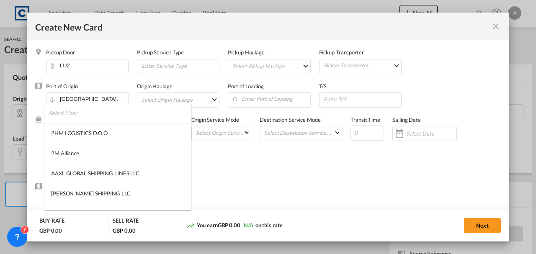
click at [71, 116] on input "search" at bounding box center [120, 113] width 142 height 20
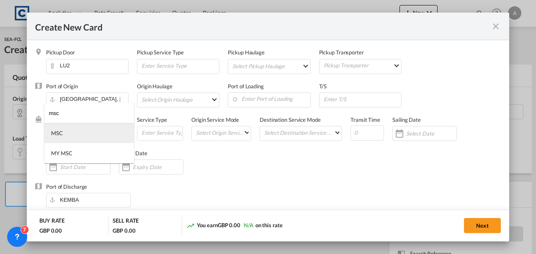
type input "msc"
click at [67, 133] on md-option "MSC" at bounding box center [89, 133] width 90 height 20
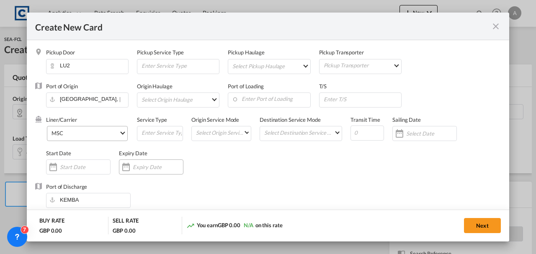
click at [146, 171] on div "Create New Card ..." at bounding box center [151, 166] width 64 height 15
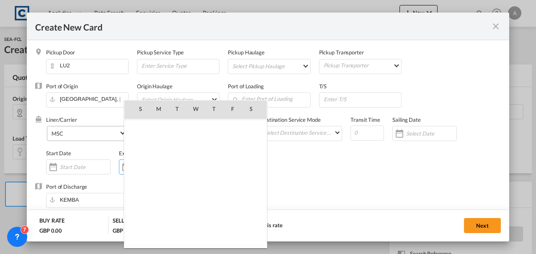
scroll to position [193889, 0]
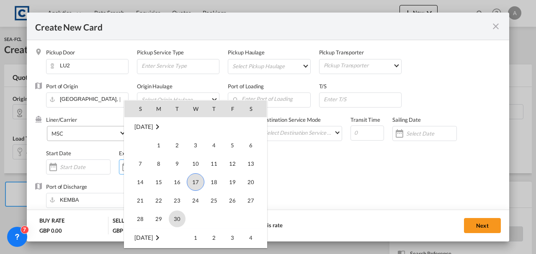
click at [174, 213] on span "30" at bounding box center [177, 219] width 17 height 17
type input "30 Sep 2025"
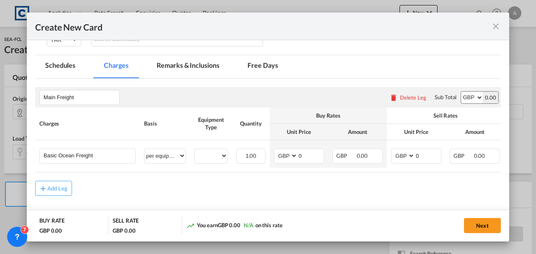
scroll to position [28, 0]
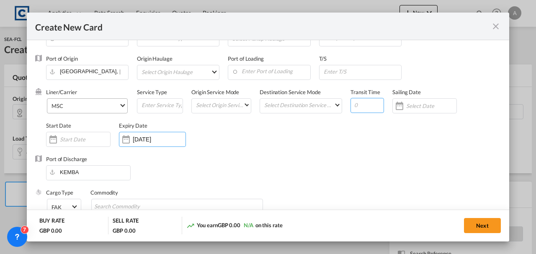
click at [359, 108] on input "Create New Card ..." at bounding box center [366, 105] width 33 height 15
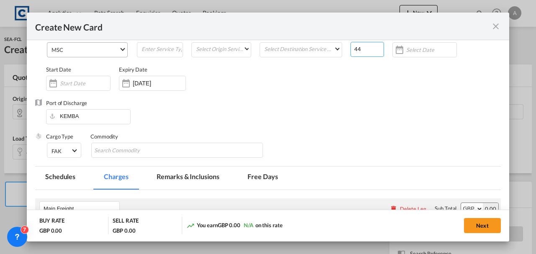
scroll to position [223, 0]
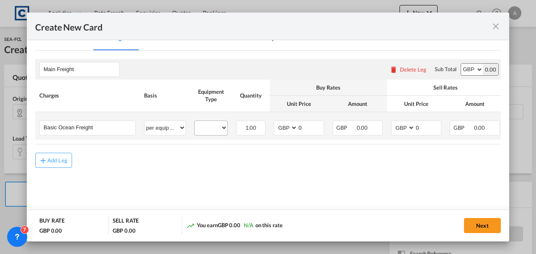
type input "44"
click at [207, 127] on select "40HC" at bounding box center [211, 127] width 33 height 11
select select "40HC"
click at [195, 122] on select "40HC" at bounding box center [211, 127] width 33 height 11
click at [308, 126] on input "0" at bounding box center [311, 127] width 26 height 13
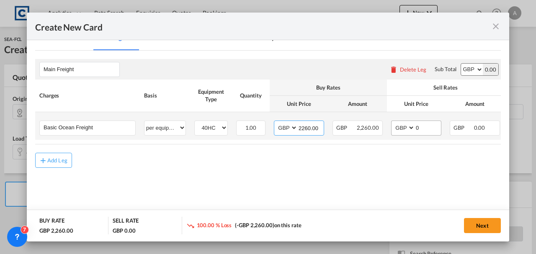
type input "2260.00"
click at [423, 124] on input "0" at bounding box center [428, 127] width 26 height 13
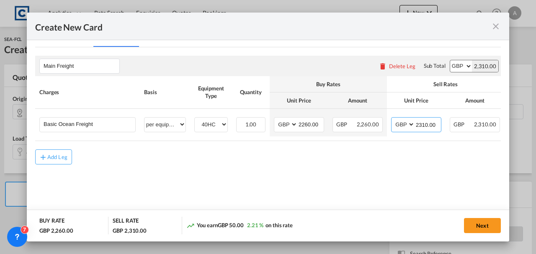
scroll to position [227, 0]
type input "2310.00"
click at [47, 160] on md-icon "icon-plus md-link-fg s20" at bounding box center [43, 156] width 8 height 8
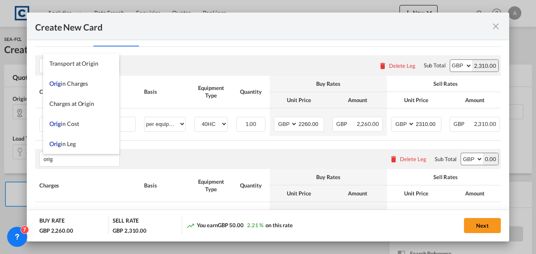
drag, startPoint x: 74, startPoint y: 84, endPoint x: 84, endPoint y: 98, distance: 16.8
click at [74, 84] on span "Orig in Charges" at bounding box center [68, 83] width 39 height 7
type input "Origin Charges"
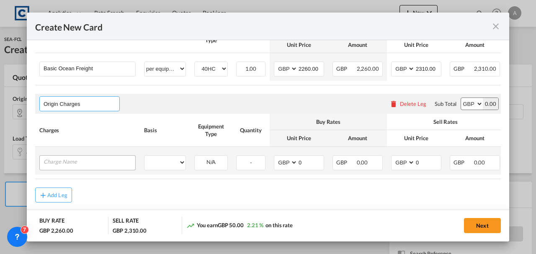
scroll to position [300, 0]
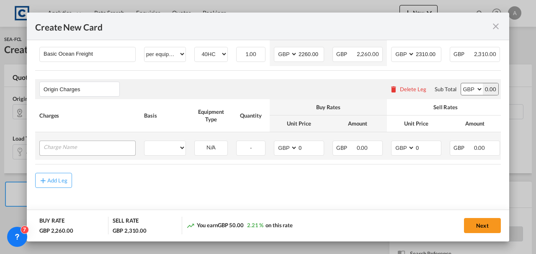
click at [75, 139] on td "Please Enter User Defined Charges Cannot Be Published" at bounding box center [87, 146] width 105 height 28
click at [75, 141] on input "Charge Name" at bounding box center [90, 147] width 92 height 13
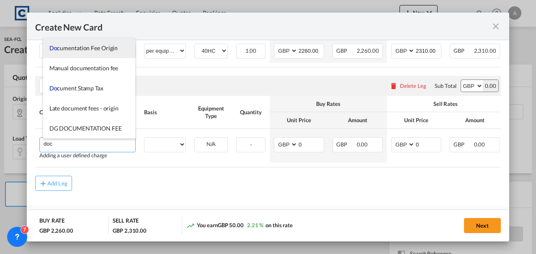
click at [64, 46] on span "Doc umentation Fee Origin" at bounding box center [83, 47] width 69 height 7
type input "Documentation Fee Origin"
select select "per B/L"
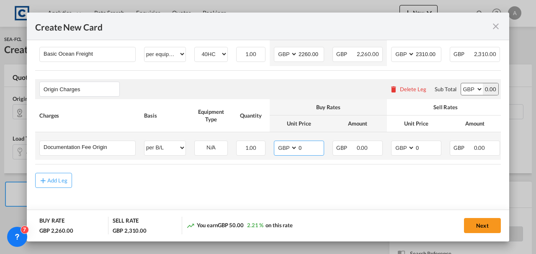
click at [310, 143] on input "0" at bounding box center [311, 147] width 26 height 13
click at [90, 146] on input "Documentation Fee Origin" at bounding box center [90, 147] width 92 height 13
type input "c"
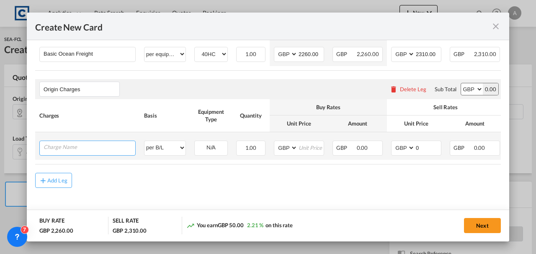
type input "0"
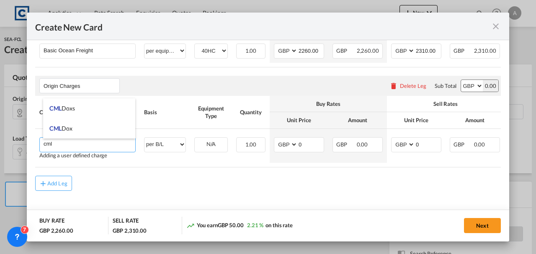
click at [75, 109] on span "CML Doxs" at bounding box center [62, 108] width 26 height 7
type input "CML Doxs"
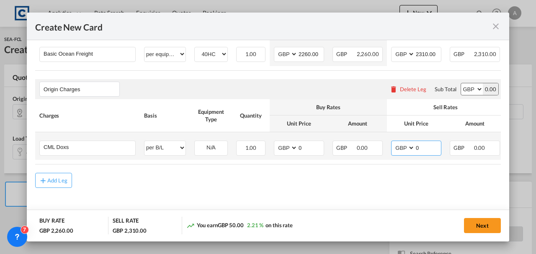
click at [422, 147] on input "0" at bounding box center [428, 147] width 26 height 13
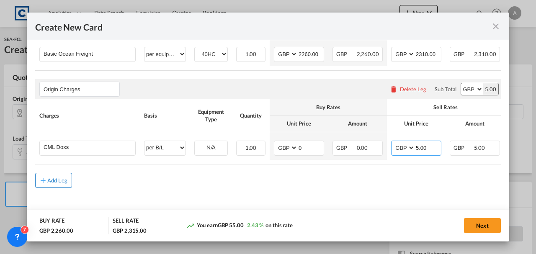
type input "5.00"
click at [68, 180] on button "Add Leg" at bounding box center [53, 180] width 37 height 15
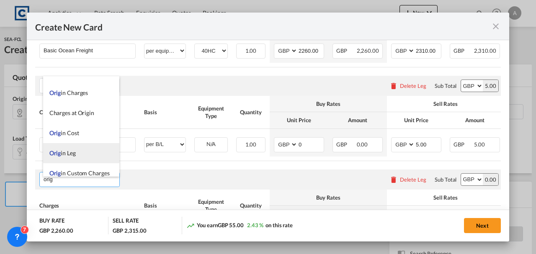
scroll to position [20, 0]
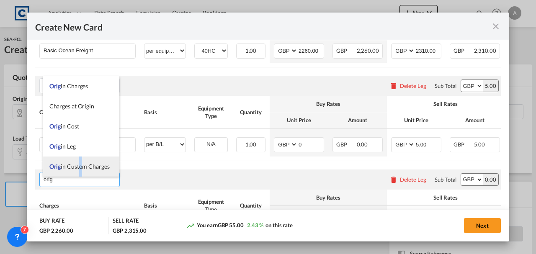
click at [80, 161] on li "Orig in Custom Charges" at bounding box center [81, 167] width 76 height 20
type input "Origin Custom Charges"
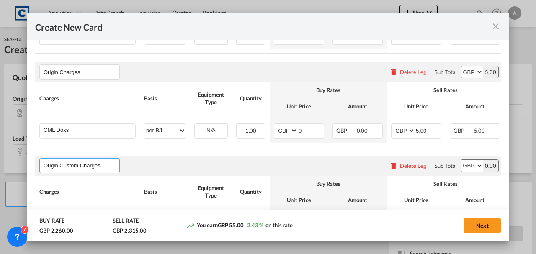
scroll to position [384, 0]
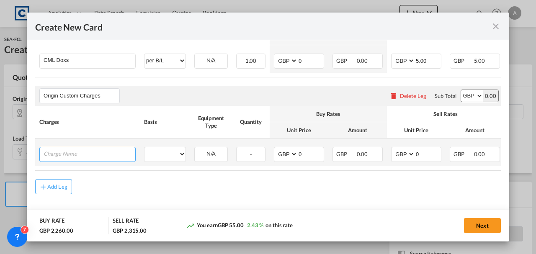
click at [85, 157] on input "Charge Name" at bounding box center [90, 153] width 92 height 13
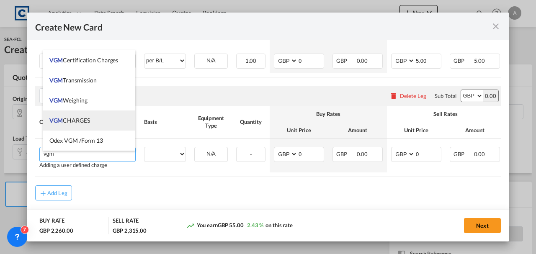
click at [82, 118] on span "VGM CHARGES" at bounding box center [69, 120] width 41 height 7
type input "VGM CHARGES"
select select "per container"
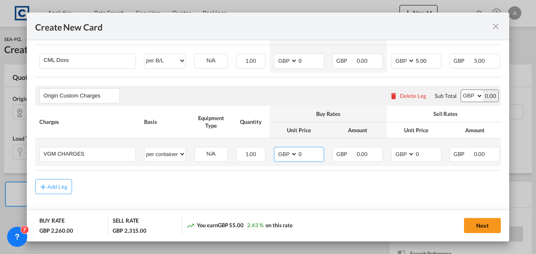
click at [308, 160] on input "0" at bounding box center [311, 153] width 26 height 13
type input "35.00"
click at [428, 160] on input "0" at bounding box center [428, 153] width 26 height 13
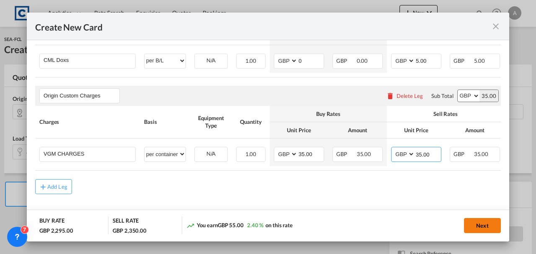
type input "35.00"
click at [486, 224] on button "Next" at bounding box center [482, 225] width 37 height 15
type input "2260"
type input "2310"
type input "5"
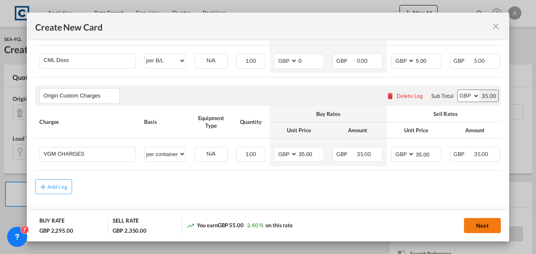
type input "35"
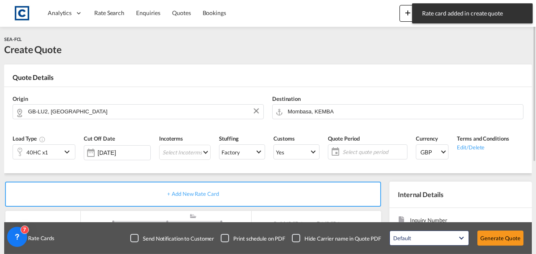
click at [361, 154] on span "Select quote period" at bounding box center [373, 152] width 62 height 8
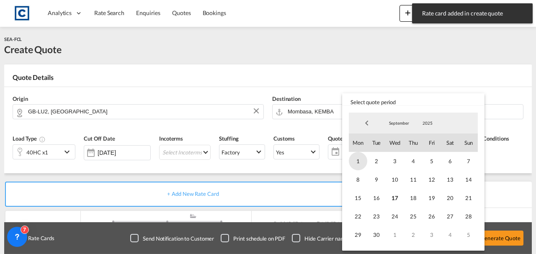
click at [351, 160] on span "1" at bounding box center [358, 161] width 18 height 18
click at [378, 230] on span "30" at bounding box center [376, 235] width 18 height 18
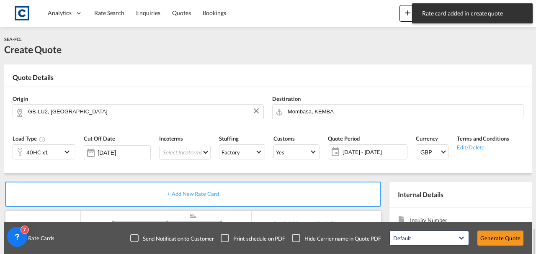
scroll to position [139, 0]
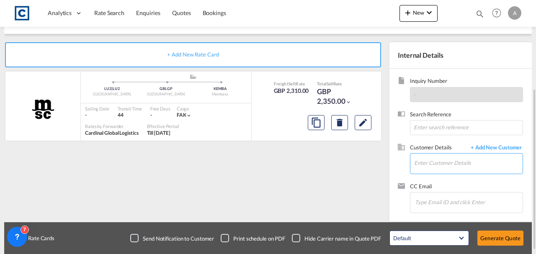
click at [435, 162] on input "Enter Customer Details" at bounding box center [468, 163] width 108 height 19
paste input "[EMAIL_ADDRESS][DOMAIN_NAME]"
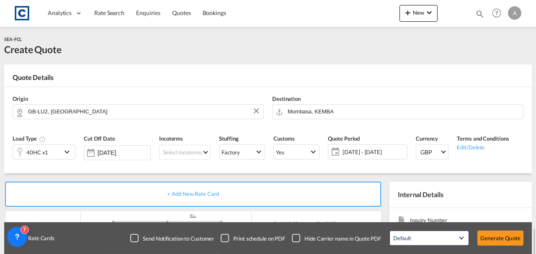
scroll to position [144, 0]
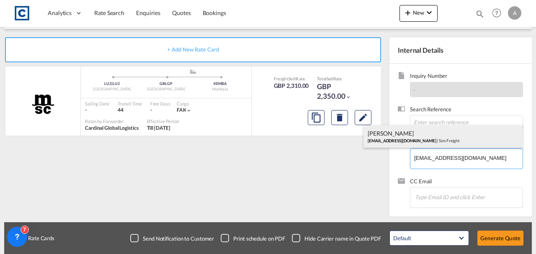
click at [435, 142] on div "Francesca Haiphong exports@simfreight.com | Sim Freight" at bounding box center [442, 136] width 159 height 23
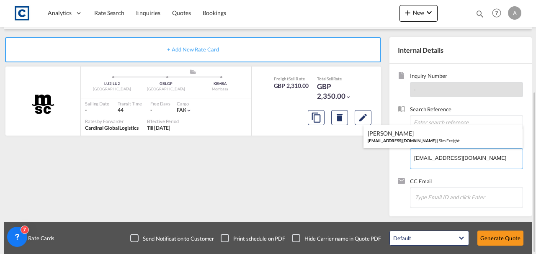
type input "Sim Freight, Francesca Haiphong, exports@simfreight.com"
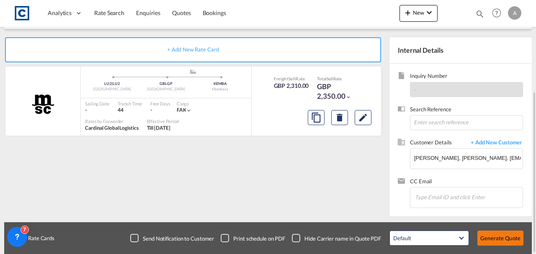
click at [491, 237] on button "Generate Quote" at bounding box center [500, 238] width 46 height 15
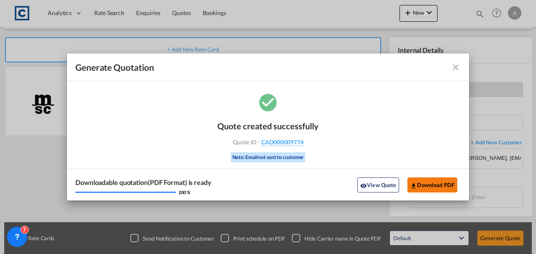
click at [433, 188] on button "Download PDF" at bounding box center [432, 184] width 50 height 15
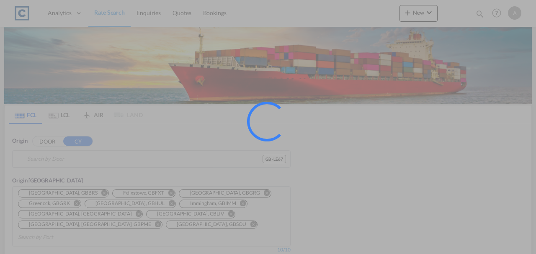
type input "GB-LE67, [GEOGRAPHIC_DATA]"
type input "[GEOGRAPHIC_DATA], [GEOGRAPHIC_DATA]"
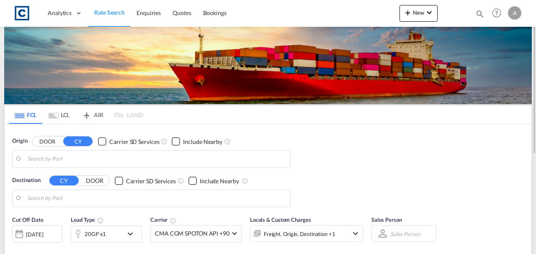
type input "GB-LE67, [GEOGRAPHIC_DATA]"
type input "[GEOGRAPHIC_DATA], [GEOGRAPHIC_DATA]"
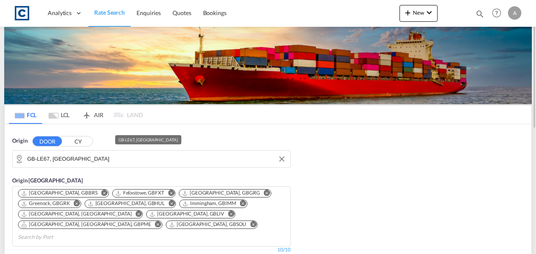
click at [118, 157] on input "GB-LE67, [GEOGRAPHIC_DATA]" at bounding box center [156, 159] width 259 height 13
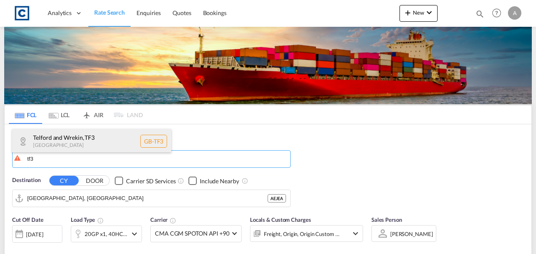
click at [97, 144] on div "Telford and Wrekin , TF3 [GEOGRAPHIC_DATA] [GEOGRAPHIC_DATA]-TF3" at bounding box center [91, 141] width 159 height 25
type input "GB-TF3, Telford and Wrekin"
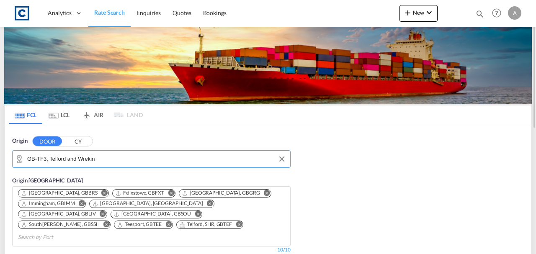
scroll to position [167, 0]
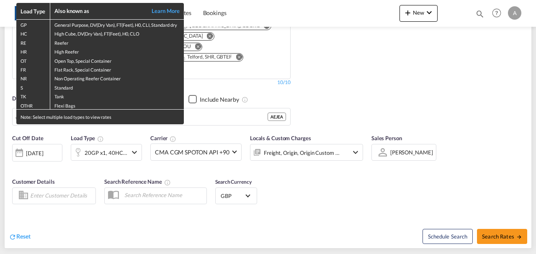
click at [213, 111] on div "Load Type Also known as Learn More GP General Purpose, DV(Dry Van), FT(Feet), H…" at bounding box center [268, 127] width 536 height 254
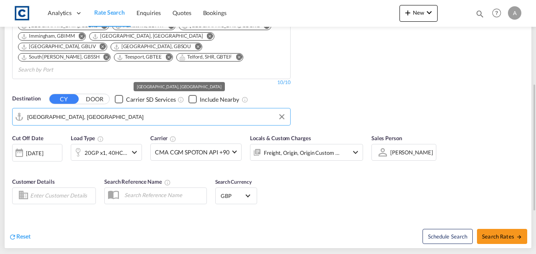
click at [212, 111] on input "[GEOGRAPHIC_DATA], [GEOGRAPHIC_DATA]" at bounding box center [156, 117] width 259 height 13
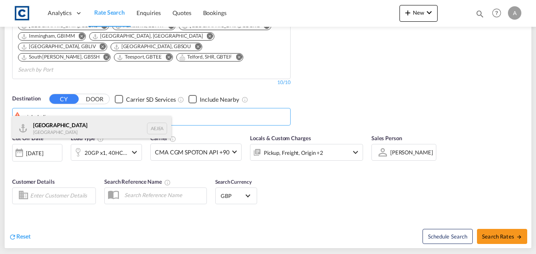
click at [88, 124] on div "[GEOGRAPHIC_DATA] [GEOGRAPHIC_DATA]" at bounding box center [91, 128] width 159 height 25
type input "[GEOGRAPHIC_DATA], [GEOGRAPHIC_DATA]"
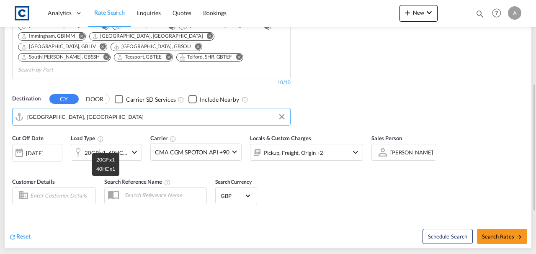
click at [98, 147] on div "20GP x1, 40HC x1" at bounding box center [106, 153] width 43 height 12
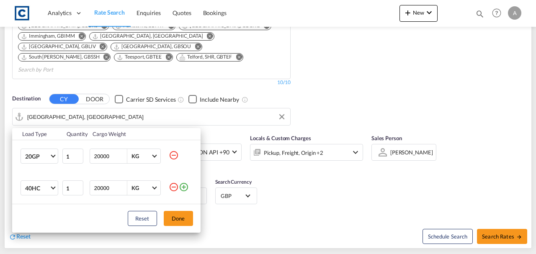
click at [177, 186] on md-icon "icon-minus-circle-outline" at bounding box center [174, 187] width 10 height 10
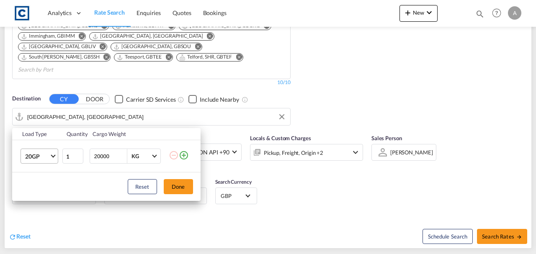
click at [44, 157] on span "20GP" at bounding box center [37, 156] width 24 height 8
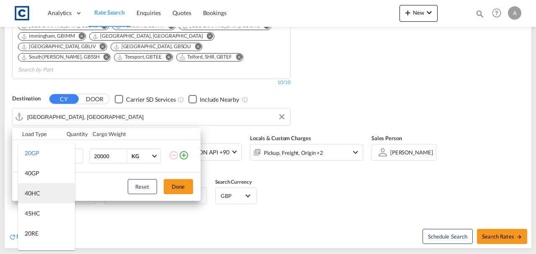
drag, startPoint x: 34, startPoint y: 200, endPoint x: 69, endPoint y: 201, distance: 34.8
click at [35, 200] on md-option "40HC" at bounding box center [46, 193] width 57 height 20
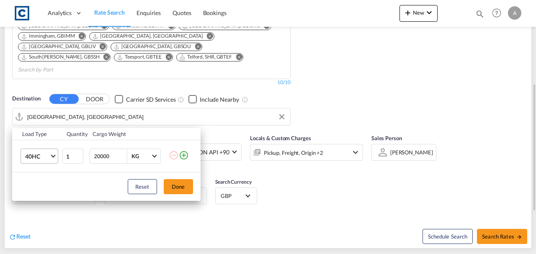
click at [181, 190] on button "Done" at bounding box center [178, 186] width 29 height 15
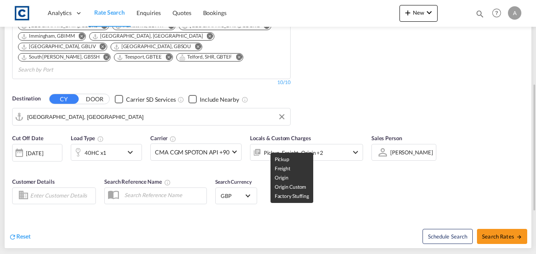
click at [287, 147] on div "Pickup, Freight, Origin +2" at bounding box center [293, 153] width 59 height 12
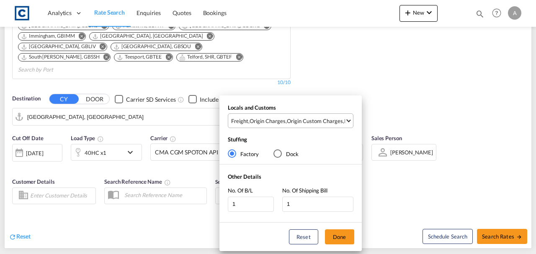
click at [293, 119] on div "Origin Custom Charges" at bounding box center [315, 121] width 56 height 8
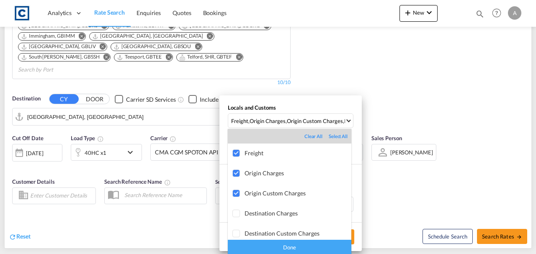
click at [316, 251] on div "Done" at bounding box center [289, 247] width 123 height 15
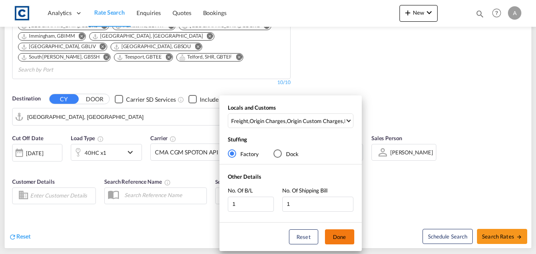
click at [342, 239] on button "Done" at bounding box center [339, 236] width 29 height 15
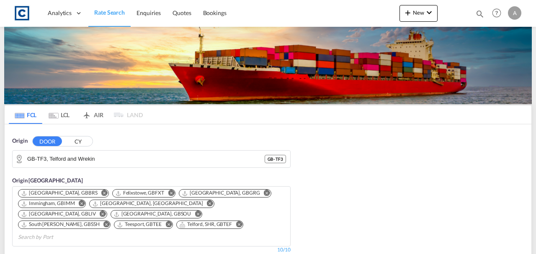
scroll to position [195, 0]
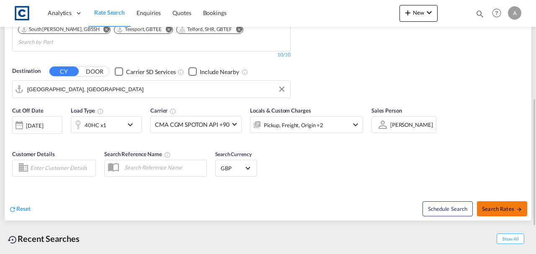
click at [496, 206] on span "Search Rates" at bounding box center [502, 209] width 40 height 7
type input "TF3 to AEJEA / [DATE]"
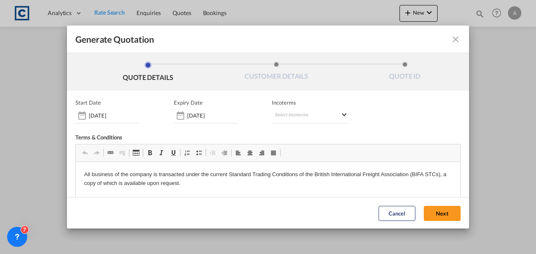
scroll to position [124, 0]
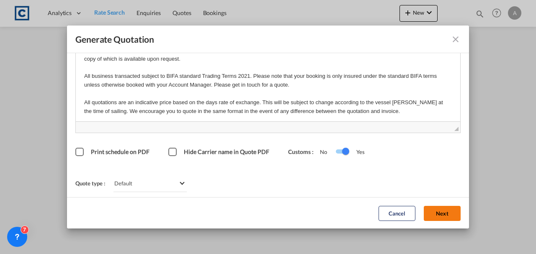
click at [436, 211] on button "Next" at bounding box center [442, 213] width 37 height 15
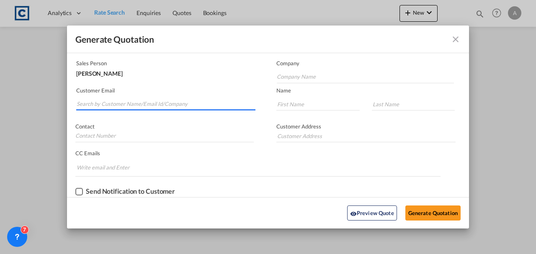
click at [182, 105] on input "Search by Customer Name/Email Id/Company" at bounding box center [166, 104] width 179 height 13
paste input "[EMAIL_ADDRESS][DOMAIN_NAME]"
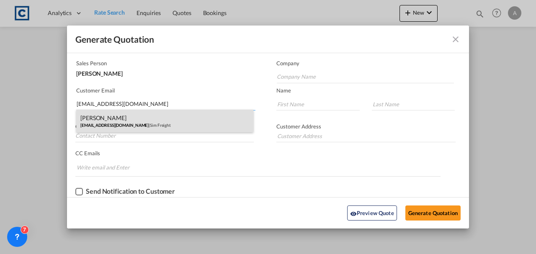
type input "[EMAIL_ADDRESS][DOMAIN_NAME]"
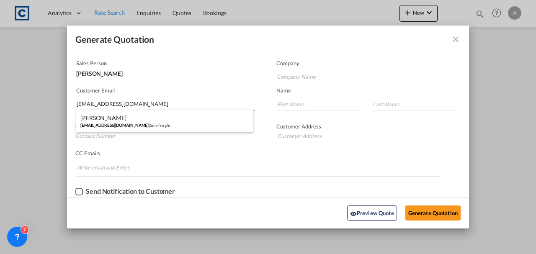
click at [130, 123] on div "[PERSON_NAME] [EMAIL_ADDRESS][DOMAIN_NAME] | Sim Freight" at bounding box center [164, 121] width 177 height 23
type input "Sim Freight"
type input "[PERSON_NAME]"
type input "Haiphong"
type input "0203 137 1093"
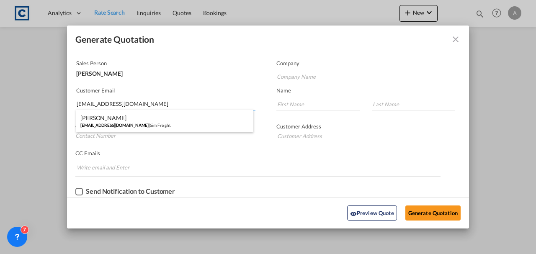
type input "[STREET_ADDRESS]"
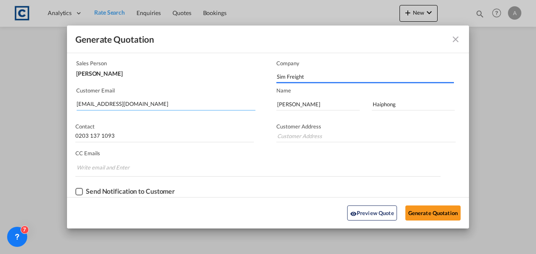
type input "[STREET_ADDRESS]"
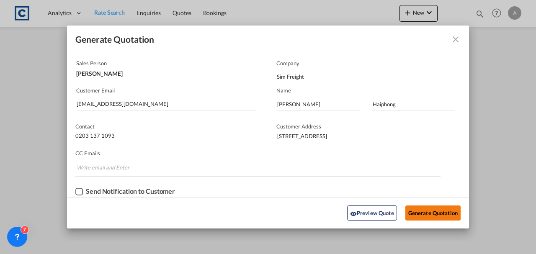
click at [442, 211] on button "Generate Quotation" at bounding box center [432, 213] width 55 height 15
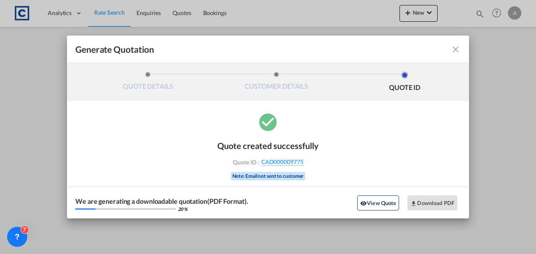
scroll to position [0, 0]
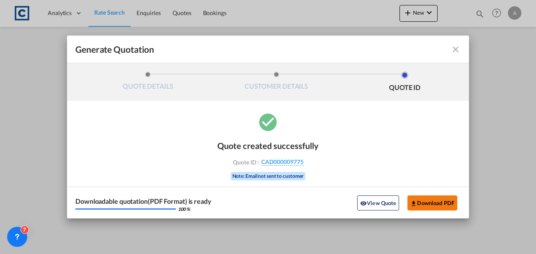
click at [427, 201] on button "Download PDF" at bounding box center [432, 202] width 50 height 15
